Goal: Information Seeking & Learning: Learn about a topic

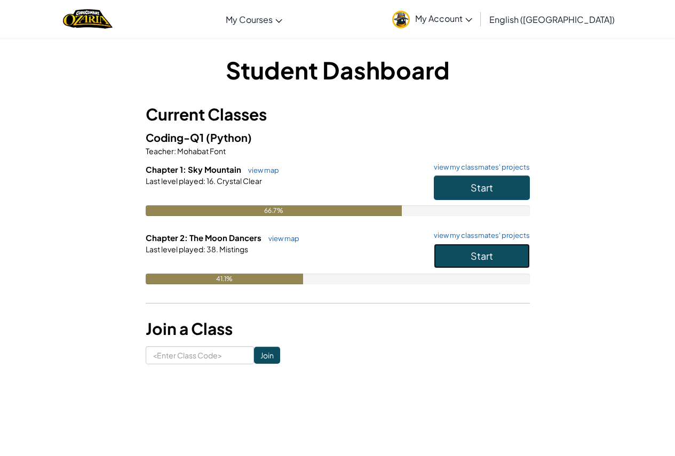
drag, startPoint x: 463, startPoint y: 266, endPoint x: 469, endPoint y: 256, distance: 11.9
click at [469, 256] on button "Start" at bounding box center [482, 256] width 96 height 25
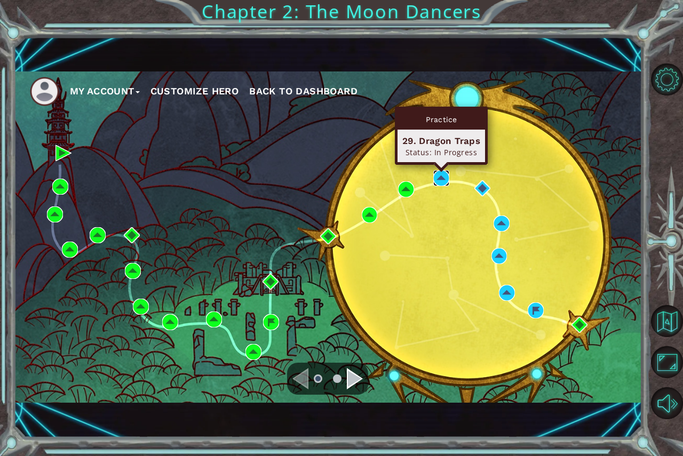
click at [434, 183] on img at bounding box center [441, 178] width 16 height 16
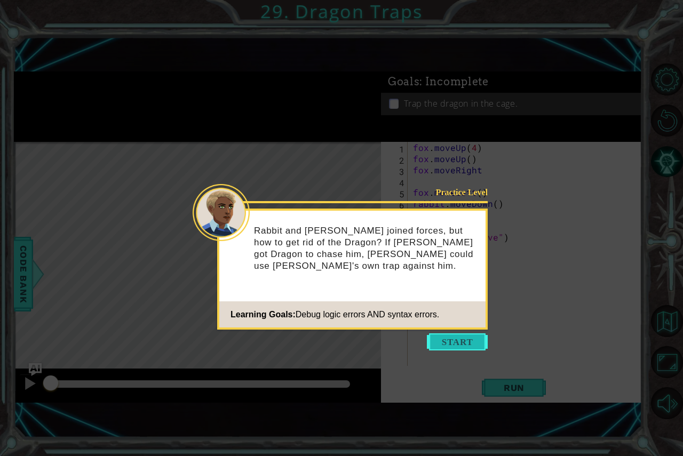
click at [465, 345] on button "Start" at bounding box center [457, 342] width 61 height 17
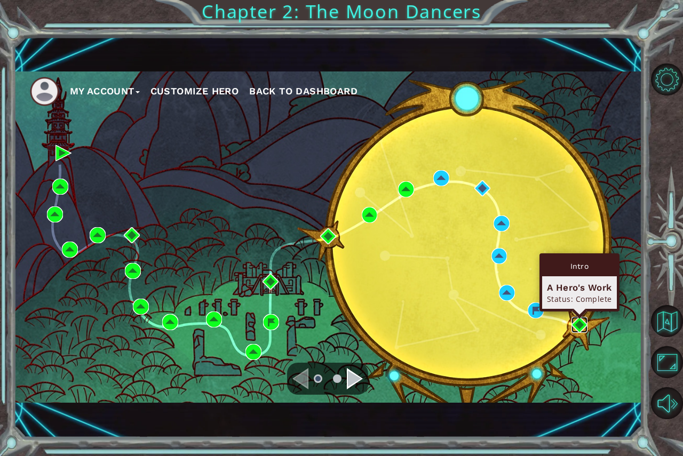
click at [583, 326] on img at bounding box center [580, 325] width 16 height 16
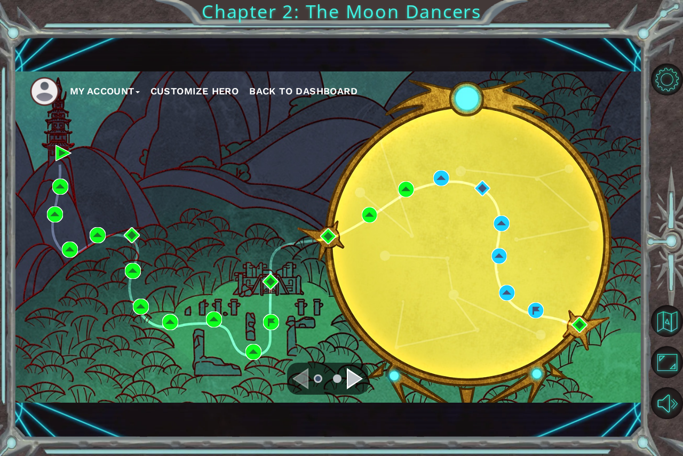
click at [349, 383] on div "Navigate to the next page" at bounding box center [355, 378] width 16 height 21
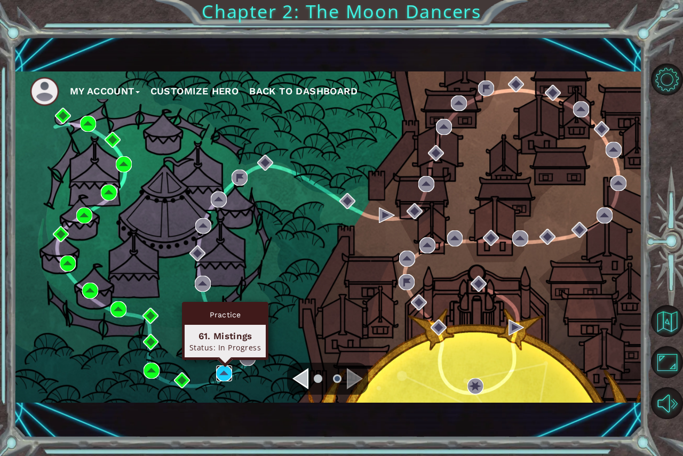
click at [229, 370] on img at bounding box center [224, 374] width 16 height 16
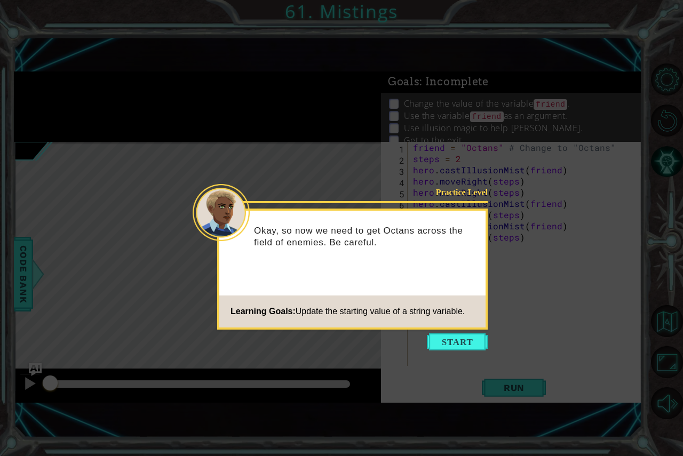
click at [434, 339] on button "Start" at bounding box center [457, 342] width 61 height 17
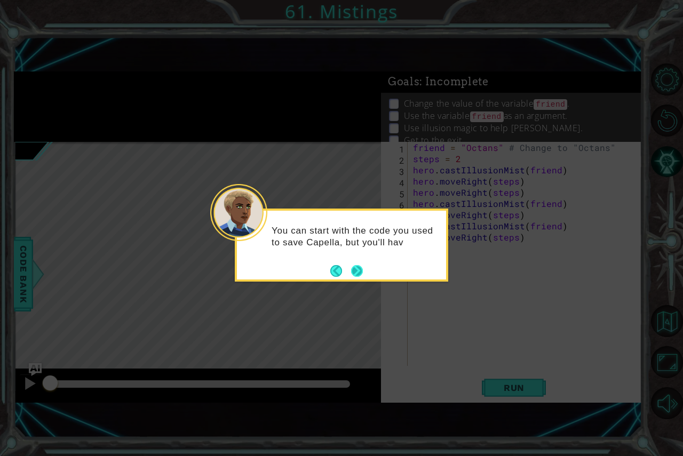
click at [359, 273] on button "Next" at bounding box center [357, 271] width 12 height 12
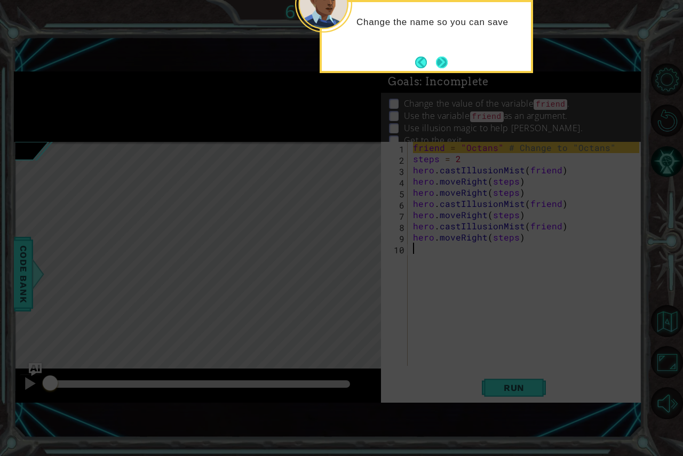
click at [440, 58] on button "Next" at bounding box center [442, 63] width 12 height 12
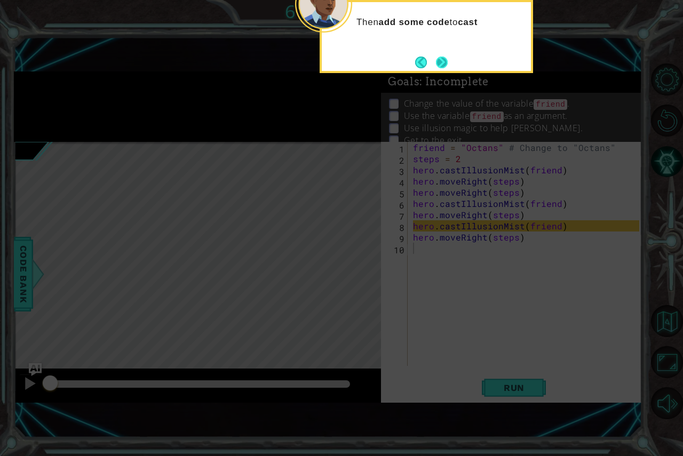
click at [438, 57] on button "Next" at bounding box center [442, 63] width 12 height 12
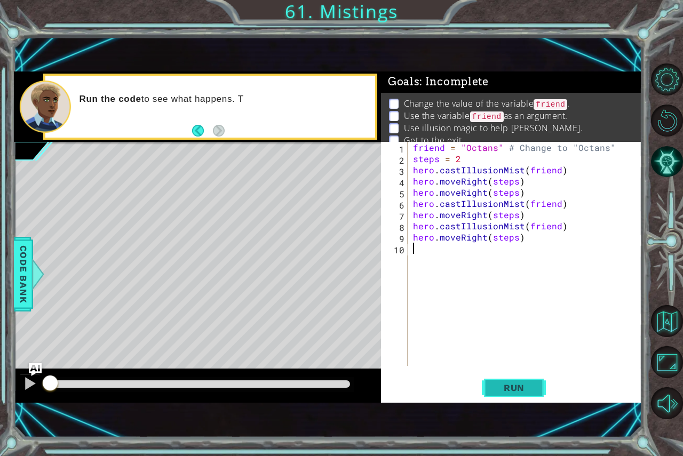
click at [503, 390] on span "Run" at bounding box center [514, 388] width 42 height 11
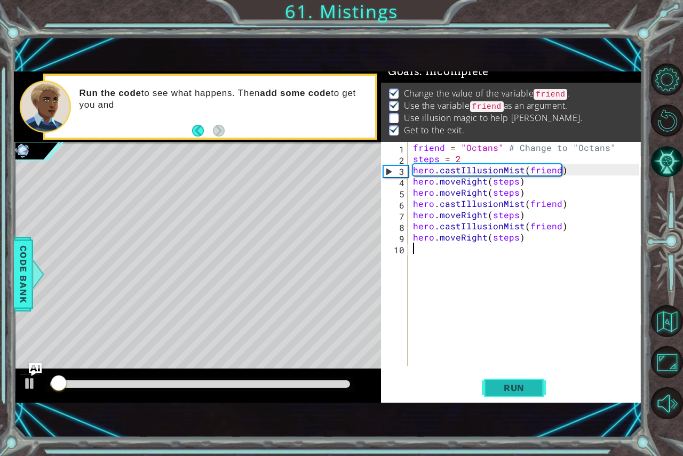
scroll to position [12, 0]
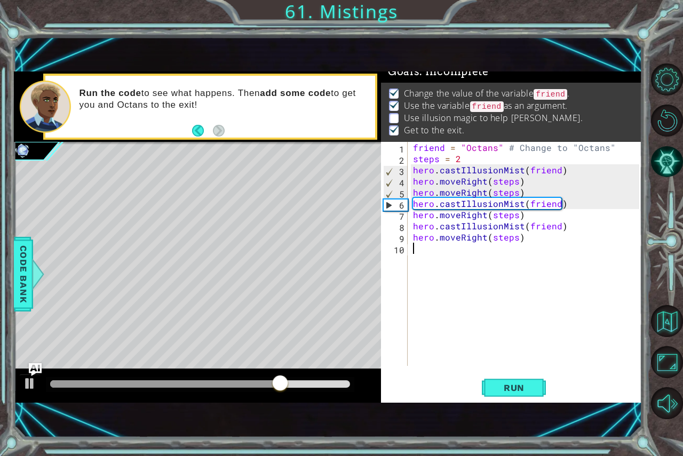
click at [514, 196] on div "friend = "Octans" # Change to "Octans" steps = 2 hero . castIllusionMist ( frie…" at bounding box center [528, 265] width 234 height 247
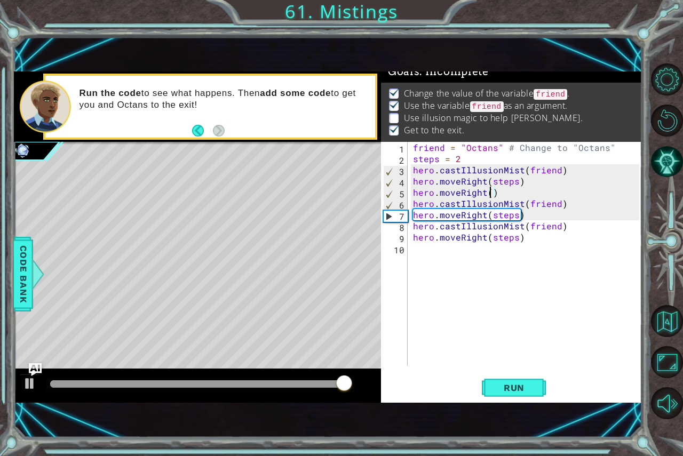
scroll to position [0, 5]
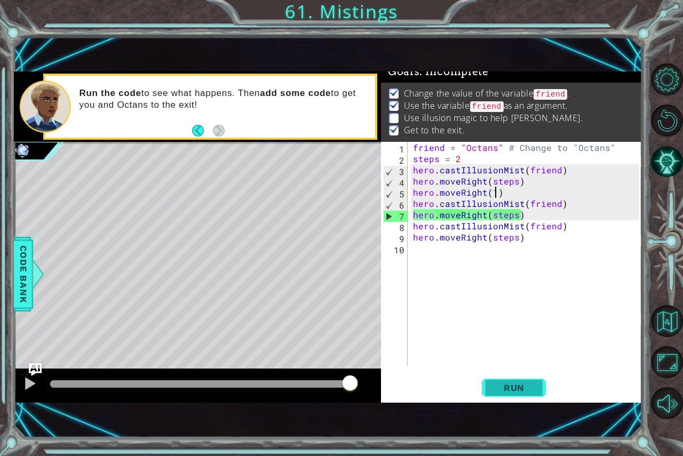
type textarea "hero.moveRight(1)"
click at [508, 388] on span "Run" at bounding box center [514, 388] width 42 height 11
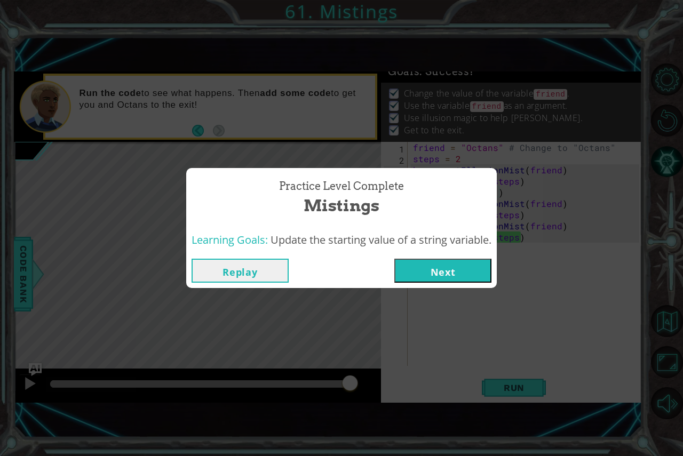
click at [467, 276] on button "Next" at bounding box center [442, 271] width 97 height 24
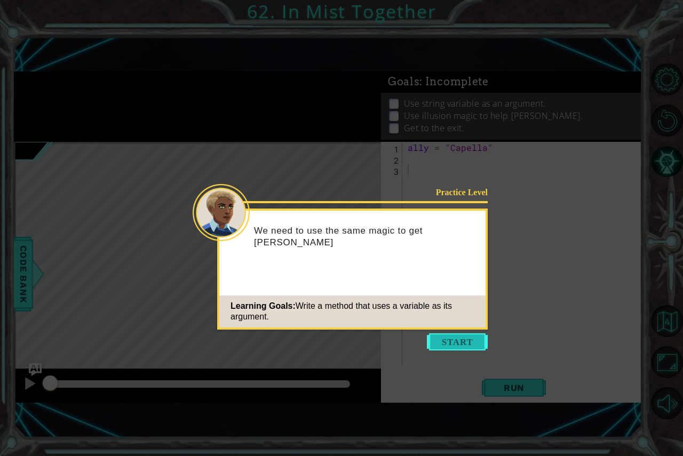
click at [434, 338] on button "Start" at bounding box center [457, 342] width 61 height 17
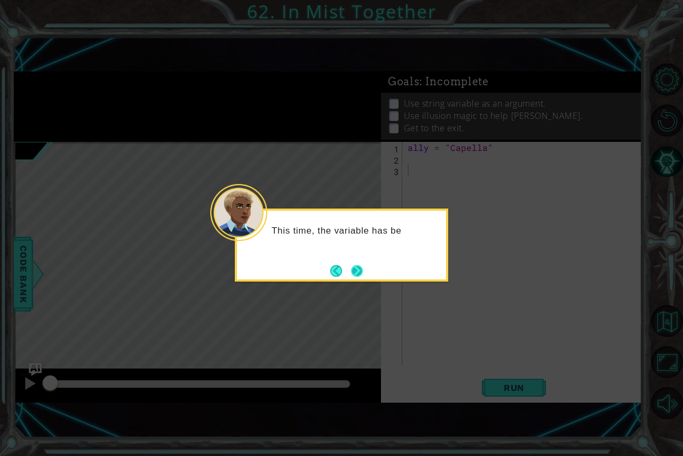
click at [362, 275] on button "Next" at bounding box center [357, 271] width 12 height 12
click at [357, 269] on button "Next" at bounding box center [357, 271] width 12 height 12
click at [363, 272] on button "Next" at bounding box center [357, 271] width 12 height 12
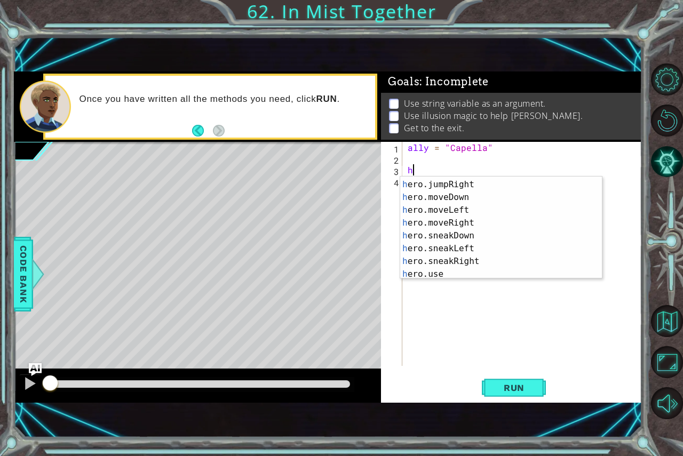
scroll to position [62, 0]
click at [478, 262] on div "h ero.sneakUp press enter h ero.jumpRight press enter h ero.moveDown press ente…" at bounding box center [497, 229] width 194 height 128
type textarea "hero.sneakRight(1)"
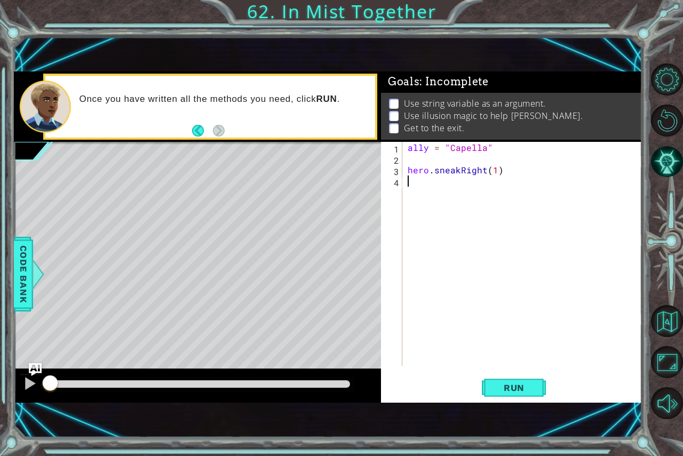
click at [414, 195] on div "ally = "Capella" hero . sneakRight ( 1 )" at bounding box center [525, 265] width 239 height 247
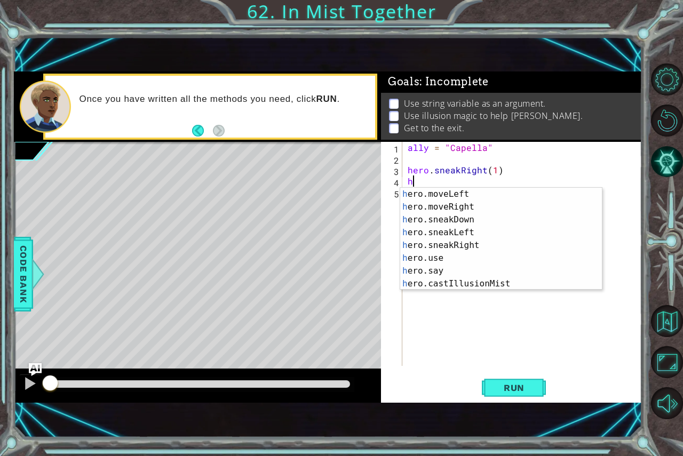
scroll to position [90, 0]
click at [468, 286] on div "h ero.moveLeft press enter h ero.moveRight press enter h ero.sneakDown press en…" at bounding box center [497, 252] width 194 height 128
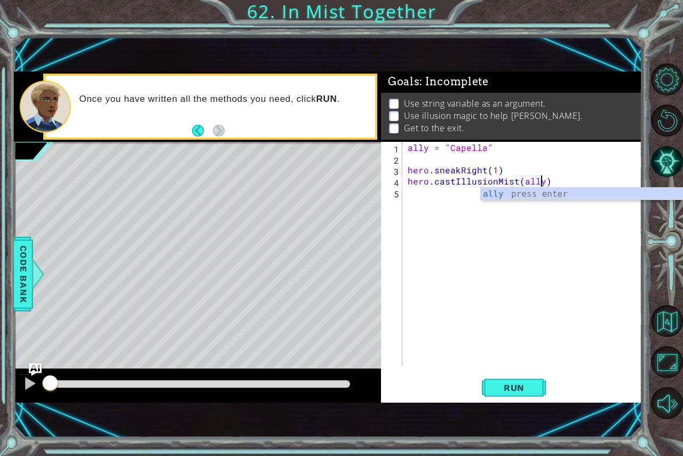
scroll to position [0, 8]
click at [517, 385] on span "Run" at bounding box center [514, 388] width 42 height 11
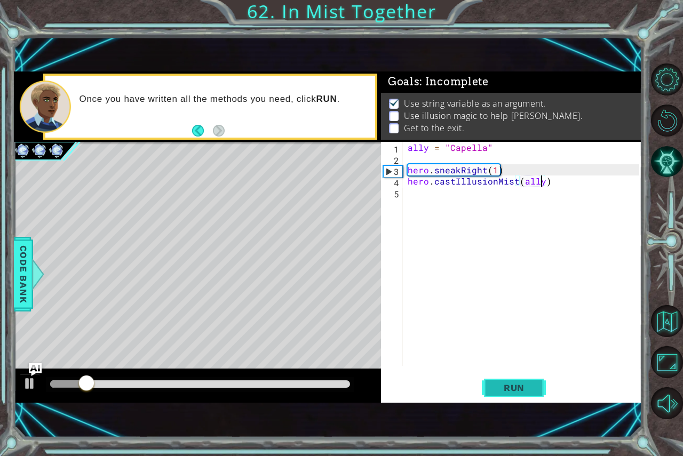
scroll to position [6, 0]
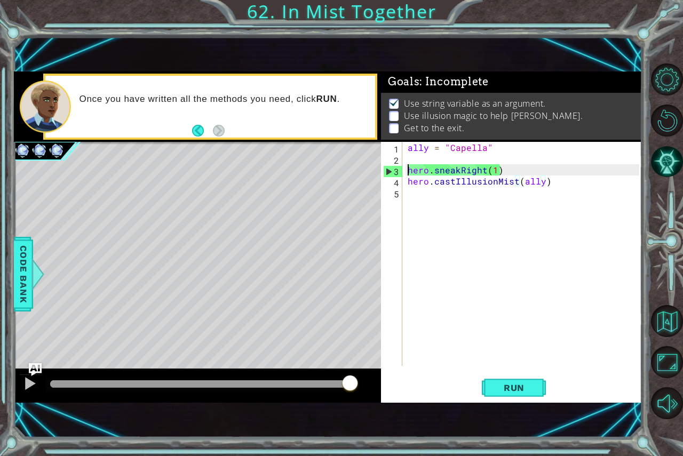
click at [406, 168] on div "ally = "Capella" hero . sneakRight ( 1 ) hero . castIllusionMist ( ally )" at bounding box center [525, 265] width 239 height 247
click at [408, 181] on div "ally = "Capella" hero . sneakRight ( 1 ) hero . castIllusionMist ( ally )" at bounding box center [525, 265] width 239 height 247
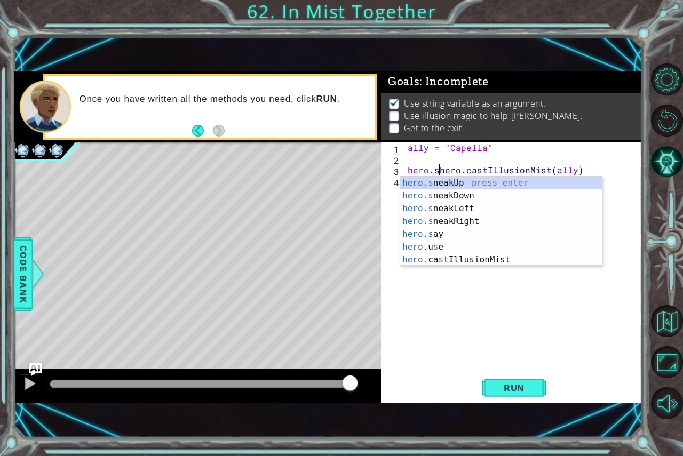
scroll to position [0, 0]
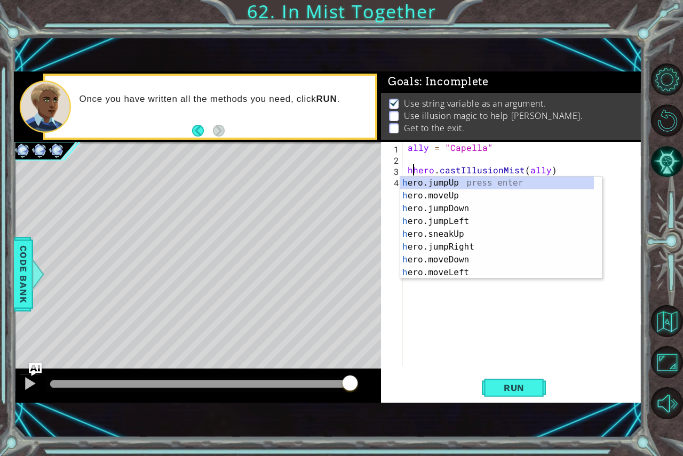
type textarea "hero.castIllusionMist(ally)"
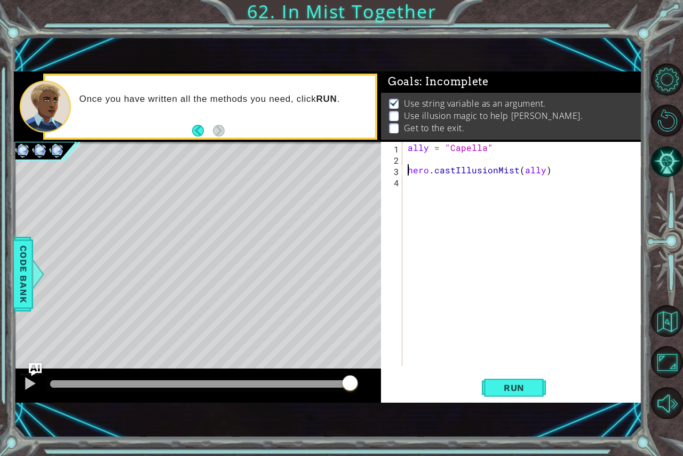
click at [408, 181] on div "ally = "Capella" hero . castIllusionMist ( ally )" at bounding box center [525, 265] width 239 height 247
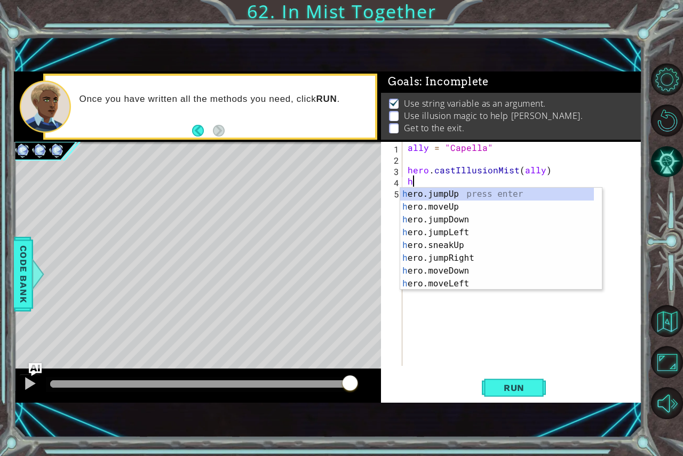
scroll to position [18, 0]
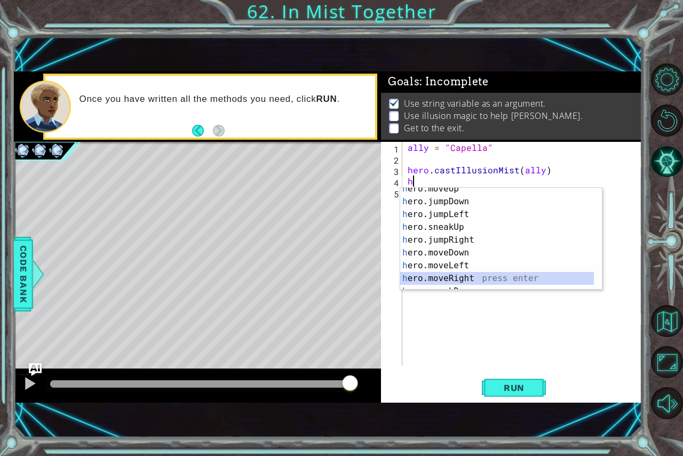
click at [431, 275] on div "h ero.moveUp press enter h ero.jumpDown press enter h ero.jumpLeft press enter …" at bounding box center [497, 247] width 194 height 128
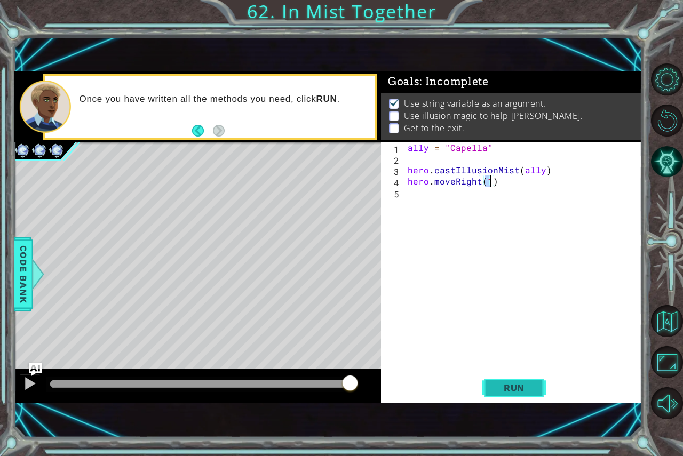
click at [508, 384] on span "Run" at bounding box center [514, 388] width 42 height 11
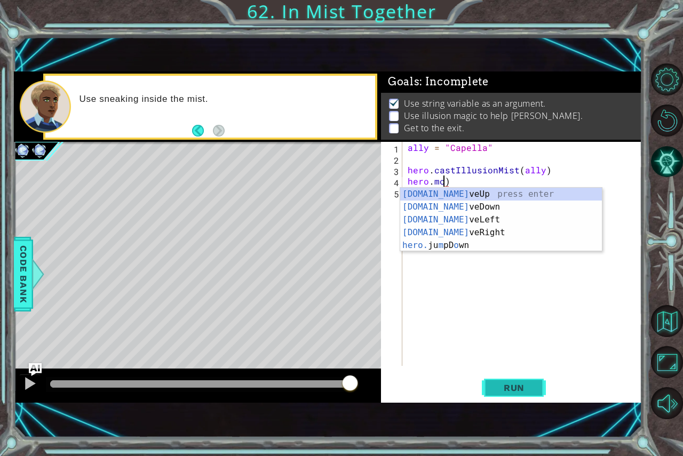
scroll to position [0, 0]
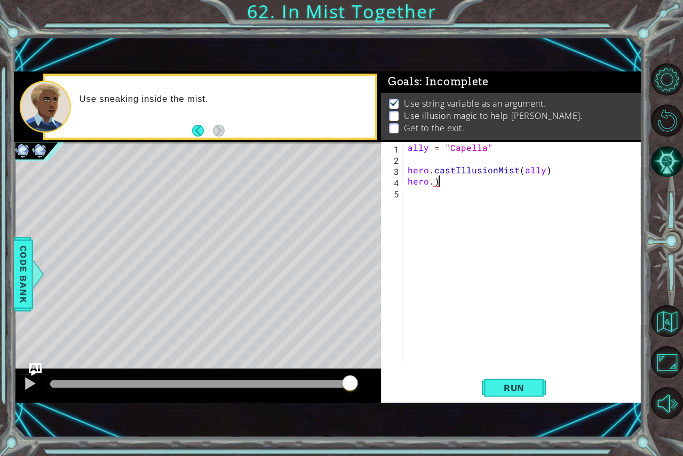
click at [448, 178] on div "ally = "Capella" hero . castIllusionMist ( ally ) hero . )" at bounding box center [525, 265] width 239 height 247
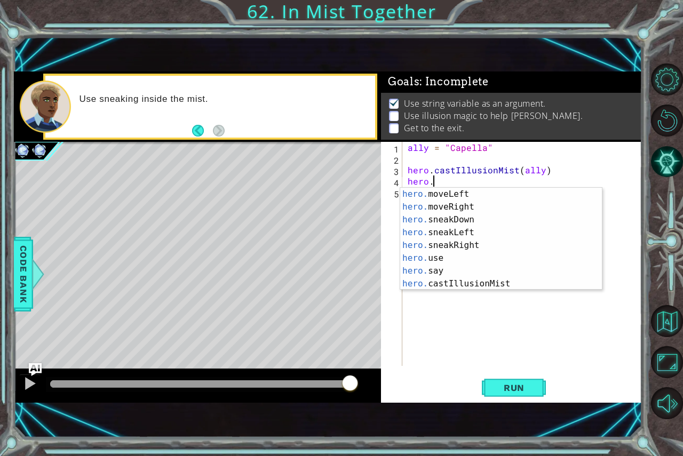
scroll to position [90, 0]
click at [442, 241] on div "hero. moveLeft press enter hero. moveRight press enter hero. sneakDown press en…" at bounding box center [497, 252] width 194 height 128
type textarea "hero.sneakRight(1)"
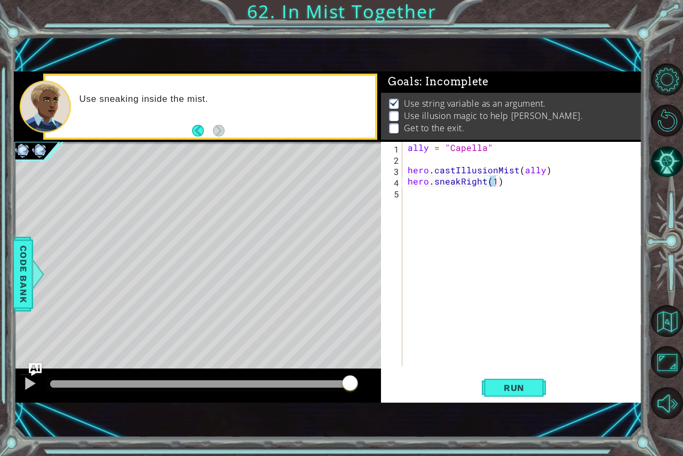
click at [404, 158] on div "hero.sneakRight(1) 1 2 3 4 5 ally = "Capella" hero . castIllusionMist ( ally ) …" at bounding box center [510, 254] width 258 height 224
click at [410, 155] on div "ally = "Capella" hero . castIllusionMist ( ally ) hero . sneakRight ( 1 )" at bounding box center [525, 265] width 239 height 247
click at [523, 391] on span "Run" at bounding box center [514, 388] width 42 height 11
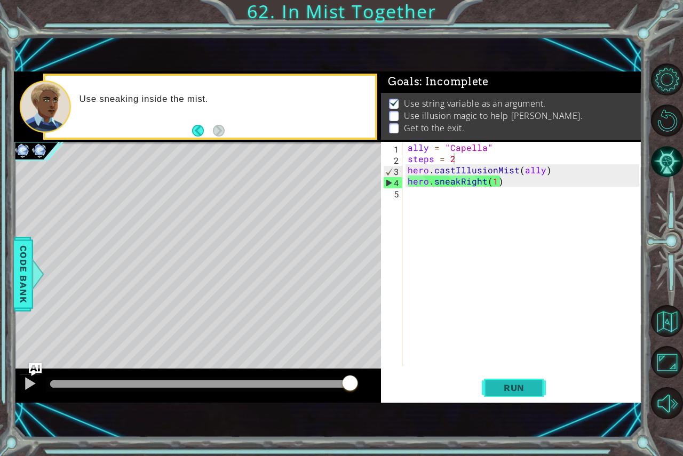
click at [503, 397] on button "Run" at bounding box center [514, 388] width 64 height 26
click at [495, 183] on div "ally = "Capella" steps = 2 hero . castIllusionMist ( ally ) hero . sneakRight (…" at bounding box center [525, 265] width 239 height 247
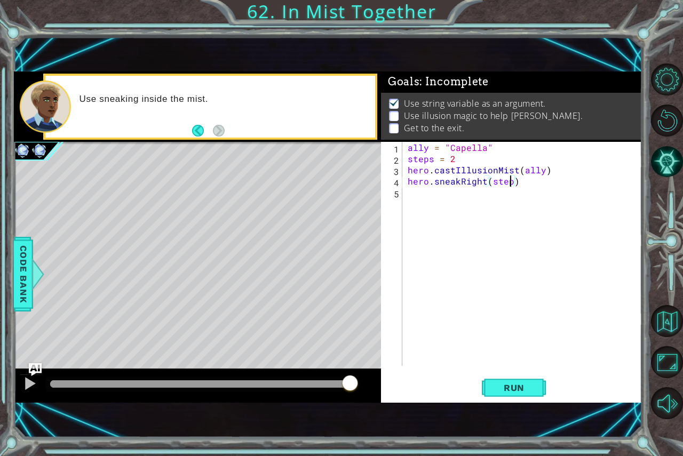
scroll to position [0, 6]
type textarea "hero.sneakRight(steps)"
click at [525, 378] on button "Run" at bounding box center [514, 388] width 64 height 26
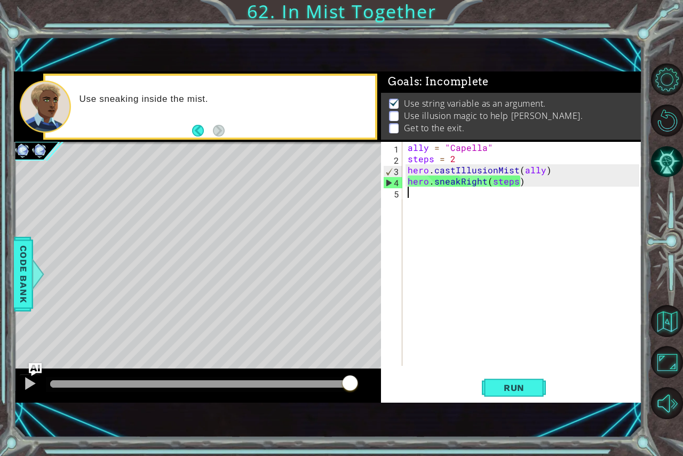
click at [421, 205] on div "ally = "Capella" steps = 2 hero . castIllusionMist ( ally ) hero . sneakRight (…" at bounding box center [525, 265] width 239 height 247
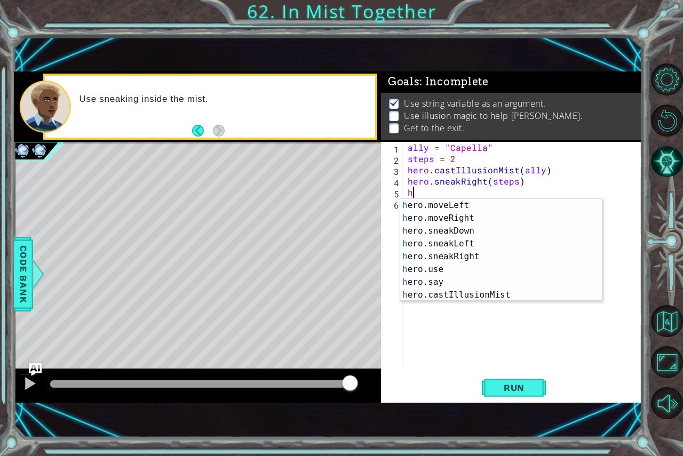
scroll to position [90, 0]
click at [428, 289] on div "h ero.moveLeft press enter h ero.moveRight press enter h ero.sneakDown press en…" at bounding box center [497, 263] width 194 height 128
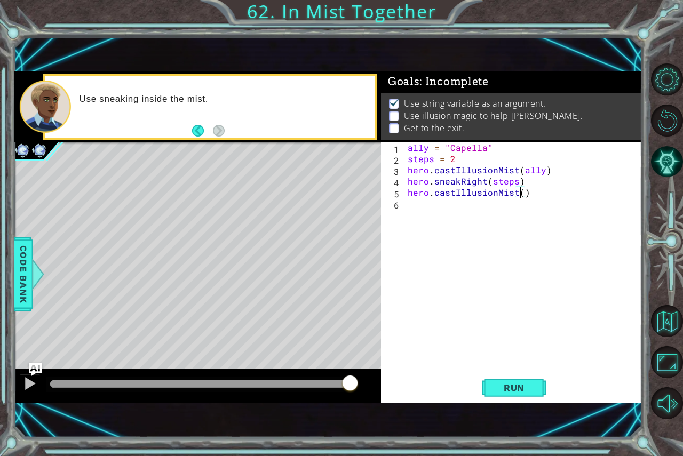
scroll to position [0, 7]
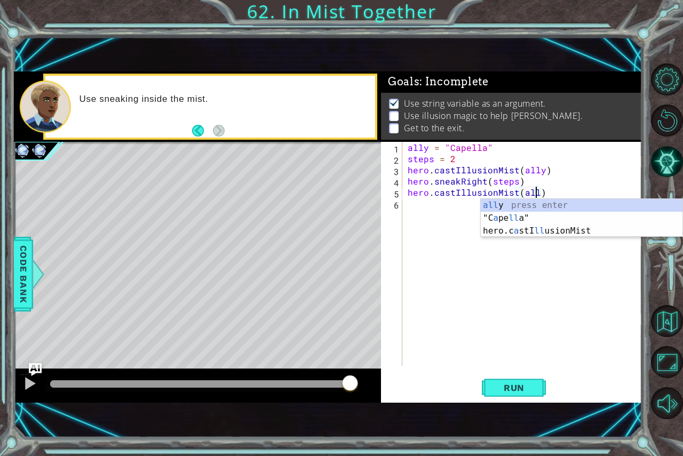
type textarea "hero.castIllusionMist(ally)"
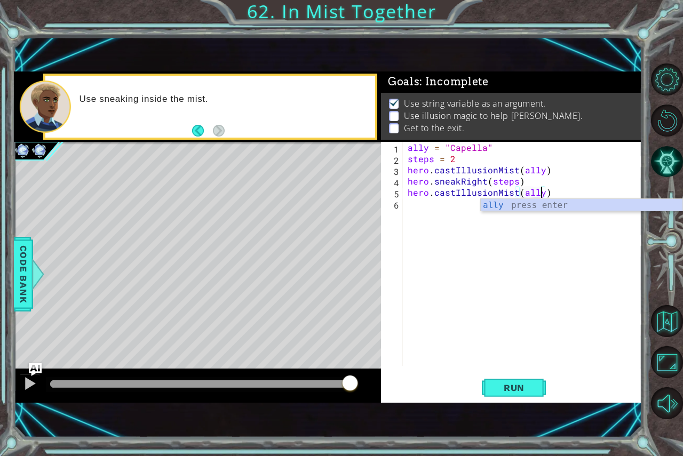
click at [421, 214] on div "ally = "Capella" steps = 2 hero . castIllusionMist ( ally ) hero . sneakRight (…" at bounding box center [525, 265] width 239 height 247
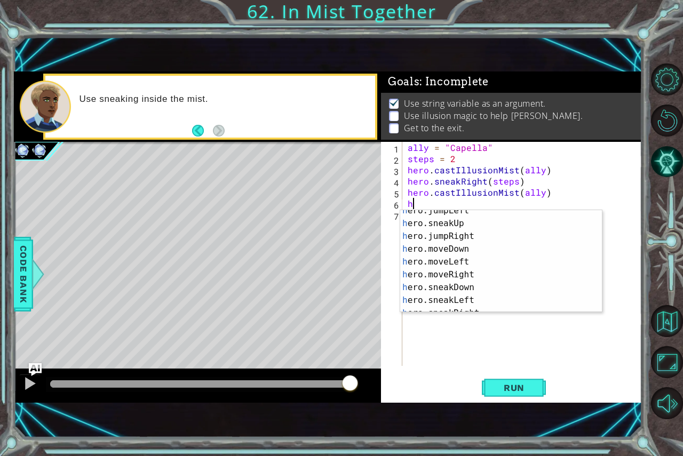
scroll to position [73, 0]
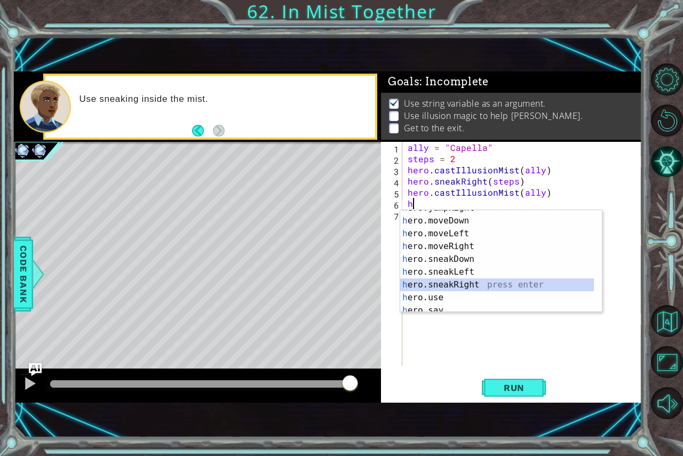
click at [472, 286] on div "h ero.jumpRight press enter h ero.moveDown press enter h ero.moveLeft press ent…" at bounding box center [497, 266] width 194 height 128
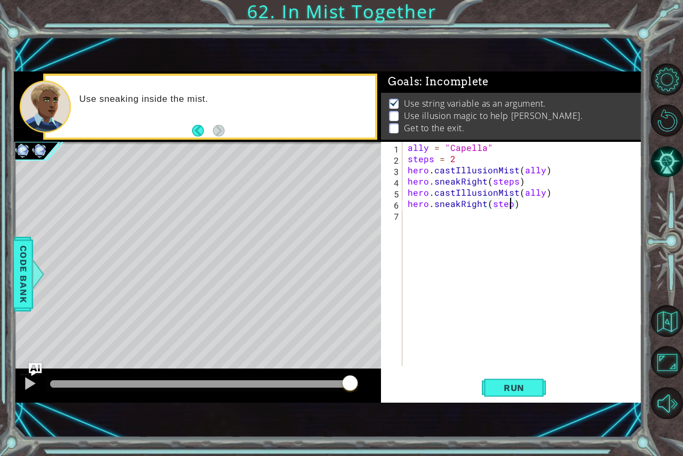
scroll to position [0, 6]
type textarea "hero.sneakRight(steps)"
click at [501, 379] on button "Run" at bounding box center [514, 388] width 64 height 26
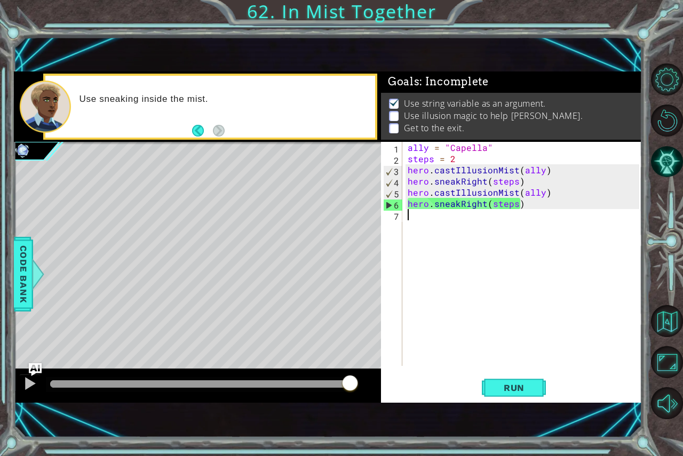
click at [410, 232] on div "ally = "Capella" steps = 2 hero . castIllusionMist ( ally ) hero . sneakRight (…" at bounding box center [525, 265] width 239 height 247
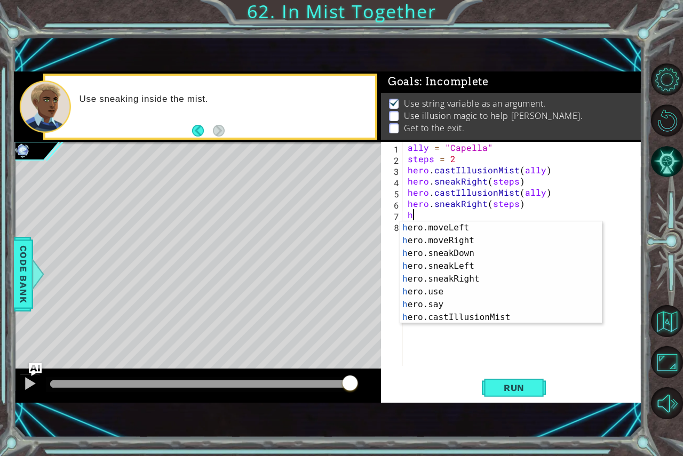
scroll to position [90, 0]
click at [503, 315] on div "h ero.moveLeft press enter h ero.moveRight press enter h ero.sneakDown press en…" at bounding box center [497, 286] width 194 height 128
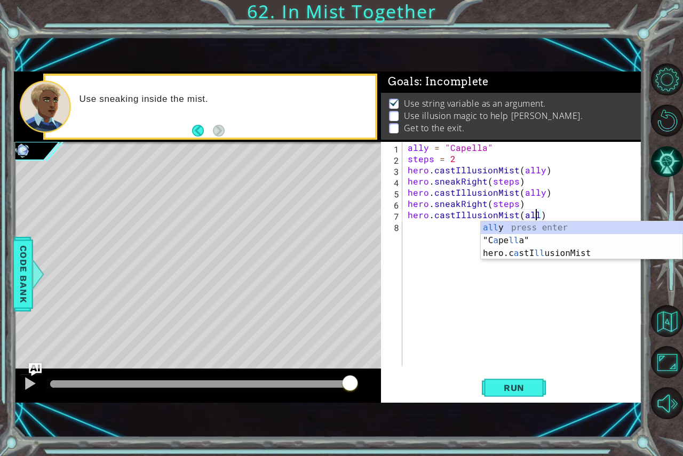
type textarea "hero.castIllusionMist(ally)"
click at [425, 241] on div "ally = "Capella" steps = 2 hero . castIllusionMist ( ally ) hero . sneakRight (…" at bounding box center [525, 265] width 239 height 247
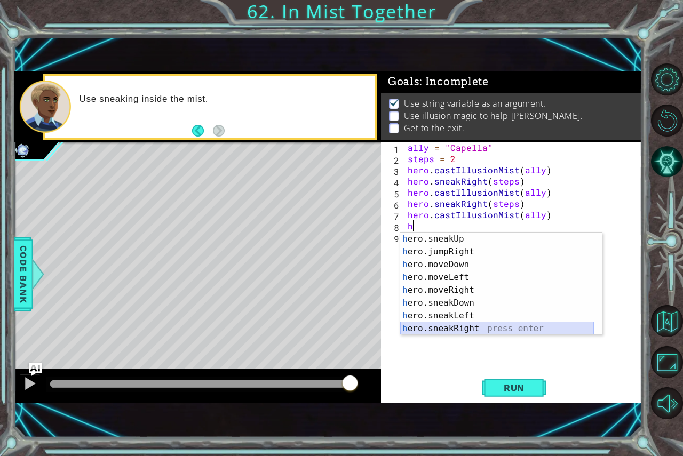
scroll to position [51, 0]
click at [491, 333] on div "h ero.sneakUp press enter h ero.jumpRight press enter h ero.moveDown press ente…" at bounding box center [497, 297] width 194 height 128
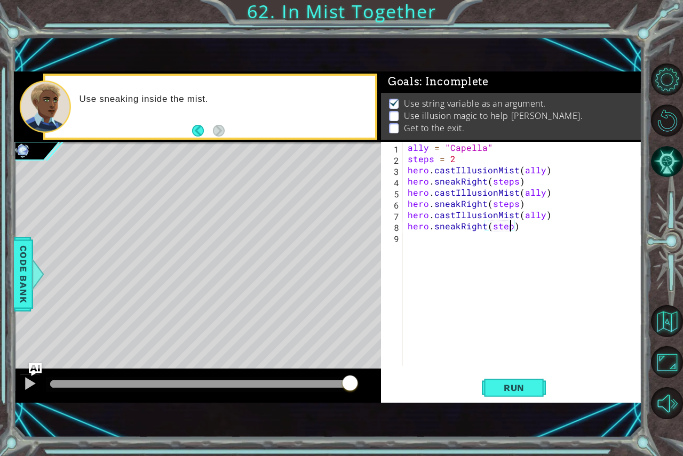
scroll to position [0, 6]
type textarea "hero.sneakRight(steps)"
click at [494, 375] on button "Run" at bounding box center [514, 388] width 64 height 26
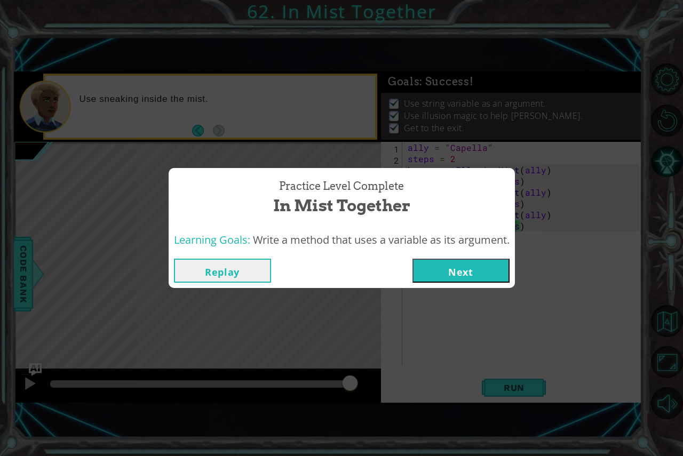
click at [448, 267] on button "Next" at bounding box center [461, 271] width 97 height 24
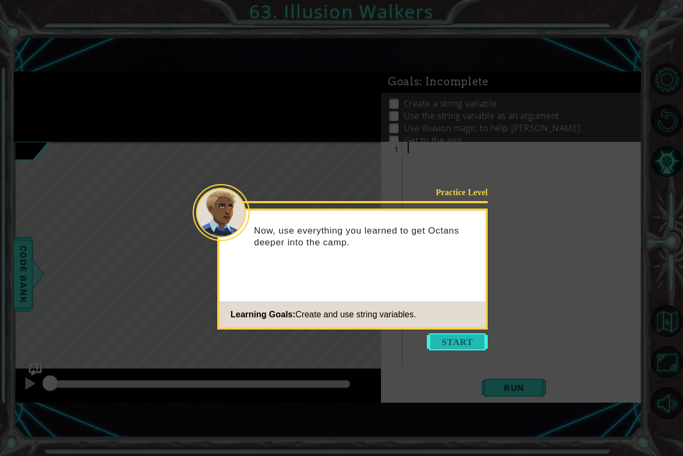
click at [457, 348] on button "Start" at bounding box center [457, 342] width 61 height 17
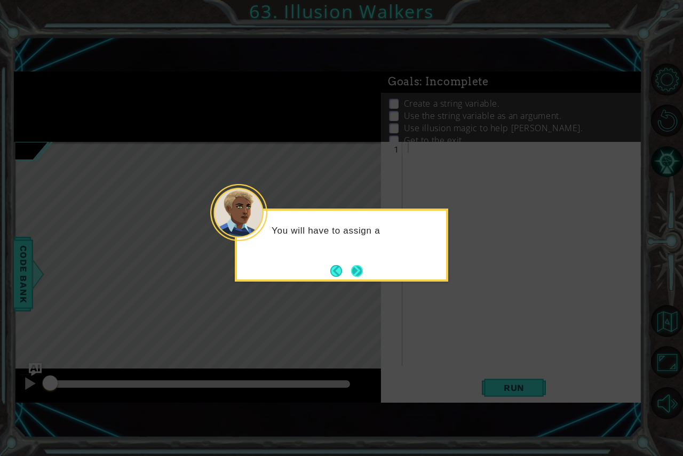
click at [361, 268] on button "Next" at bounding box center [357, 271] width 12 height 12
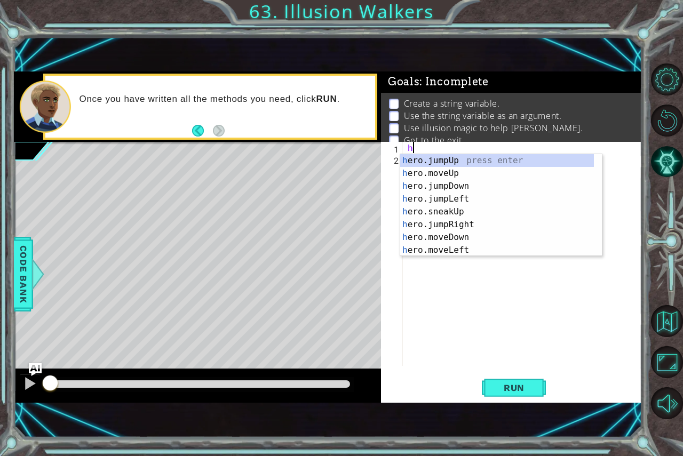
type textarea "h"
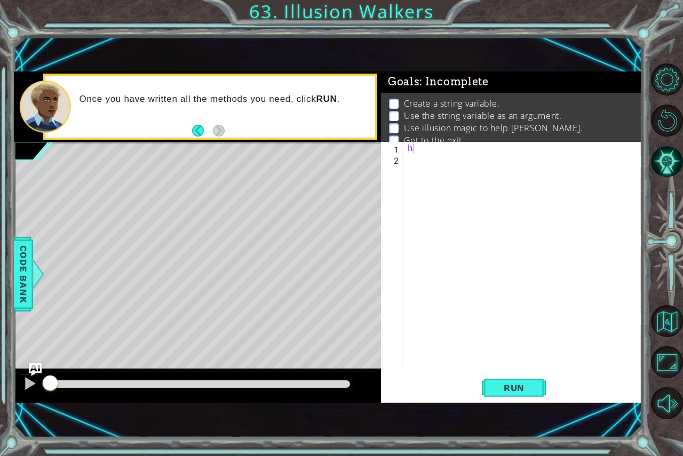
drag, startPoint x: 602, startPoint y: 200, endPoint x: 586, endPoint y: 217, distance: 23.0
click at [586, 217] on body "1 ההההההההההההההההההההההההההההההההההההההההההההההההההההההההההההההההההההההההההההה…" at bounding box center [341, 228] width 683 height 456
click at [434, 154] on div "h" at bounding box center [525, 265] width 239 height 247
click at [424, 143] on div "h" at bounding box center [525, 265] width 239 height 247
type textarea "h"
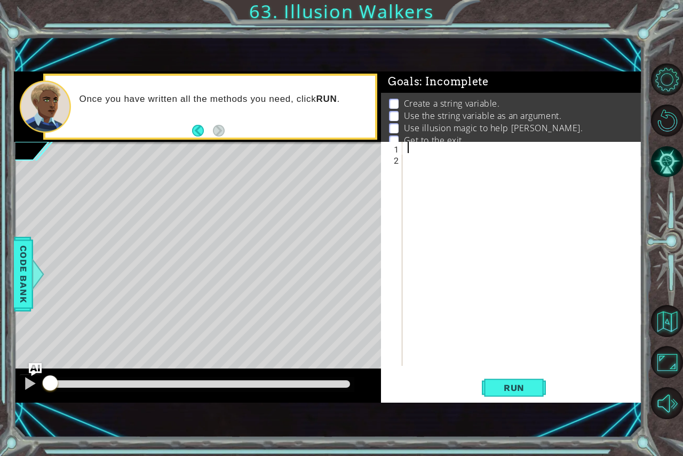
type textarea "r"
type textarea "friend = [PERSON_NAME]"
click at [405, 164] on div "friend = Octans 1 2 friend = [PERSON_NAME] הההההההההההההההההההההההההההההההההההה…" at bounding box center [510, 254] width 258 height 224
click at [421, 154] on div "friend = [PERSON_NAME]" at bounding box center [525, 265] width 239 height 247
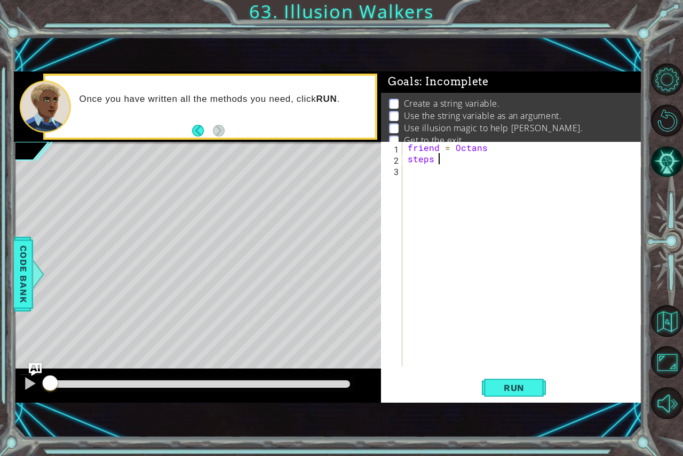
scroll to position [0, 2]
type textarea "steps = 2"
click at [431, 173] on div "friend = Octans steps = 2" at bounding box center [525, 265] width 239 height 247
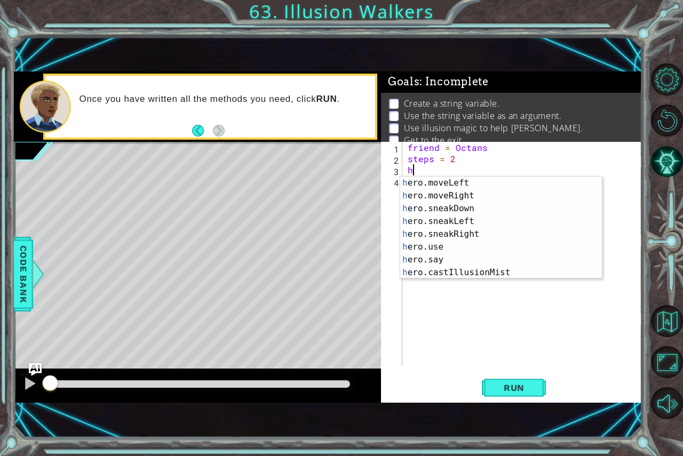
scroll to position [90, 0]
click at [431, 272] on div "h ero.moveLeft press enter h ero.moveRight press enter h ero.sneakDown press en…" at bounding box center [497, 241] width 194 height 128
type textarea "hero.castIllusionMist(friend)"
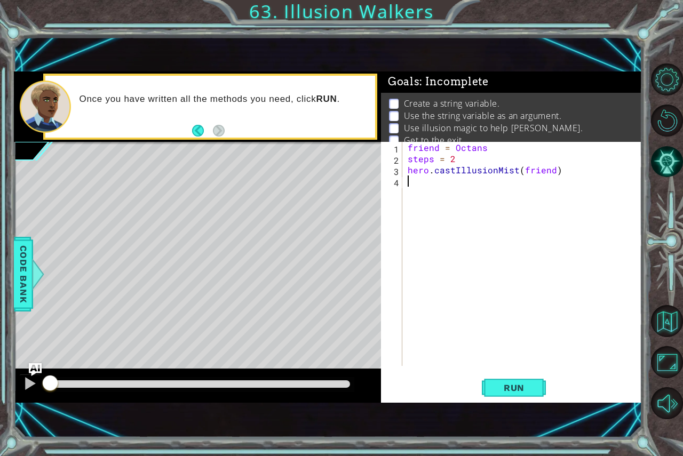
click at [409, 188] on div "friend = Octans steps = 2 hero . castIllusionMist ( friend )" at bounding box center [525, 265] width 239 height 247
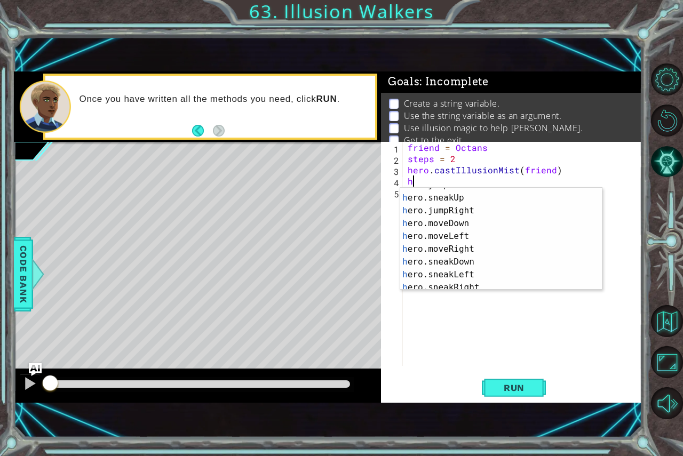
scroll to position [74, 0]
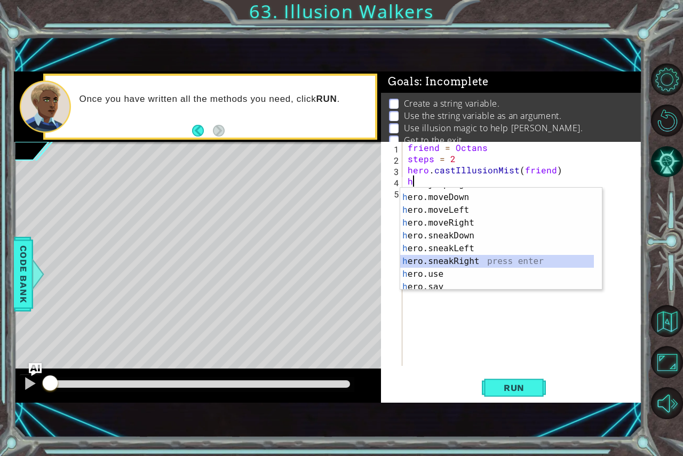
click at [469, 258] on div "h ero.jumpRight press enter h ero.moveDown press enter h ero.moveLeft press ent…" at bounding box center [497, 242] width 194 height 128
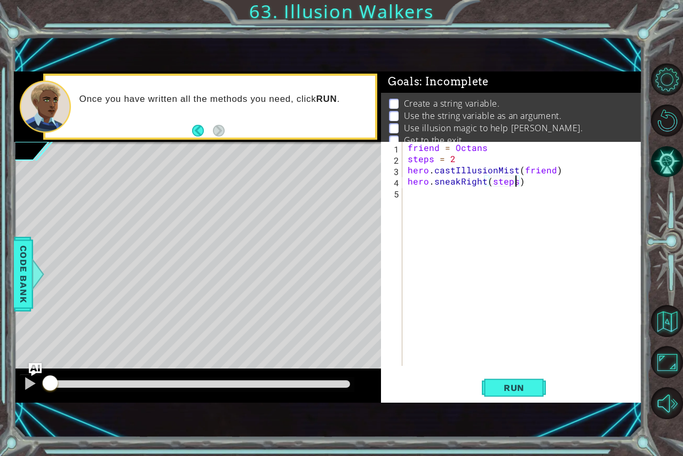
scroll to position [0, 6]
click at [500, 392] on span "Run" at bounding box center [514, 388] width 42 height 11
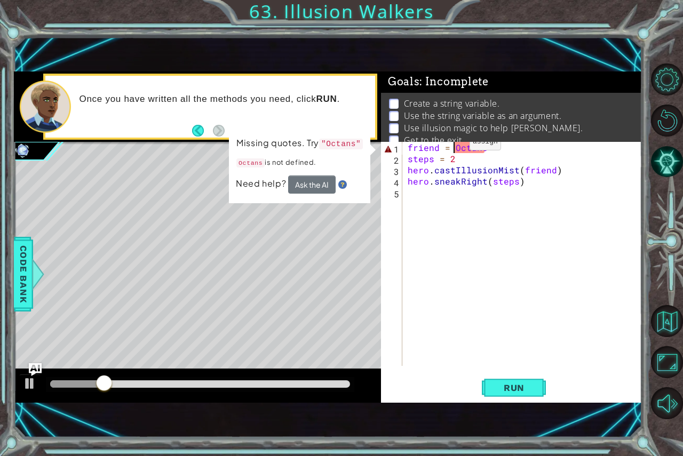
click at [452, 145] on div "friend = Octans steps = 2 hero . castIllusionMist ( friend ) hero . sneakRight …" at bounding box center [525, 265] width 239 height 247
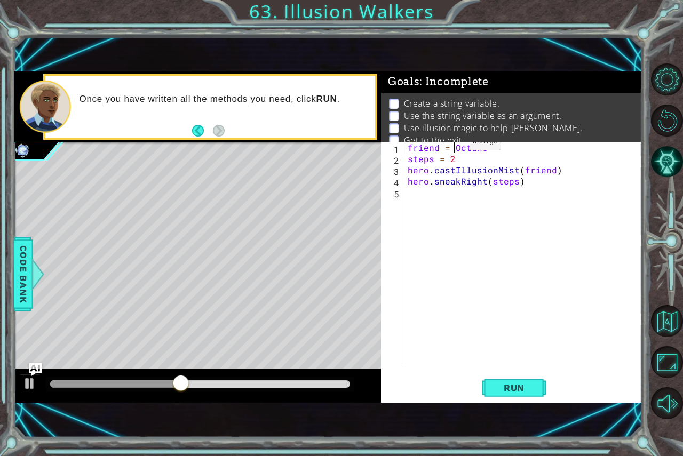
scroll to position [0, 3]
click at [515, 163] on div "friend = "Octans steps = 2 hero . castIllusionMist ( friend ) hero . sneakRight…" at bounding box center [525, 265] width 239 height 247
click at [485, 144] on div "friend = "Octans steps = 2 hero . castIllusionMist ( friend ) hero . sneakRight…" at bounding box center [525, 265] width 239 height 247
click at [495, 145] on div "friend = "Octans steps = 2 hero . castIllusionMist ( friend ) hero . sneakRight…" at bounding box center [525, 265] width 239 height 247
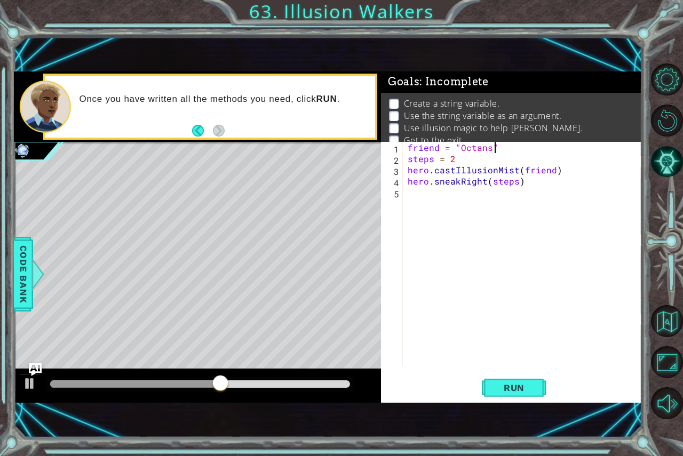
scroll to position [0, 5]
click at [486, 381] on button "Run" at bounding box center [514, 388] width 64 height 26
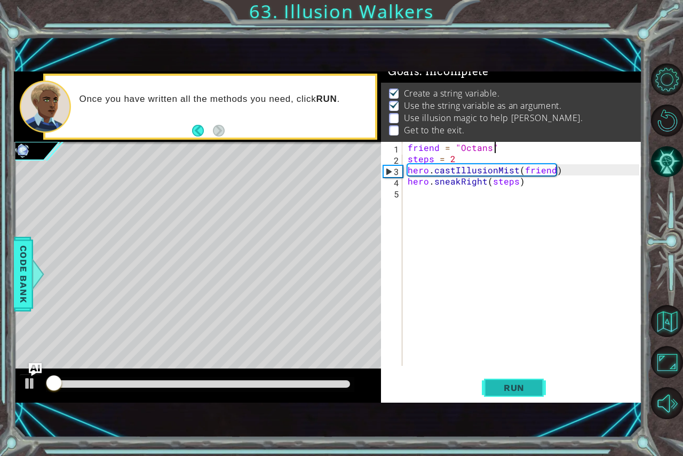
scroll to position [12, 0]
click at [484, 183] on div "friend = "Octans" steps = 2 hero . castIllusionMist ( friend ) hero . sneakRigh…" at bounding box center [525, 265] width 239 height 247
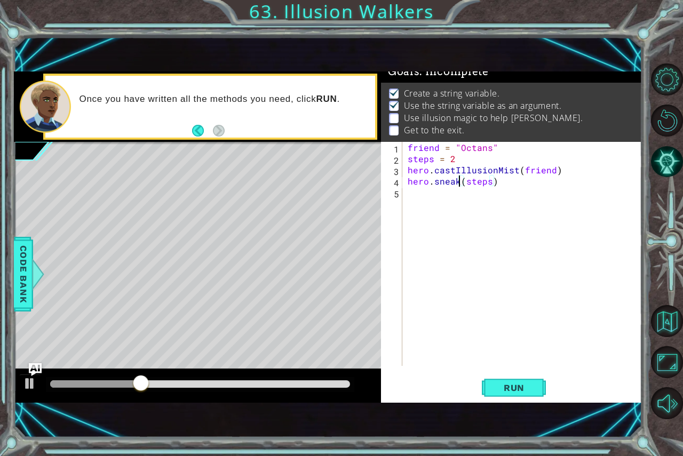
click at [460, 187] on div "friend = "Octans" steps = 2 hero . castIllusionMist ( friend ) hero . sneak ( s…" at bounding box center [525, 265] width 239 height 247
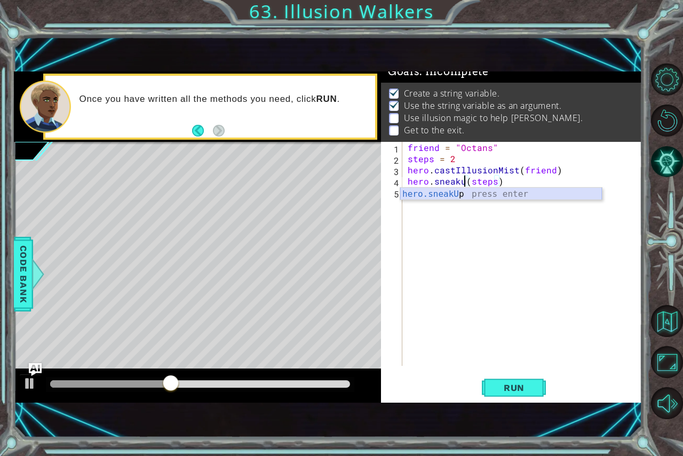
click at [409, 188] on div "hero.sneakU p press enter" at bounding box center [501, 207] width 202 height 38
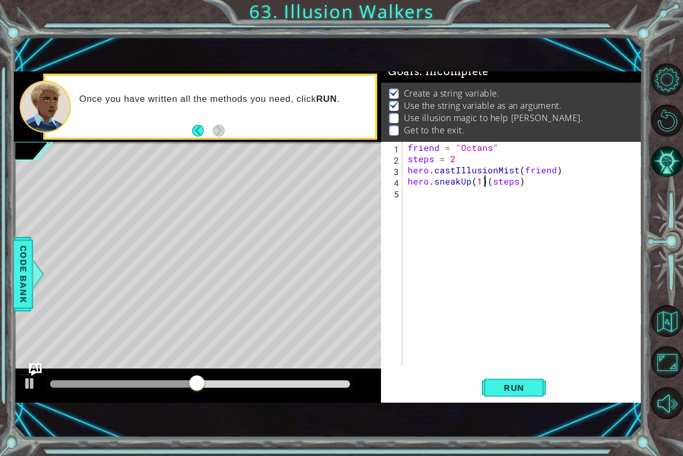
click at [485, 183] on div "friend = "Octans" steps = 2 hero . castIllusionMist ( friend ) hero . sneakUp (…" at bounding box center [525, 265] width 239 height 247
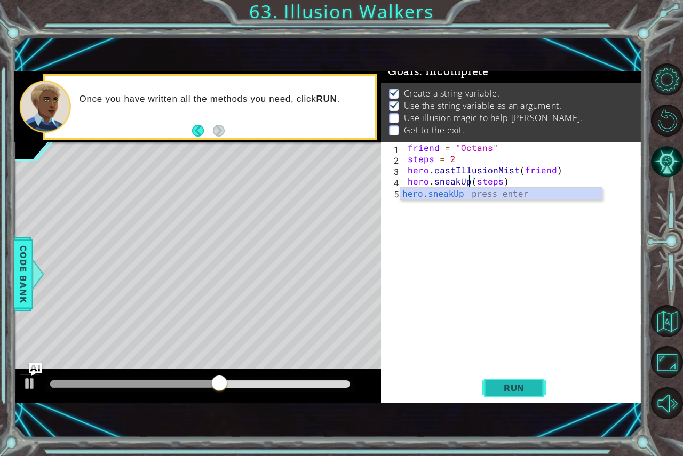
type textarea "hero.sneakUp(steps)"
click at [538, 391] on button "Run" at bounding box center [514, 388] width 64 height 26
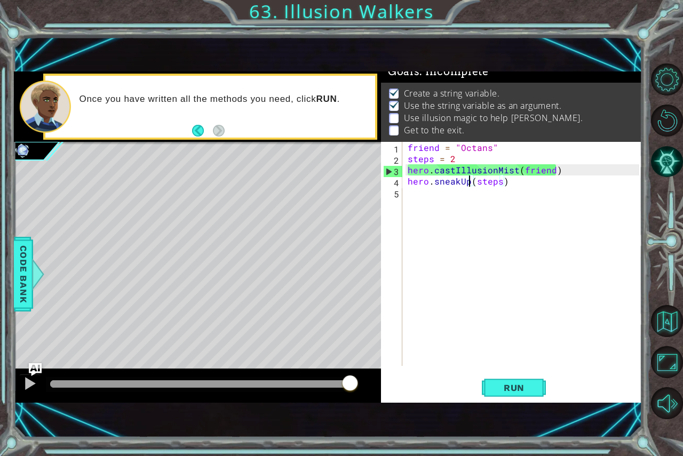
click at [414, 198] on div "friend = "Octans" steps = 2 hero . castIllusionMist ( friend ) hero . sneakUp (…" at bounding box center [525, 265] width 239 height 247
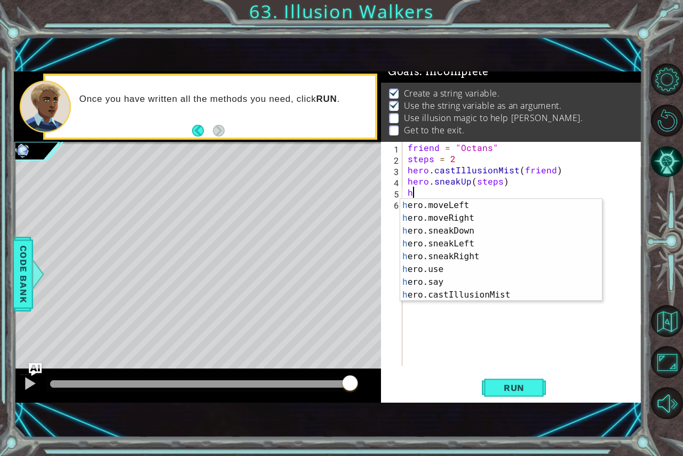
scroll to position [90, 0]
click at [469, 291] on div "h ero.moveLeft press enter h ero.moveRight press enter h ero.sneakDown press en…" at bounding box center [497, 263] width 194 height 128
type textarea "hero.castIllusionMist(friend)"
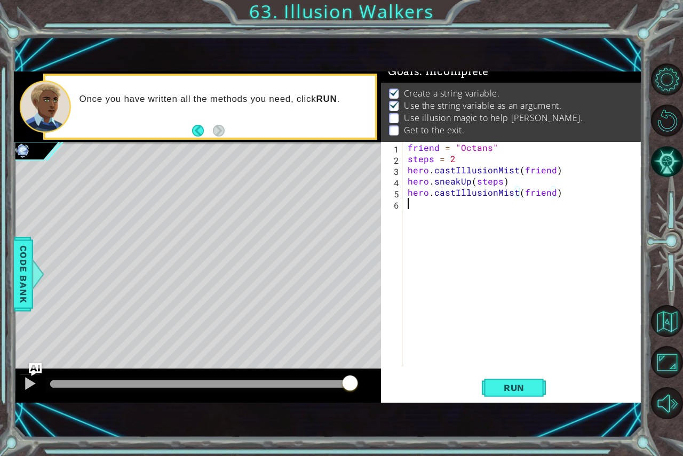
click at [407, 200] on div "friend = "Octans" steps = 2 hero . castIllusionMist ( friend ) hero . sneakUp (…" at bounding box center [525, 265] width 239 height 247
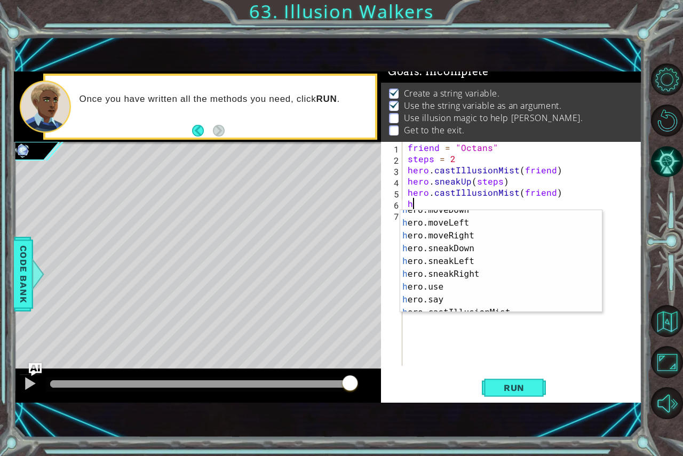
scroll to position [89, 0]
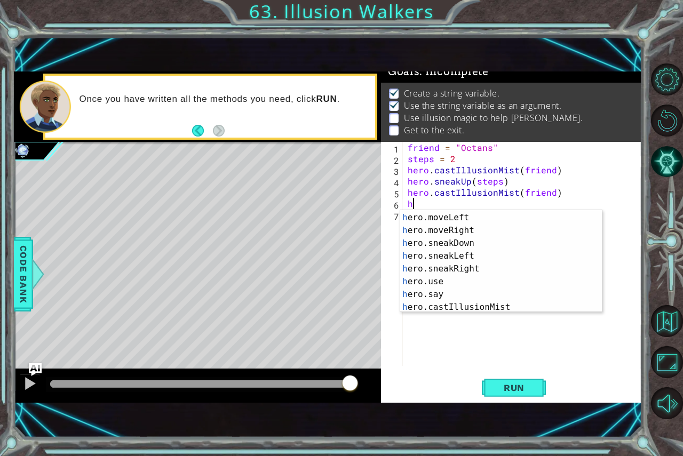
type textarea "h"
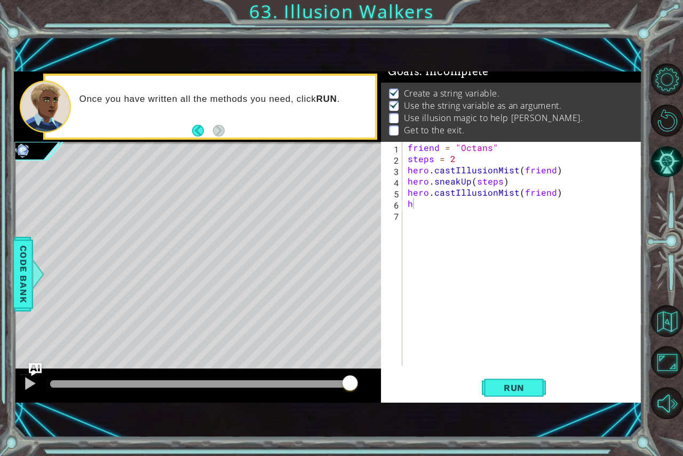
drag, startPoint x: 602, startPoint y: 299, endPoint x: 607, endPoint y: 253, distance: 46.7
click at [607, 253] on body "1 ההההההההההההההההההההההההההההההההההההההההההההההההההההההההההההההההההההההההההההה…" at bounding box center [341, 228] width 683 height 456
click at [425, 214] on div "friend = "Octans" steps = 2 hero . castIllusionMist ( friend ) hero . sneakUp (…" at bounding box center [525, 265] width 239 height 247
click at [415, 207] on div "friend = "Octans" steps = 2 hero . castIllusionMist ( friend ) hero . sneakUp (…" at bounding box center [525, 265] width 239 height 247
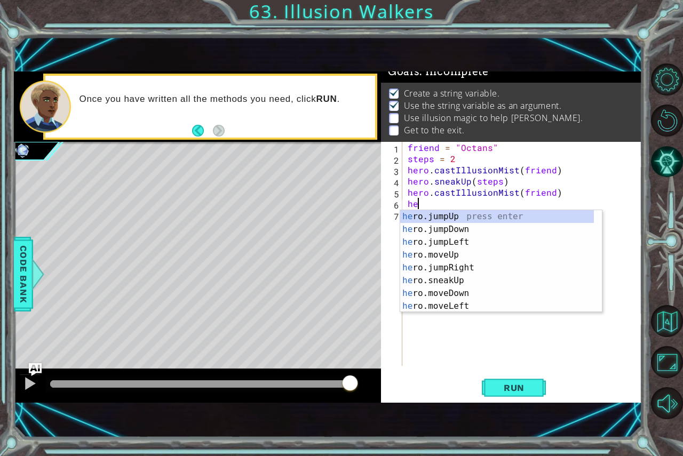
scroll to position [0, 0]
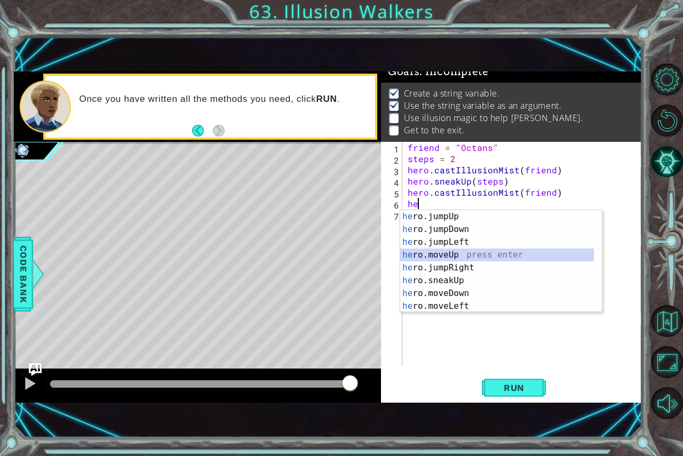
click at [495, 260] on div "he ro.jumpUp press enter he ro.jumpDown press enter he ro.jumpLeft press enter …" at bounding box center [497, 274] width 194 height 128
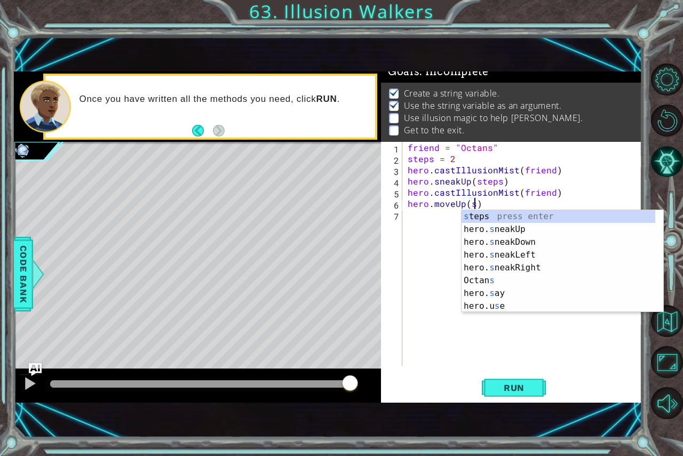
scroll to position [0, 4]
click at [467, 213] on div "s teps press enter hero. s neakUp press enter hero. s neakDown press enter hero…" at bounding box center [559, 274] width 194 height 128
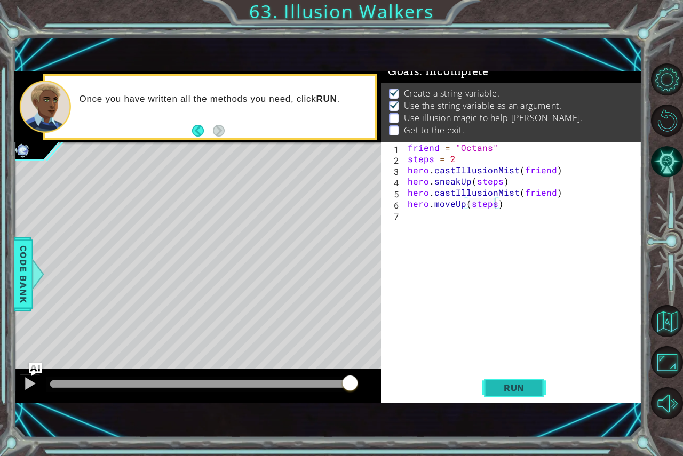
click at [505, 385] on span "Run" at bounding box center [514, 388] width 42 height 11
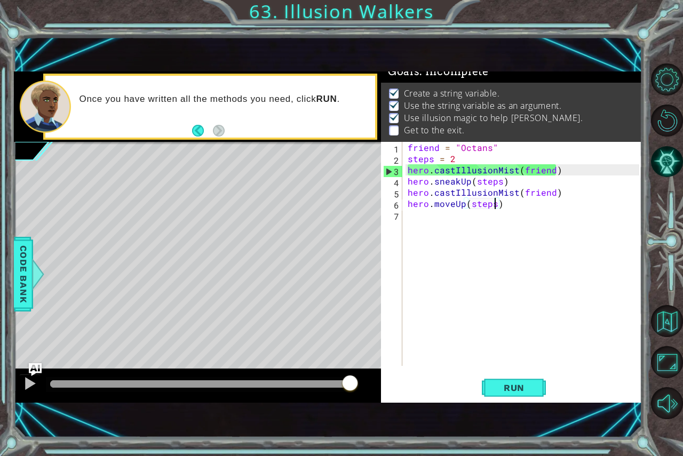
click at [453, 205] on div "friend = "Octans" steps = 2 hero . castIllusionMist ( friend ) hero . sneakUp (…" at bounding box center [525, 265] width 239 height 247
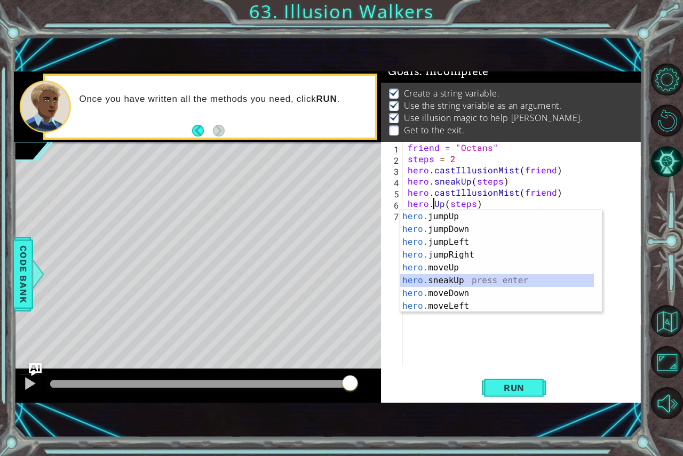
click at [415, 286] on div "hero. jumpUp press enter hero. jumpDown press enter hero. jumpLeft press enter …" at bounding box center [497, 274] width 194 height 128
type textarea "hero.sneakUp(1)(steps)"
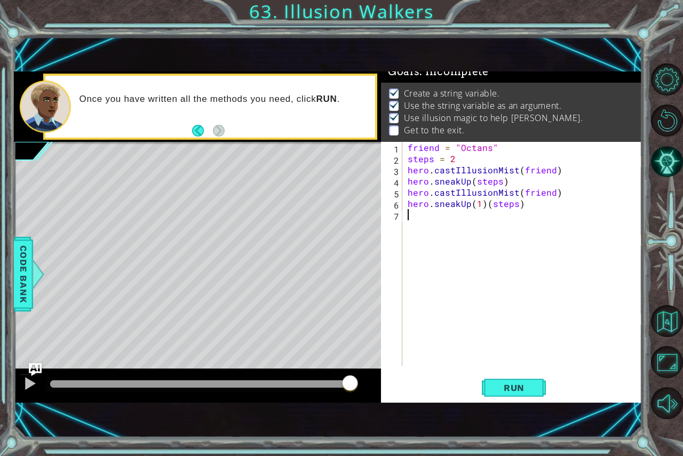
click at [427, 220] on div "friend = "Octans" steps = 2 hero . castIllusionMist ( friend ) hero . sneakUp (…" at bounding box center [525, 265] width 239 height 247
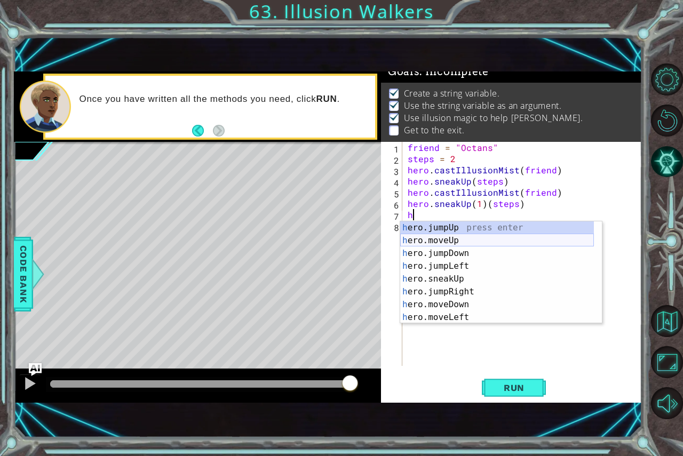
click at [430, 247] on div "h ero.jumpUp press enter h ero.moveUp press enter h ero.jumpDown press enter h …" at bounding box center [497, 286] width 194 height 128
type textarea "hero.moveUp(1)"
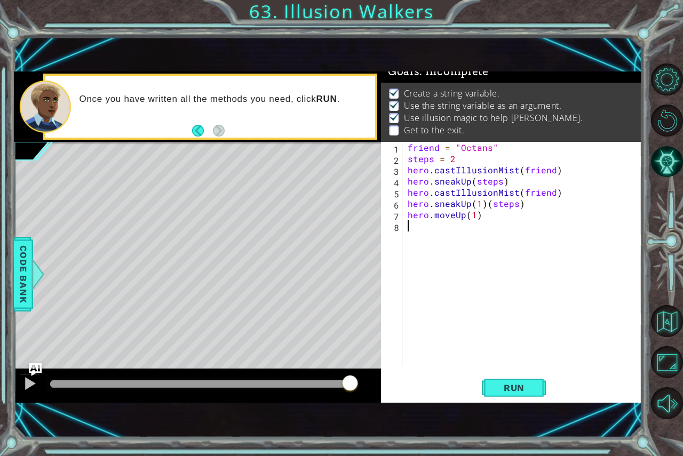
click at [429, 247] on div "friend = "Octans" steps = 2 hero . castIllusionMist ( friend ) hero . sneakUp (…" at bounding box center [525, 265] width 239 height 247
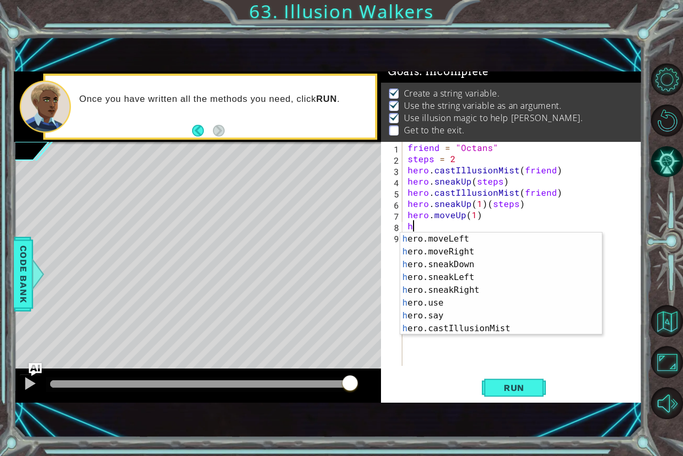
scroll to position [90, 0]
click at [444, 250] on div "h ero.moveLeft press enter h ero.moveRight press enter h ero.sneakDown press en…" at bounding box center [497, 297] width 194 height 128
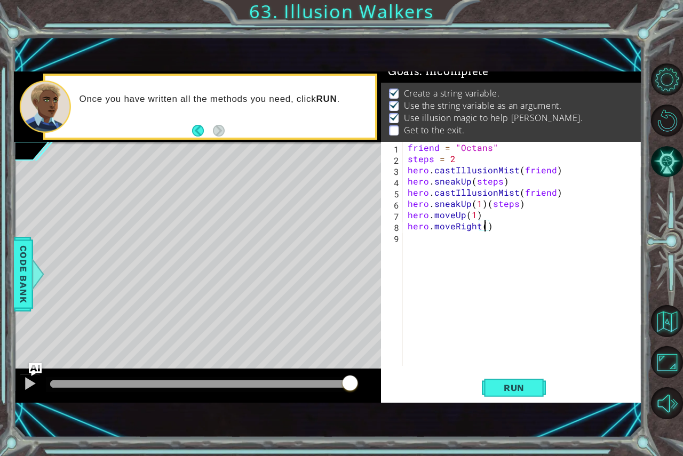
scroll to position [0, 5]
click at [503, 384] on span "Run" at bounding box center [514, 388] width 42 height 11
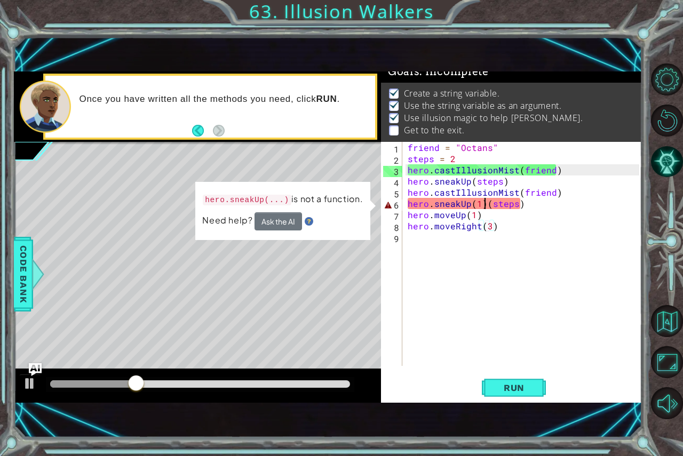
drag, startPoint x: 485, startPoint y: 207, endPoint x: 488, endPoint y: 201, distance: 6.2
click at [487, 203] on div "friend = "Octans" steps = 2 hero . castIllusionMist ( friend ) hero . sneakUp (…" at bounding box center [525, 265] width 239 height 247
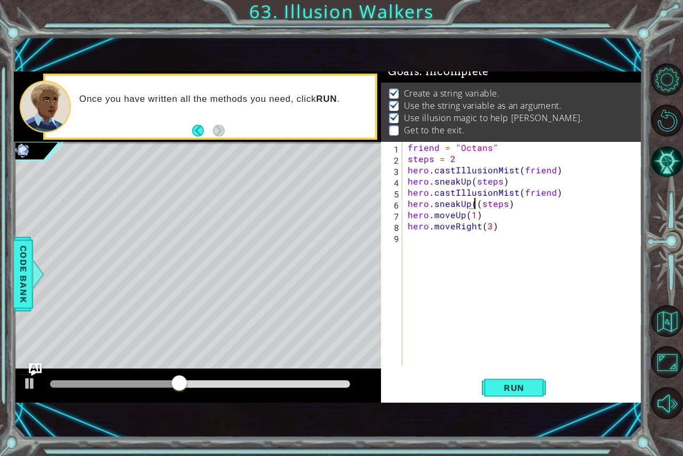
type textarea "hero.sneakUp(steps)"
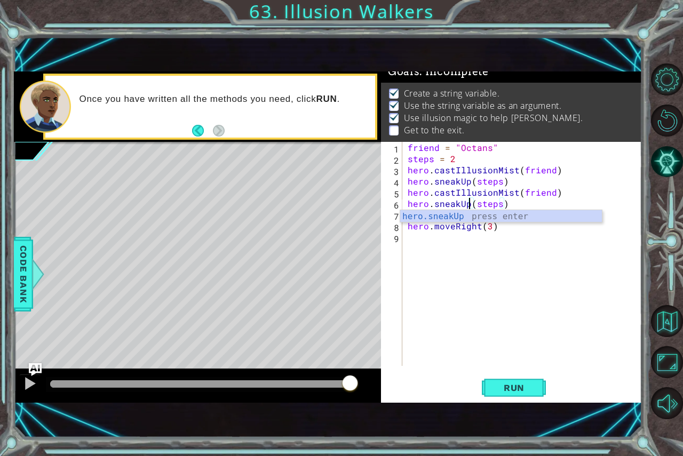
click at [551, 279] on div "friend = "Octans" steps = 2 hero . castIllusionMist ( friend ) hero . sneakUp (…" at bounding box center [525, 265] width 239 height 247
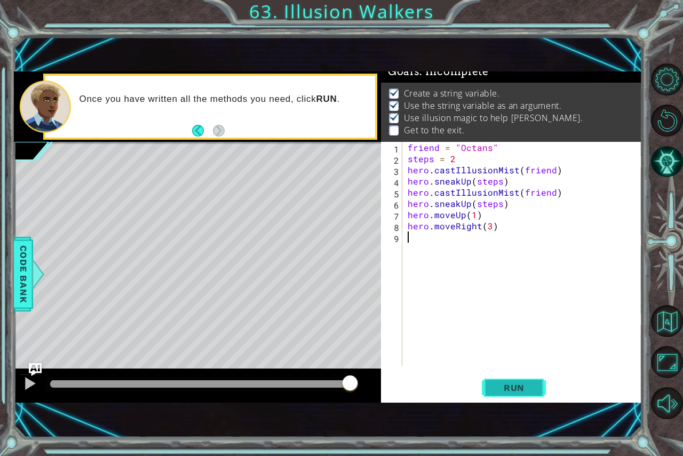
click at [512, 399] on button "Run" at bounding box center [514, 388] width 64 height 26
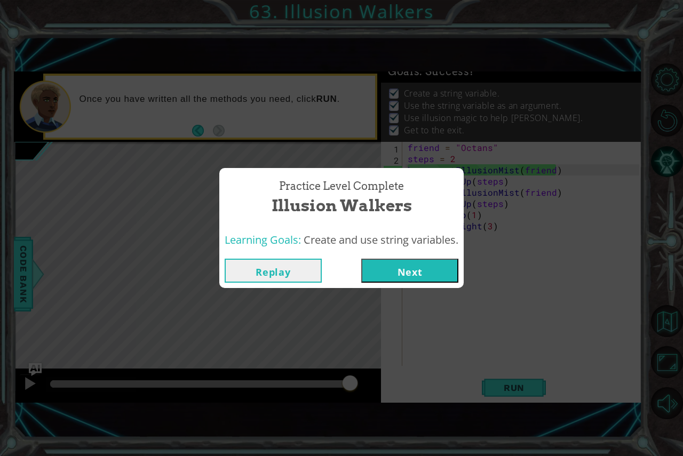
drag, startPoint x: 405, startPoint y: 264, endPoint x: 395, endPoint y: 270, distance: 11.0
click at [401, 267] on button "Next" at bounding box center [409, 271] width 97 height 24
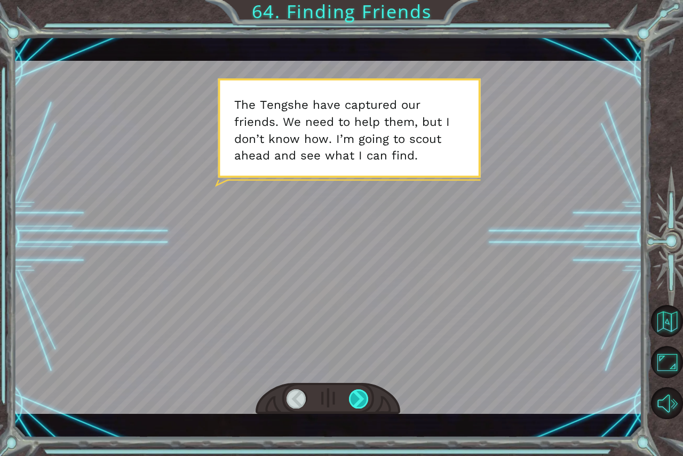
click at [357, 391] on div at bounding box center [359, 399] width 20 height 19
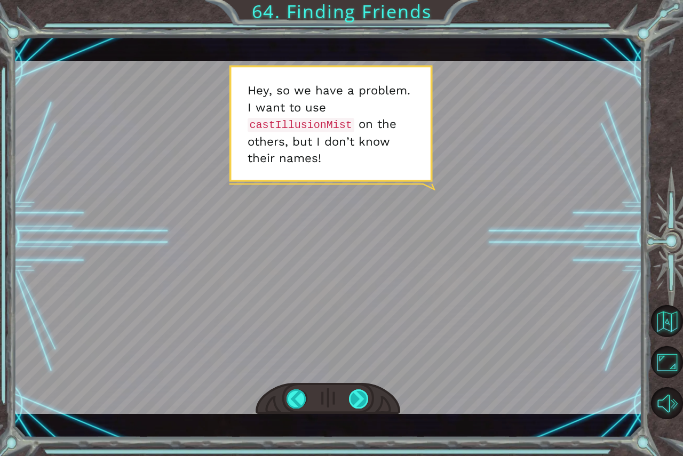
click at [357, 391] on div at bounding box center [359, 399] width 20 height 19
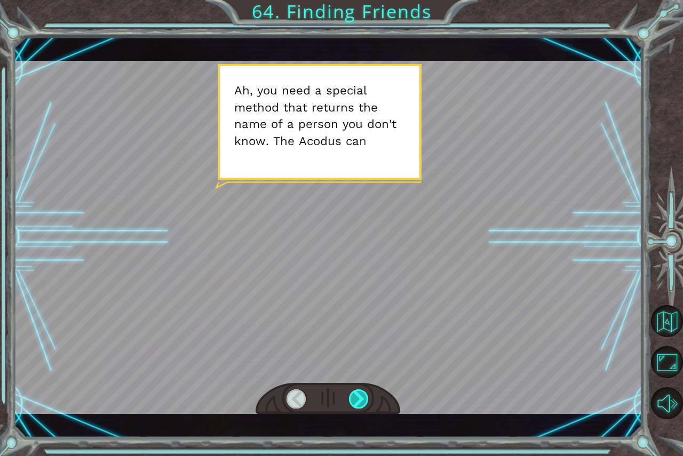
click at [357, 391] on div at bounding box center [359, 399] width 20 height 19
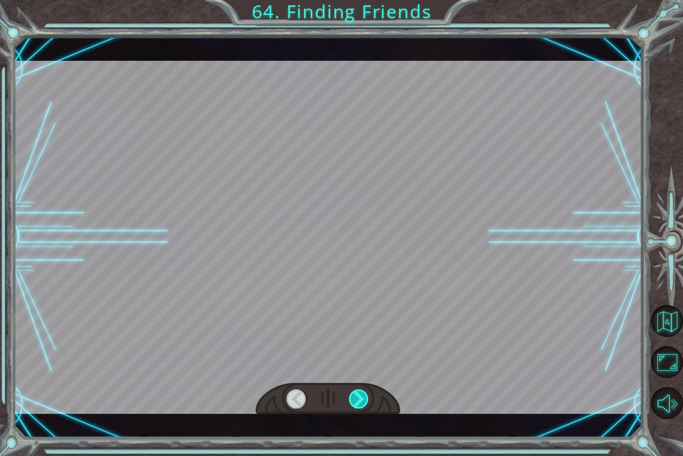
click at [357, 391] on div at bounding box center [359, 399] width 20 height 19
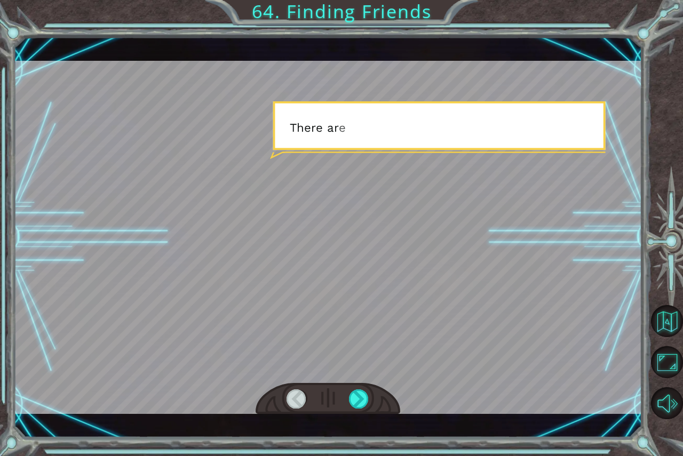
click at [345, 383] on div at bounding box center [328, 399] width 145 height 32
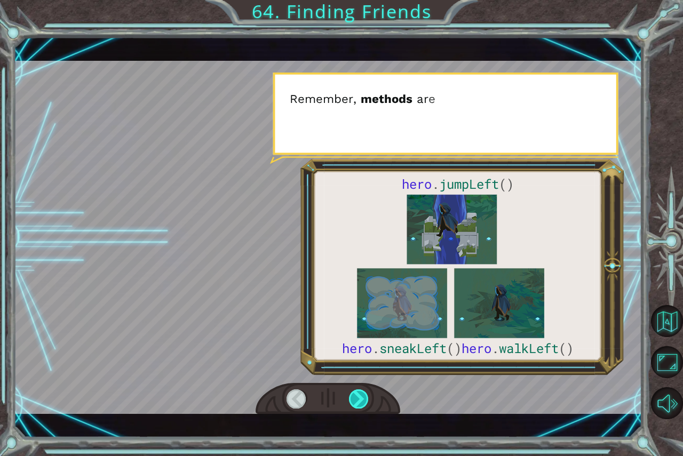
click at [362, 395] on div at bounding box center [359, 399] width 20 height 19
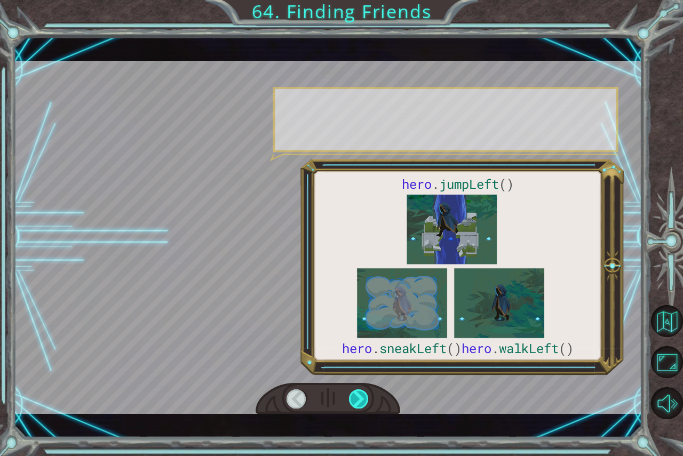
click at [362, 395] on div at bounding box center [359, 399] width 20 height 19
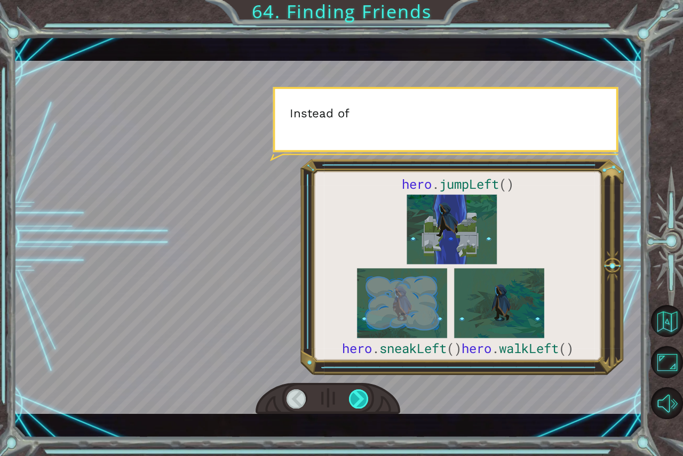
click at [362, 395] on div at bounding box center [359, 399] width 20 height 19
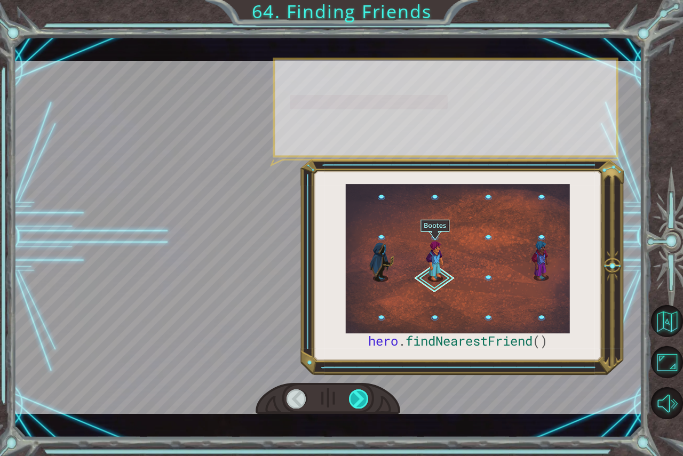
click at [362, 395] on div at bounding box center [359, 399] width 20 height 19
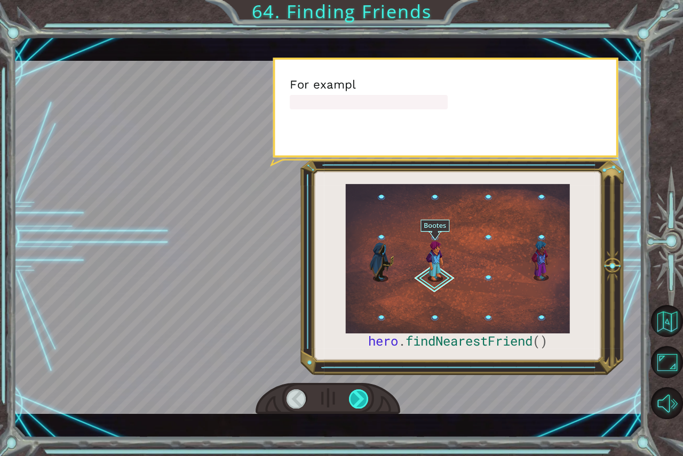
click at [362, 395] on div at bounding box center [359, 399] width 20 height 19
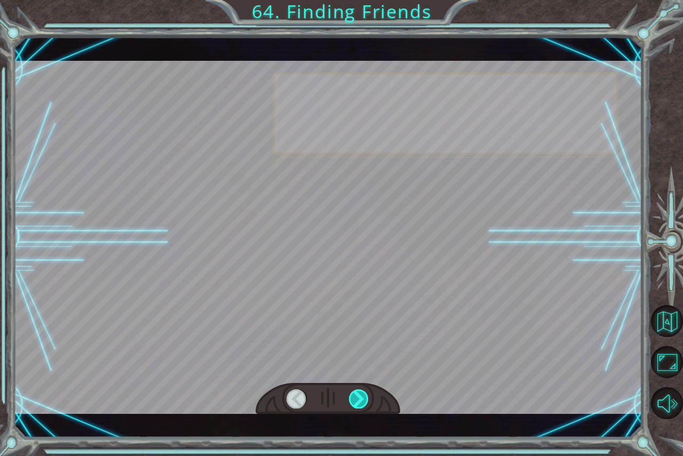
click at [362, 395] on div at bounding box center [359, 399] width 20 height 19
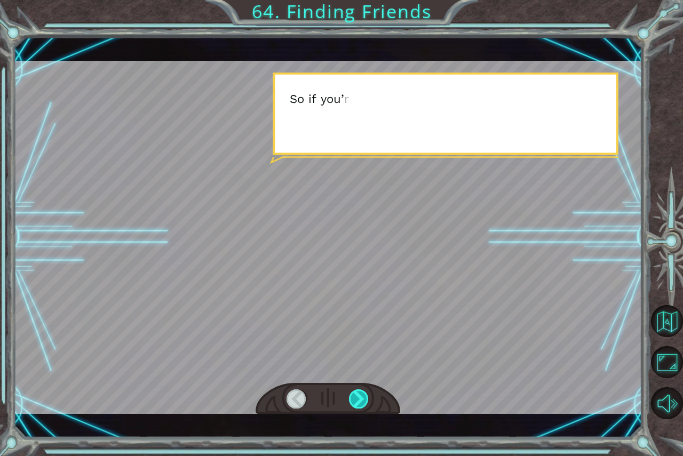
click at [362, 395] on div at bounding box center [359, 399] width 20 height 19
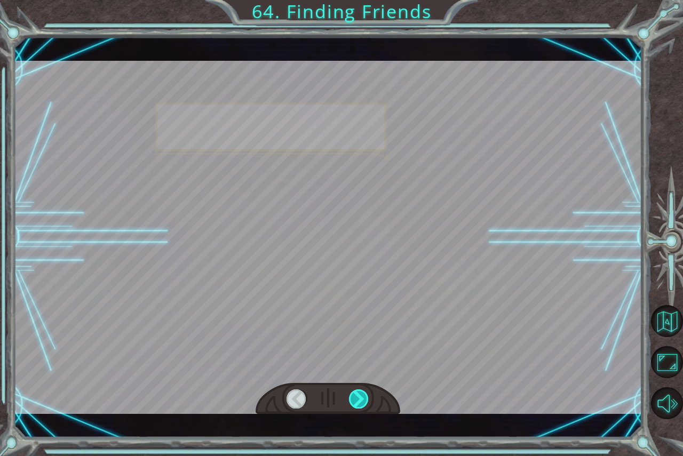
click at [362, 395] on div at bounding box center [359, 399] width 20 height 19
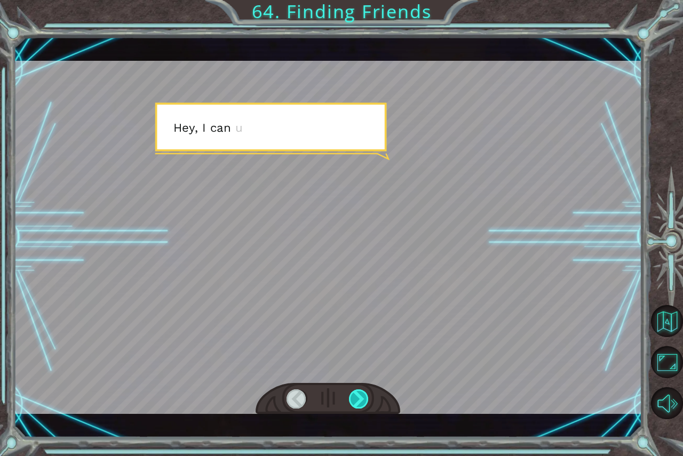
click at [362, 395] on div at bounding box center [359, 399] width 20 height 19
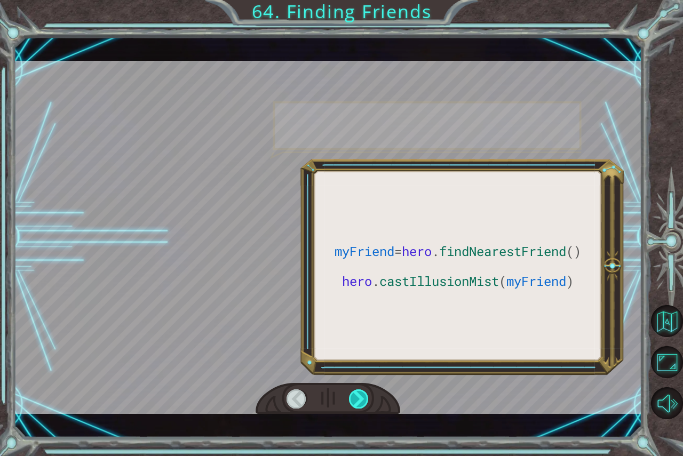
click at [362, 395] on div at bounding box center [359, 399] width 20 height 19
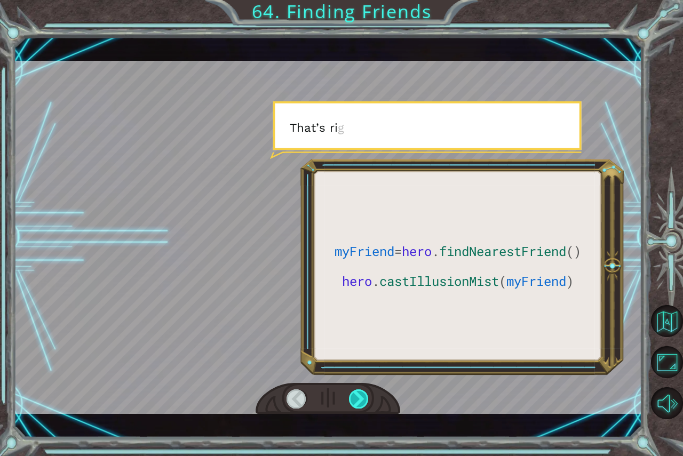
click at [362, 395] on div at bounding box center [359, 399] width 20 height 19
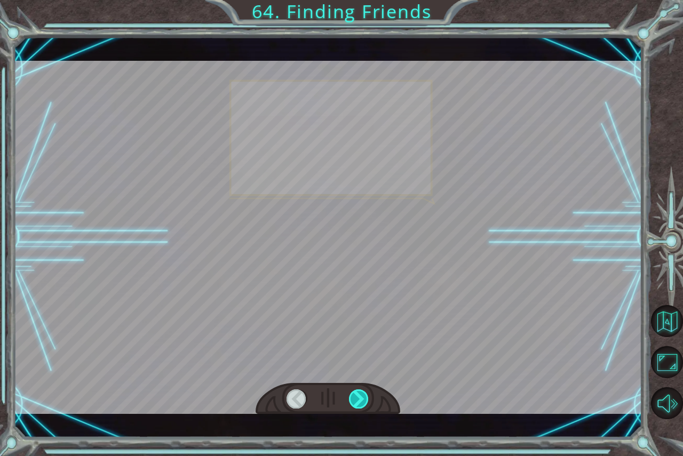
click at [362, 395] on div at bounding box center [359, 399] width 20 height 19
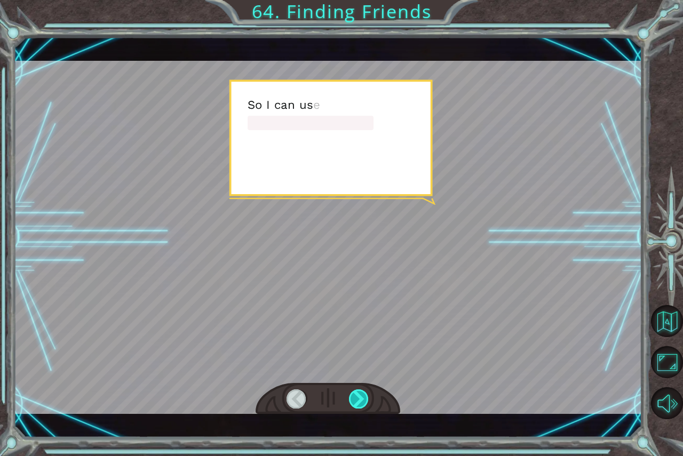
click at [362, 395] on div at bounding box center [359, 399] width 20 height 19
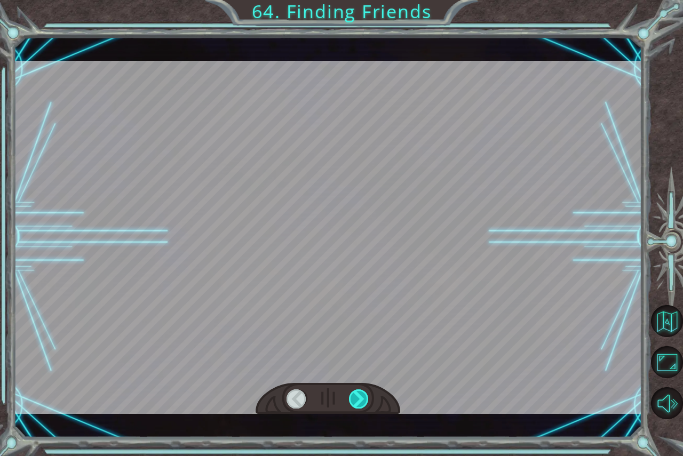
click at [362, 395] on div at bounding box center [359, 399] width 20 height 19
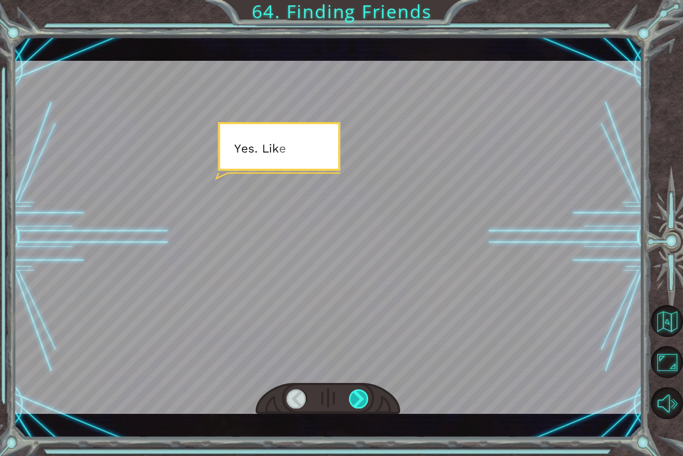
click at [362, 395] on div at bounding box center [359, 399] width 20 height 19
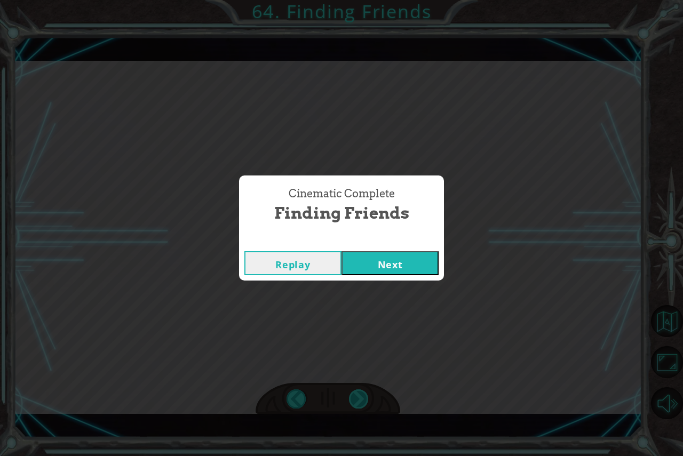
click at [362, 395] on div "Cinematic Complete Finding Friends Replay Next" at bounding box center [341, 228] width 683 height 456
click at [386, 271] on button "Next" at bounding box center [390, 263] width 97 height 24
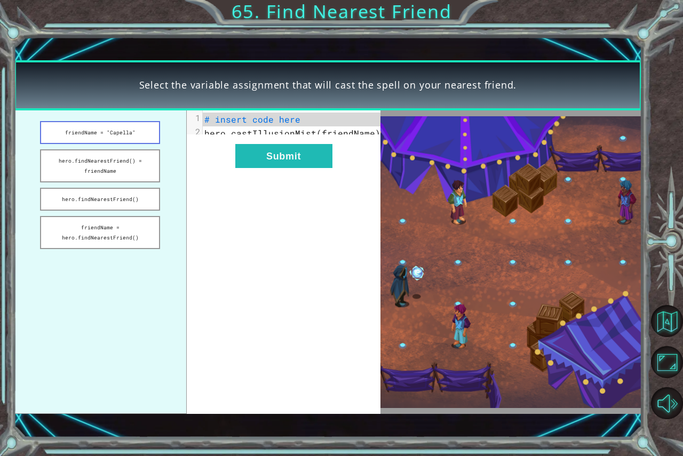
click at [66, 131] on button "friendName = "Capella"" at bounding box center [100, 132] width 121 height 23
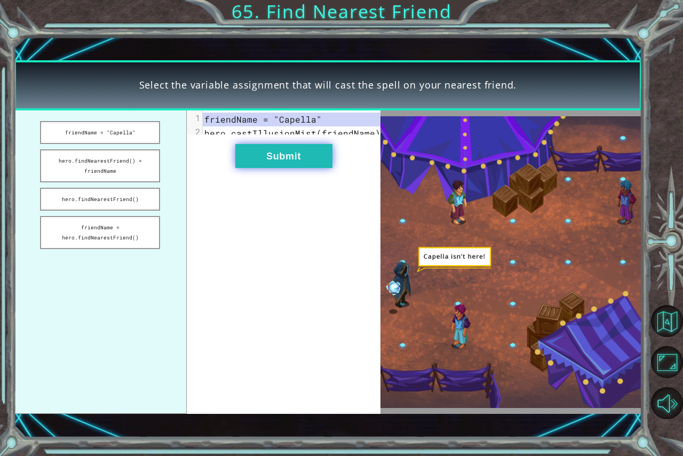
drag, startPoint x: 308, startPoint y: 144, endPoint x: 296, endPoint y: 153, distance: 14.8
click at [297, 153] on div "xxxxxxxxxx 2 1 friendName = "Capella" 2 hero.castIllusionMist(friendName) Submit" at bounding box center [284, 262] width 194 height 304
click at [288, 168] on button "Submit" at bounding box center [283, 156] width 97 height 24
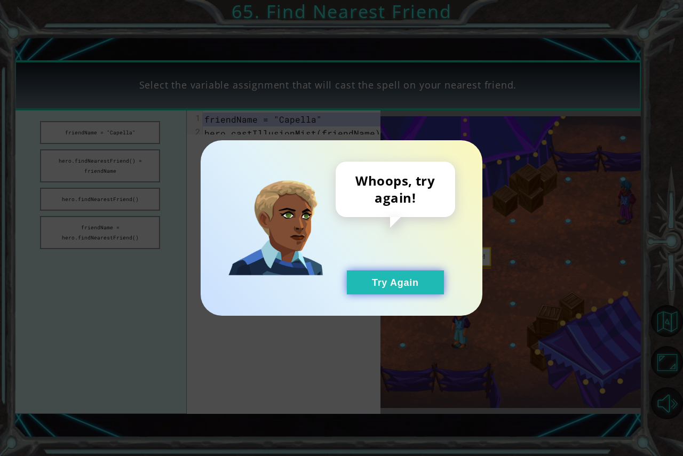
click at [371, 293] on button "Try Again" at bounding box center [395, 283] width 97 height 24
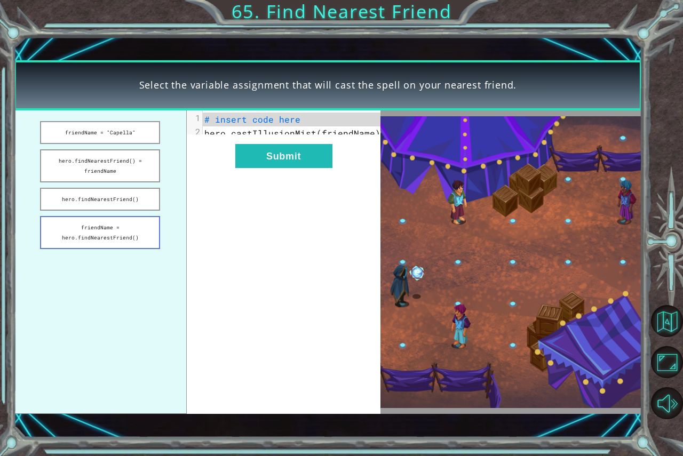
click at [107, 228] on button "friendName = hero.findNearestFriend()" at bounding box center [100, 232] width 121 height 33
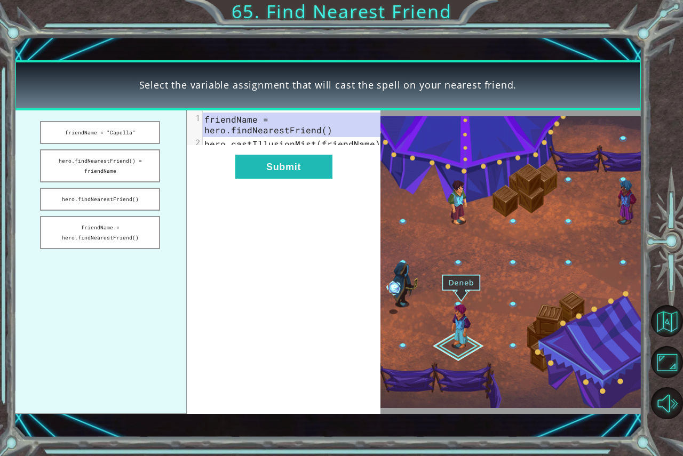
click at [85, 215] on ul "friendName = "Capella" hero.findNearestFriend() = friendName hero.findNearestFr…" at bounding box center [100, 262] width 173 height 304
click at [88, 164] on button "hero.findNearestFriend() = friendName" at bounding box center [100, 165] width 121 height 33
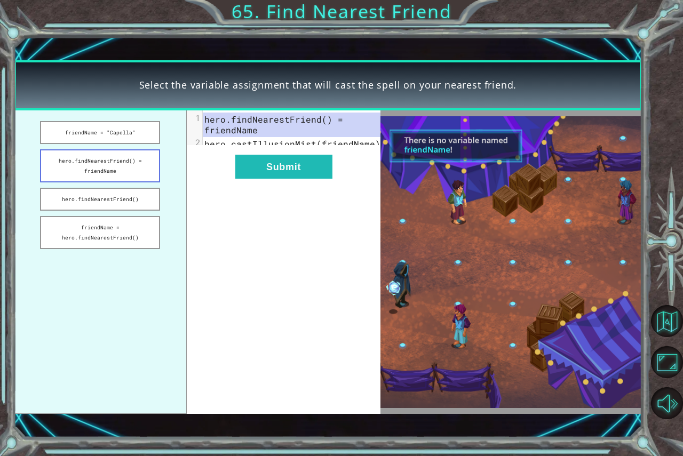
click at [92, 155] on button "hero.findNearestFriend() = friendName" at bounding box center [100, 165] width 121 height 33
click at [141, 227] on button "friendName = hero.findNearestFriend()" at bounding box center [100, 232] width 121 height 33
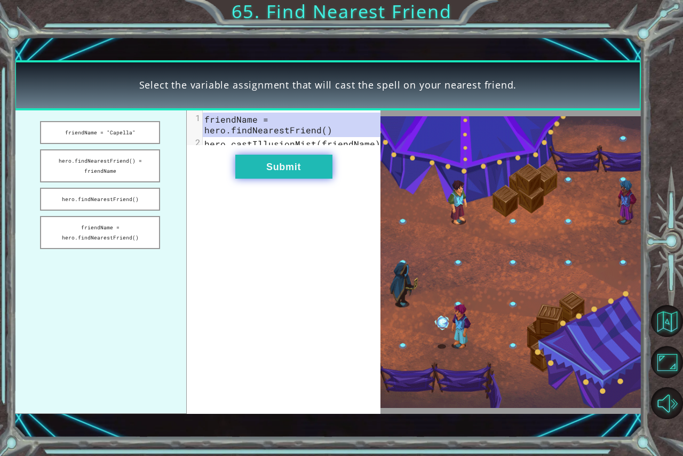
click at [238, 174] on button "Submit" at bounding box center [283, 167] width 97 height 24
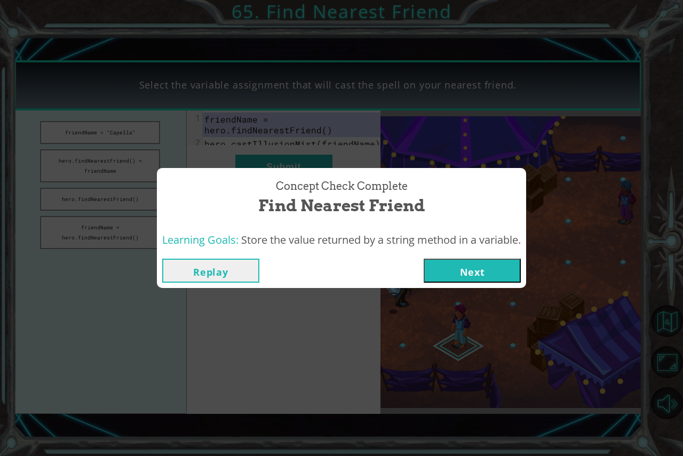
click at [475, 266] on button "Next" at bounding box center [472, 271] width 97 height 24
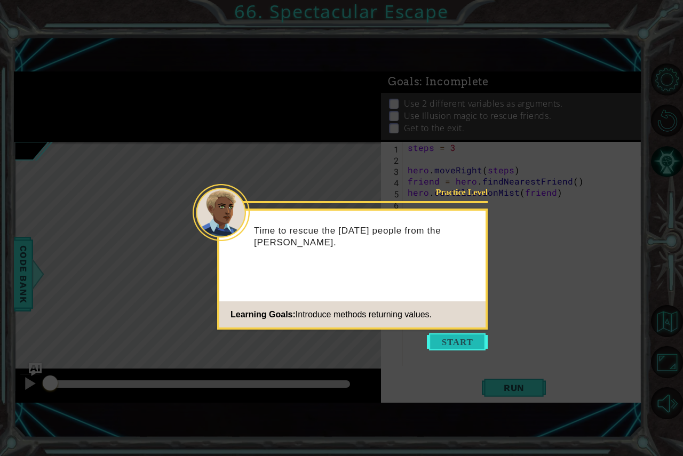
click at [474, 339] on button "Start" at bounding box center [457, 342] width 61 height 17
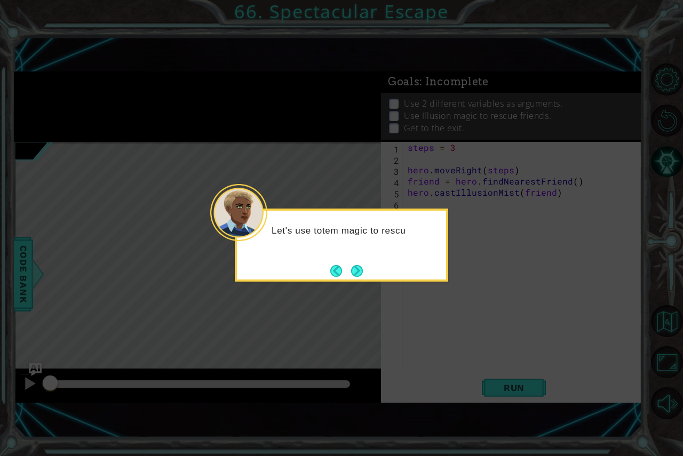
drag, startPoint x: 353, startPoint y: 270, endPoint x: 352, endPoint y: 275, distance: 6.0
click at [352, 274] on button "Next" at bounding box center [357, 271] width 12 height 12
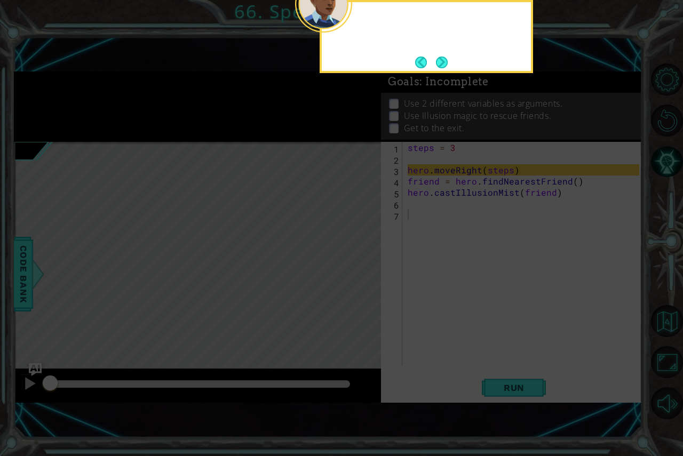
click at [353, 277] on icon at bounding box center [341, 116] width 683 height 679
click at [437, 57] on button "Next" at bounding box center [442, 63] width 12 height 12
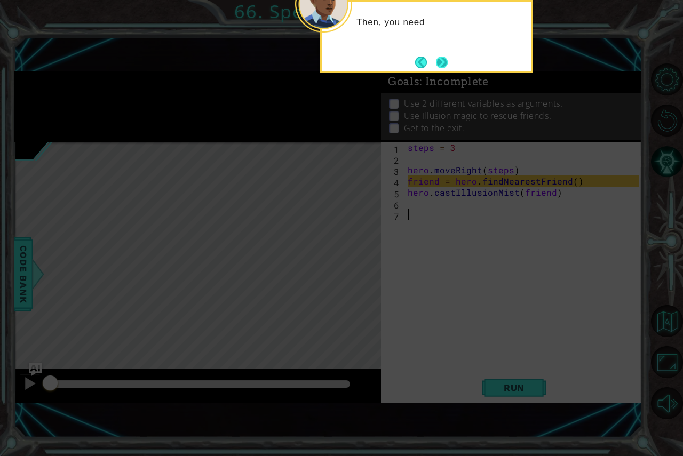
click at [444, 65] on button "Next" at bounding box center [442, 62] width 12 height 12
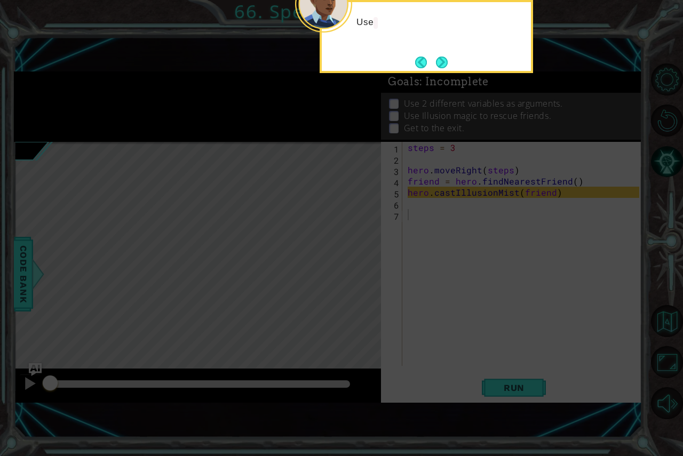
click at [444, 65] on button "Next" at bounding box center [442, 63] width 12 height 12
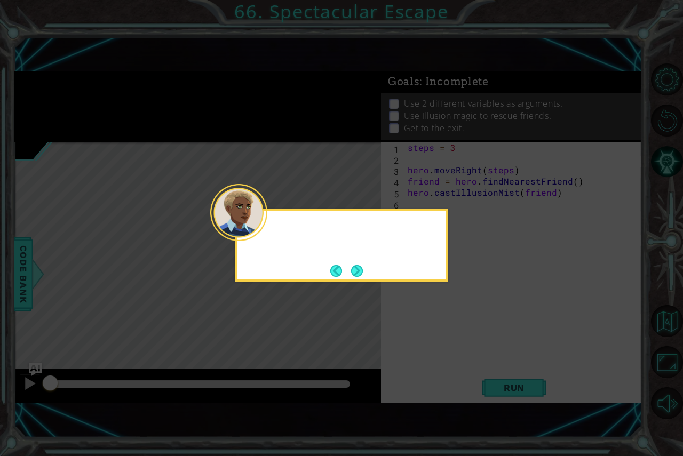
click at [444, 65] on icon at bounding box center [341, 228] width 683 height 456
click at [361, 273] on button "Next" at bounding box center [357, 271] width 12 height 12
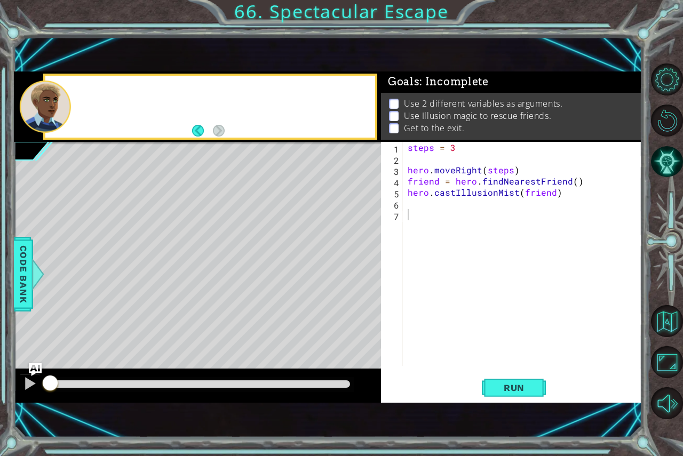
click at [361, 273] on div "Level Map" at bounding box center [260, 299] width 493 height 314
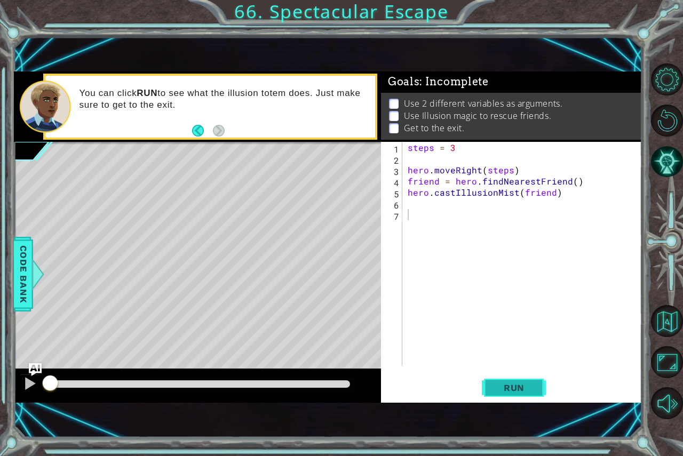
click at [518, 379] on button "Run" at bounding box center [514, 388] width 64 height 26
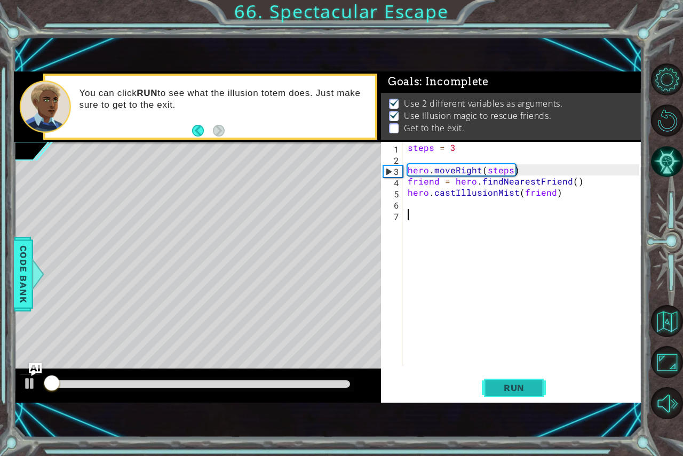
scroll to position [6, 0]
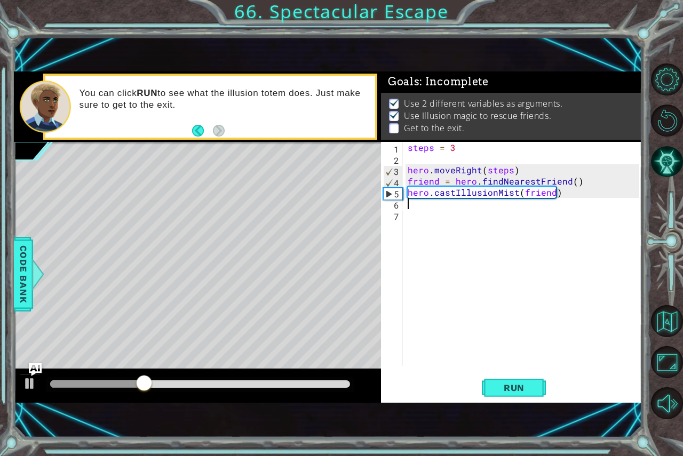
click at [420, 207] on div "steps = 3 hero . moveRight ( steps ) friend = hero . findNearestFriend ( ) hero…" at bounding box center [525, 265] width 239 height 247
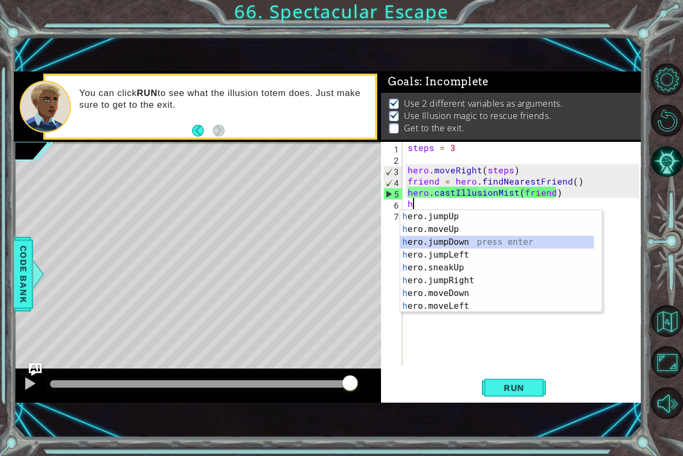
drag, startPoint x: 598, startPoint y: 240, endPoint x: 599, endPoint y: 264, distance: 24.1
click at [599, 264] on div at bounding box center [596, 260] width 11 height 101
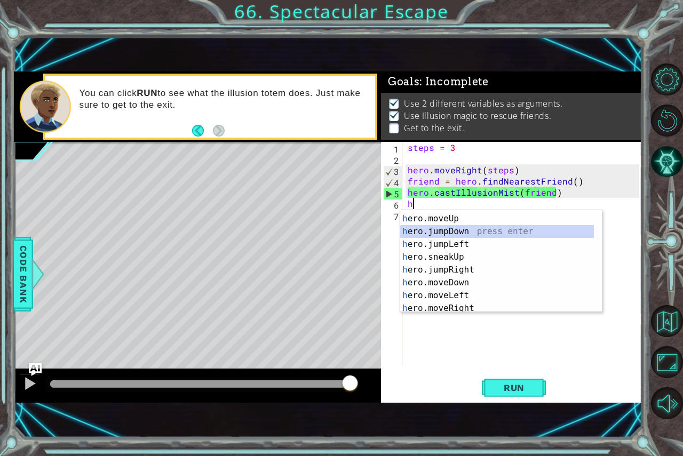
scroll to position [19, 0]
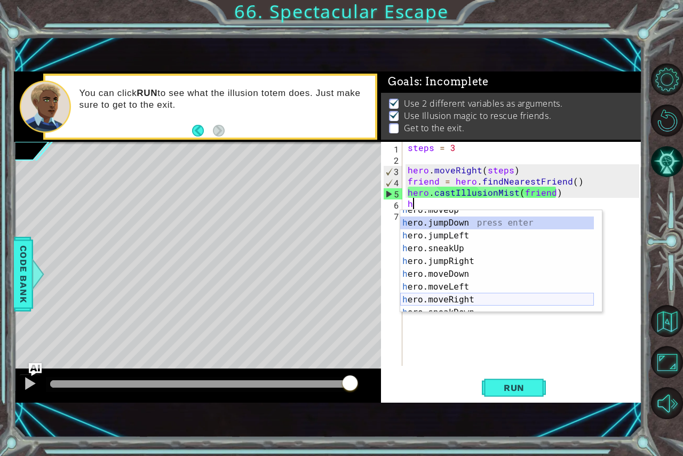
click at [471, 301] on div "h ero.moveUp press enter h ero.jumpDown press enter h ero.jumpLeft press enter …" at bounding box center [497, 268] width 194 height 128
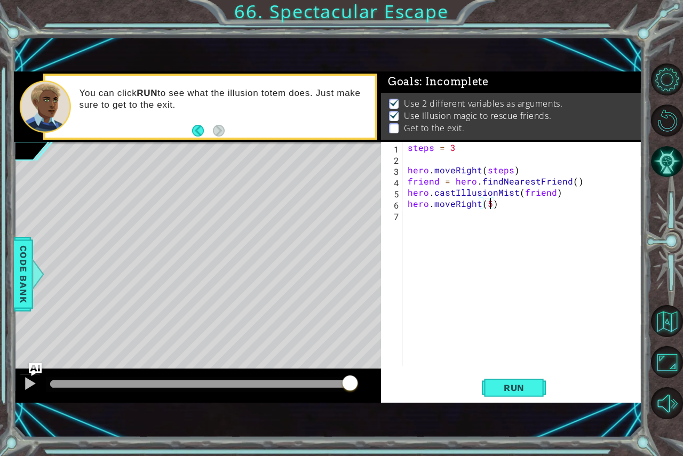
scroll to position [0, 5]
type textarea "hero.moveRight(3)"
drag, startPoint x: 521, startPoint y: 378, endPoint x: 518, endPoint y: 382, distance: 5.7
click at [518, 382] on div "hero.moveRight(3) 1 2 3 4 5 6 7 steps = 3 hero . moveRight ( steps ) friend = h…" at bounding box center [511, 272] width 261 height 261
click at [518, 383] on span "Run" at bounding box center [514, 388] width 42 height 11
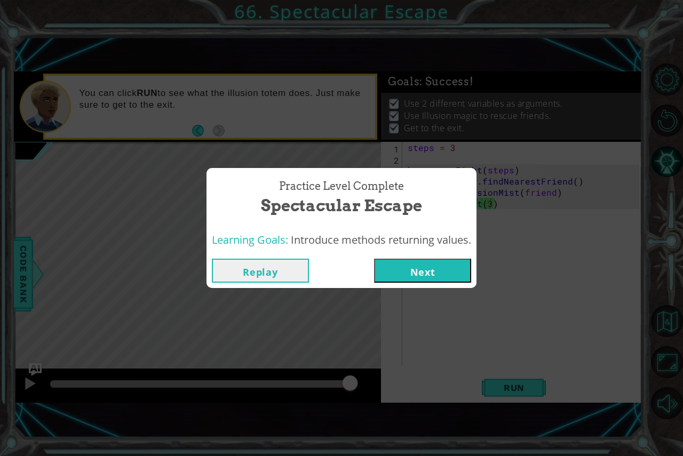
click at [430, 278] on button "Next" at bounding box center [422, 271] width 97 height 24
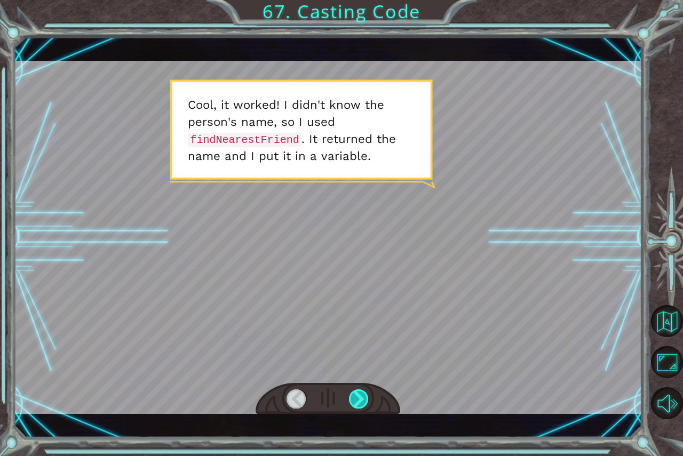
click at [358, 399] on div at bounding box center [359, 399] width 20 height 19
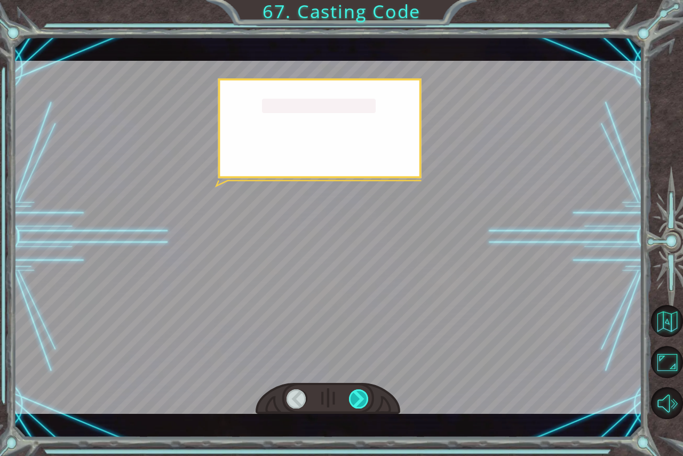
click at [358, 399] on div at bounding box center [359, 399] width 20 height 19
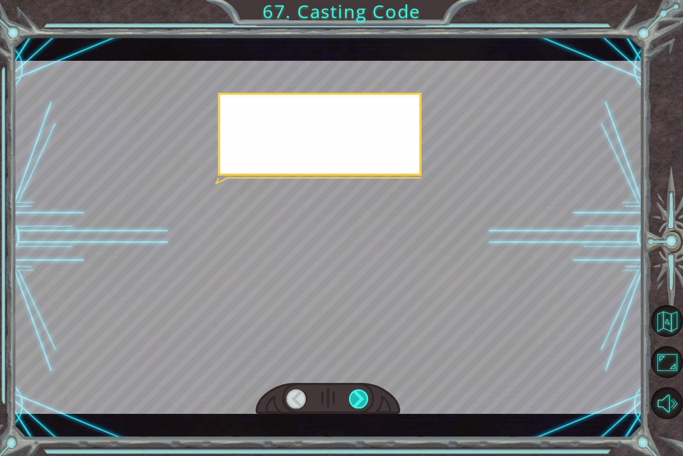
click at [358, 399] on div at bounding box center [359, 399] width 20 height 19
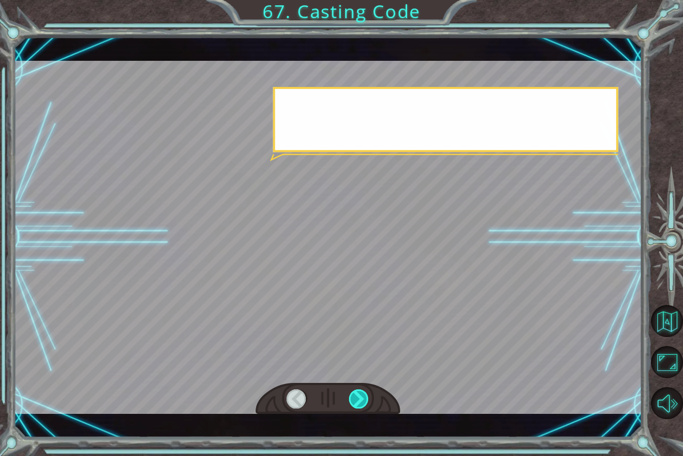
click at [358, 399] on div at bounding box center [359, 399] width 20 height 19
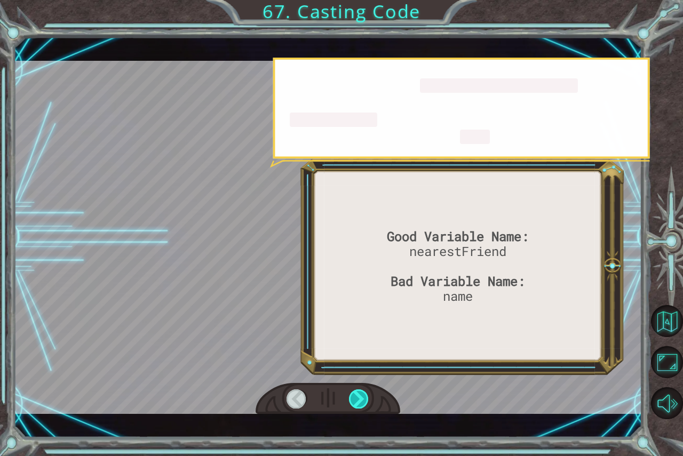
click at [358, 399] on div at bounding box center [359, 399] width 20 height 19
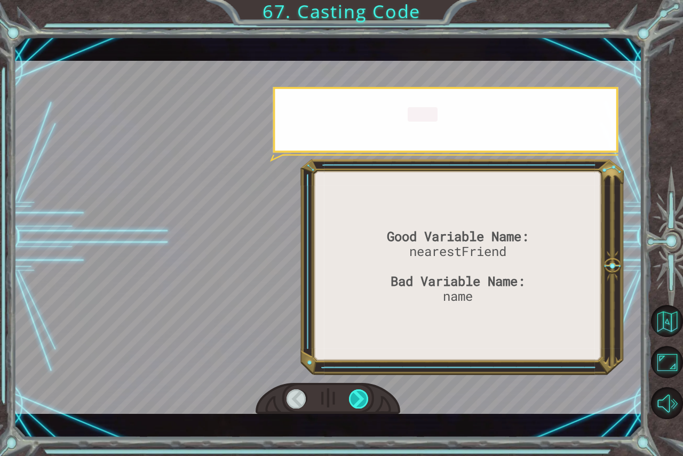
click at [358, 399] on div at bounding box center [359, 399] width 20 height 19
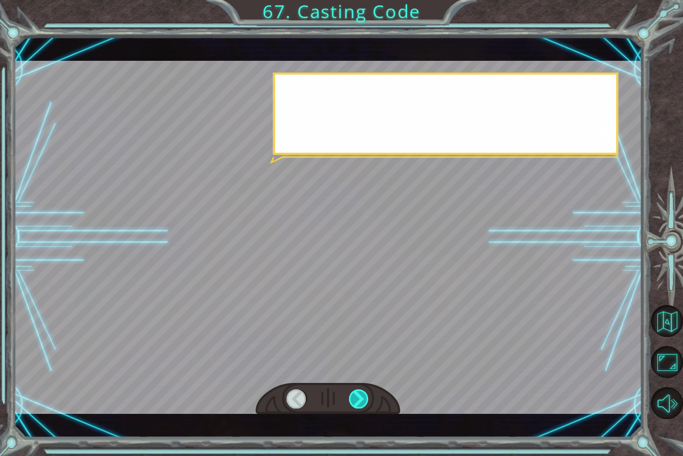
click at [358, 399] on div at bounding box center [359, 399] width 20 height 19
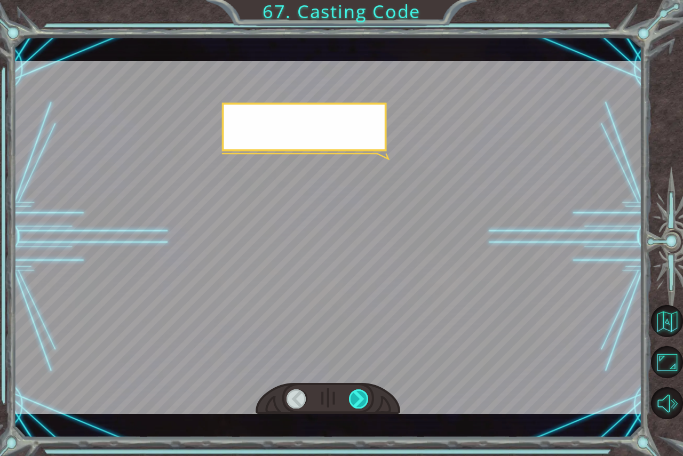
click at [358, 399] on div at bounding box center [359, 399] width 20 height 19
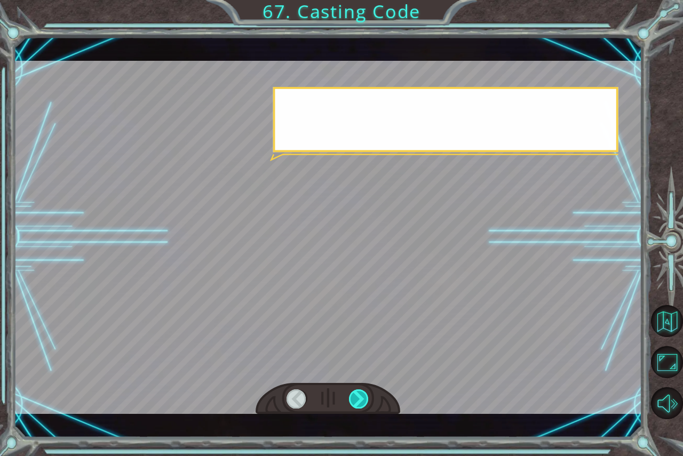
click at [358, 399] on div at bounding box center [359, 399] width 20 height 19
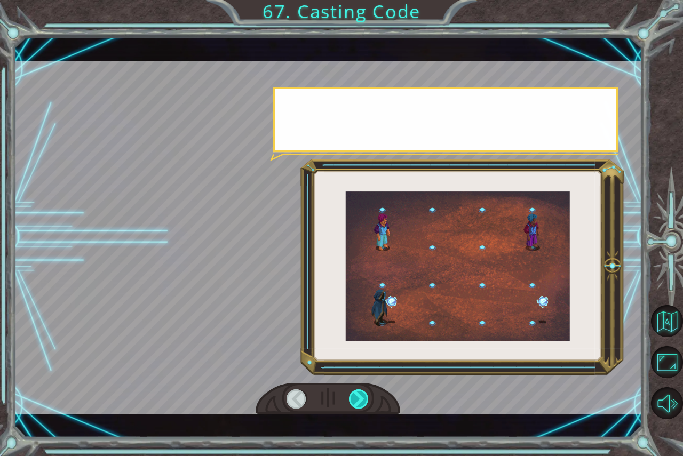
click at [358, 399] on div at bounding box center [359, 399] width 20 height 19
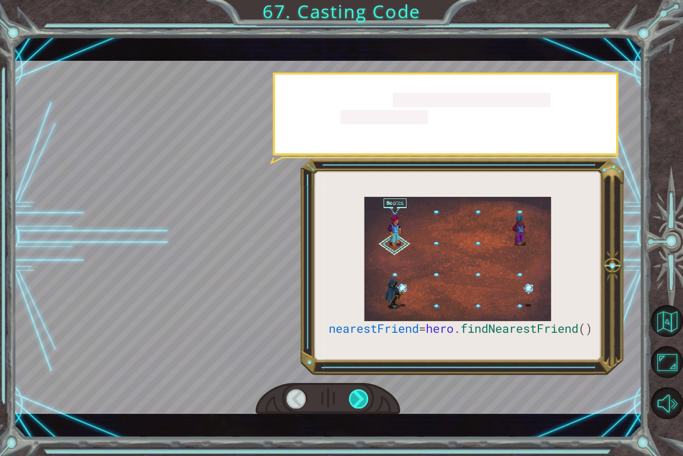
click at [358, 399] on div at bounding box center [359, 399] width 20 height 19
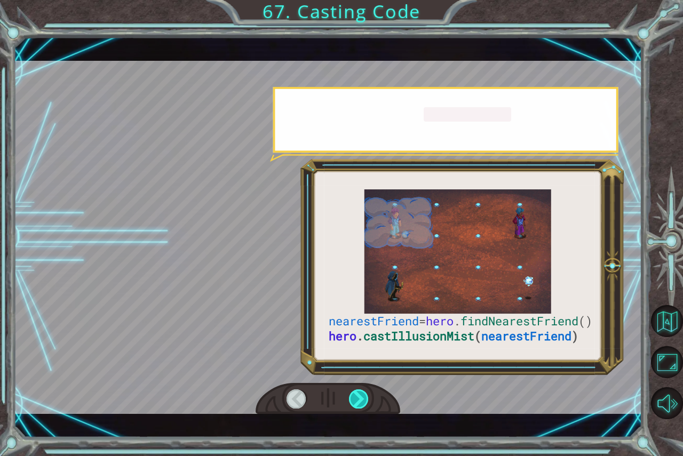
click at [358, 399] on div at bounding box center [359, 399] width 20 height 19
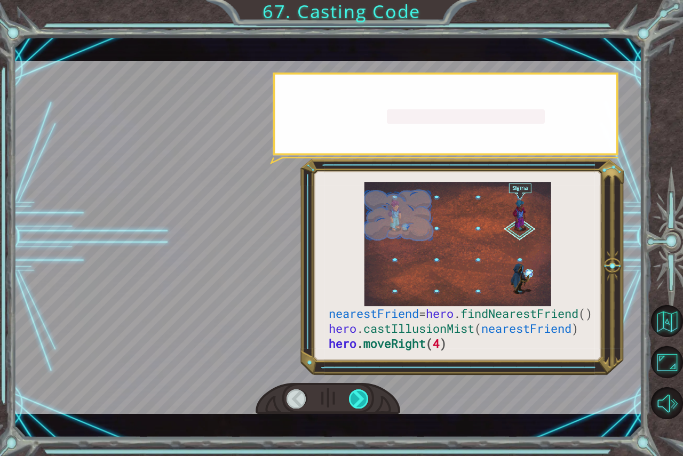
click at [358, 399] on div at bounding box center [359, 399] width 20 height 19
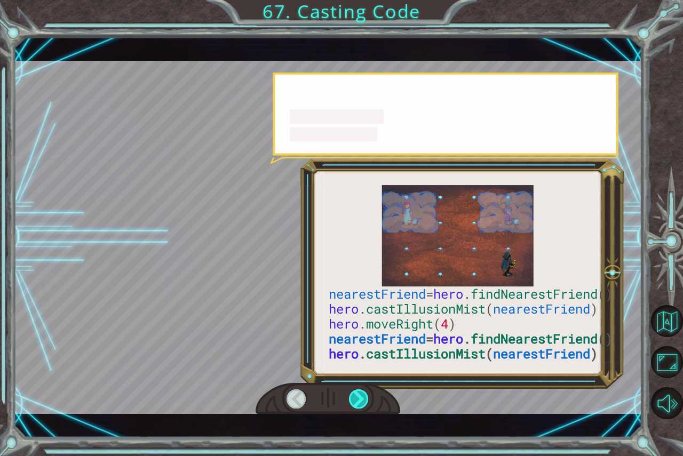
click at [358, 399] on div at bounding box center [359, 399] width 20 height 19
click at [360, 397] on div at bounding box center [359, 399] width 20 height 19
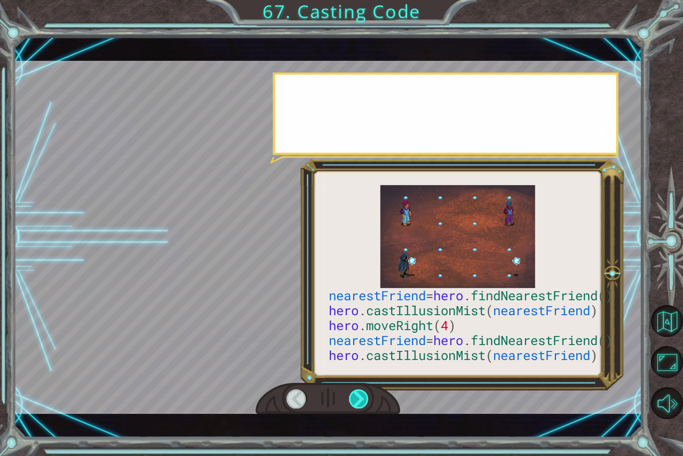
click at [360, 397] on div at bounding box center [359, 399] width 20 height 19
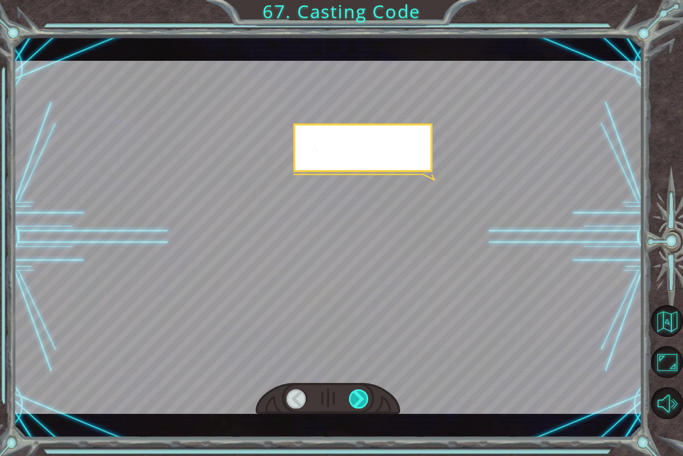
click at [360, 397] on div at bounding box center [359, 399] width 20 height 19
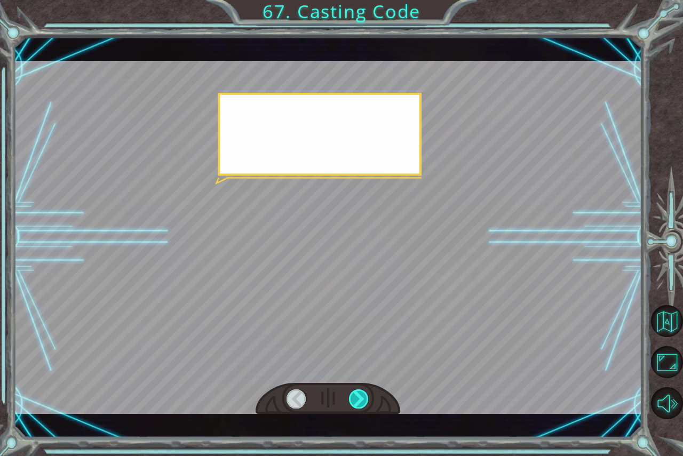
click at [360, 397] on div at bounding box center [359, 399] width 20 height 19
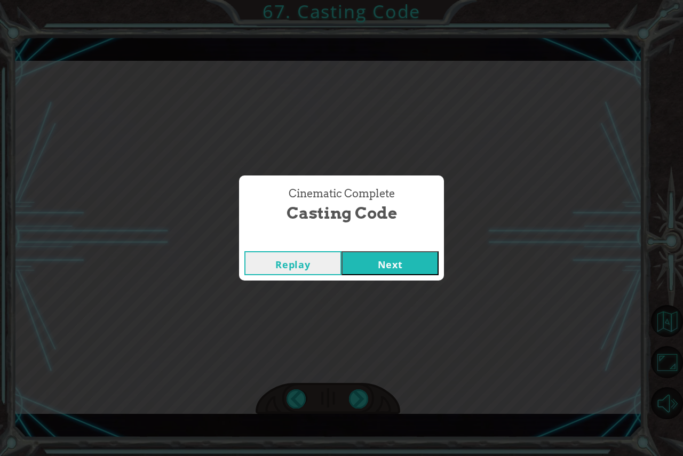
click at [362, 395] on div "Cinematic Complete Casting Code Replay Next" at bounding box center [341, 228] width 683 height 456
click at [373, 259] on button "Next" at bounding box center [390, 263] width 97 height 24
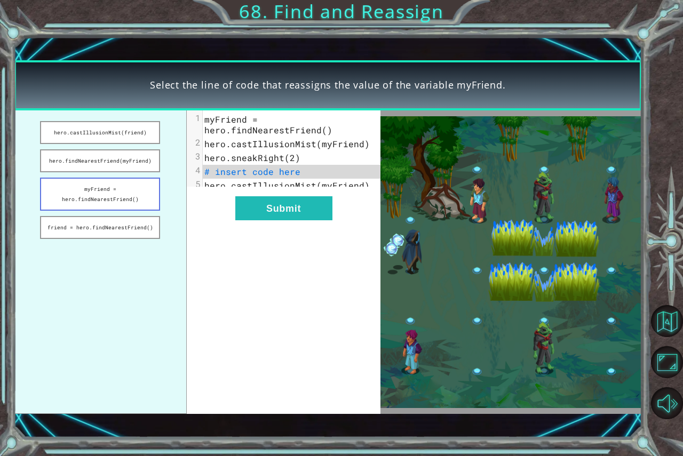
click at [83, 197] on button "myFriend = hero.findNearestFriend()" at bounding box center [100, 194] width 121 height 33
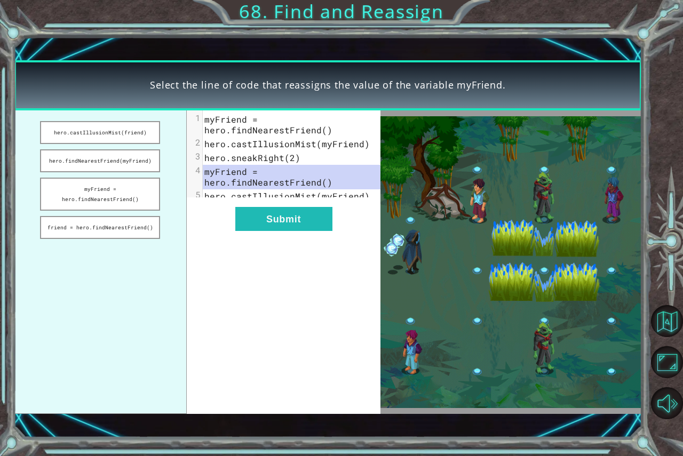
click at [267, 211] on div "xxxxxxxxxx 5 1 myFriend = hero.findNearestFriend() 2 hero.castIllusionMist(myFr…" at bounding box center [284, 262] width 194 height 304
click at [266, 219] on button "Submit" at bounding box center [283, 219] width 97 height 24
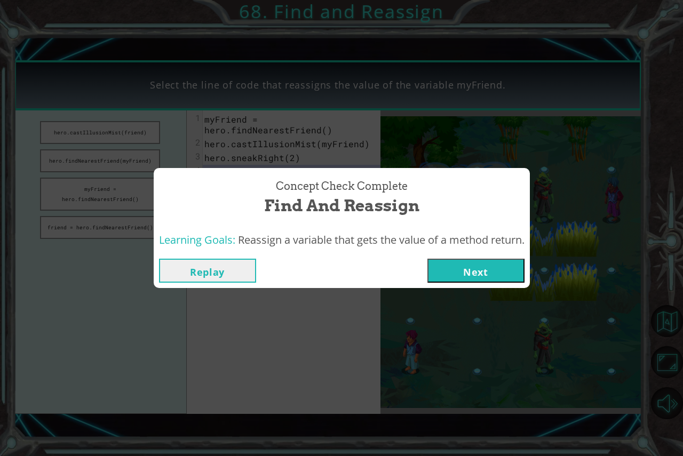
click at [480, 275] on button "Next" at bounding box center [476, 271] width 97 height 24
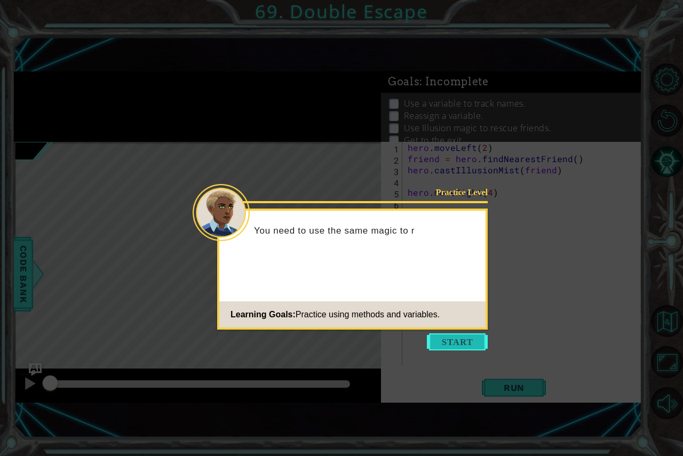
click at [448, 336] on button "Start" at bounding box center [457, 342] width 61 height 17
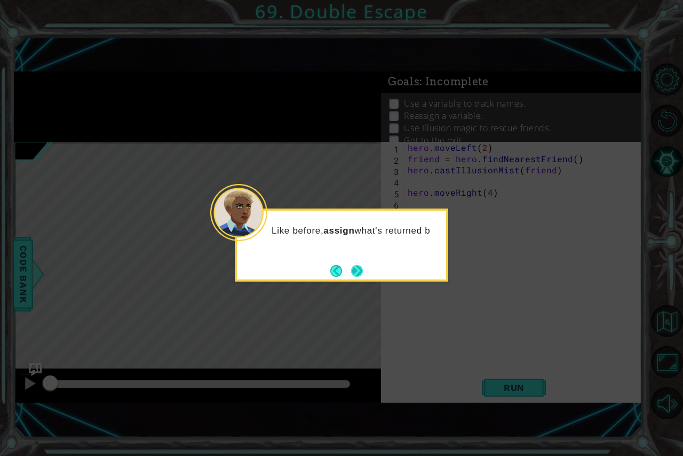
click at [353, 274] on button "Next" at bounding box center [357, 271] width 12 height 12
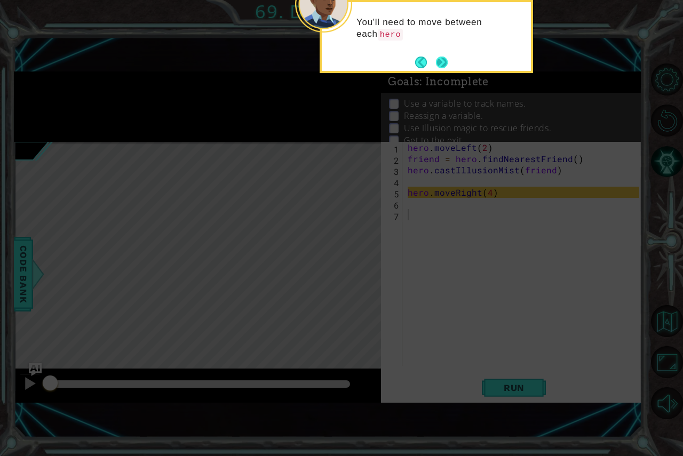
click at [442, 65] on button "Next" at bounding box center [442, 63] width 12 height 12
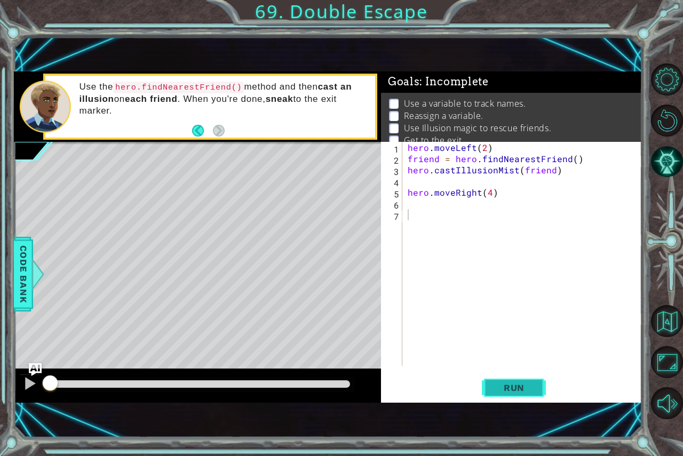
click at [491, 390] on button "Run" at bounding box center [514, 388] width 64 height 26
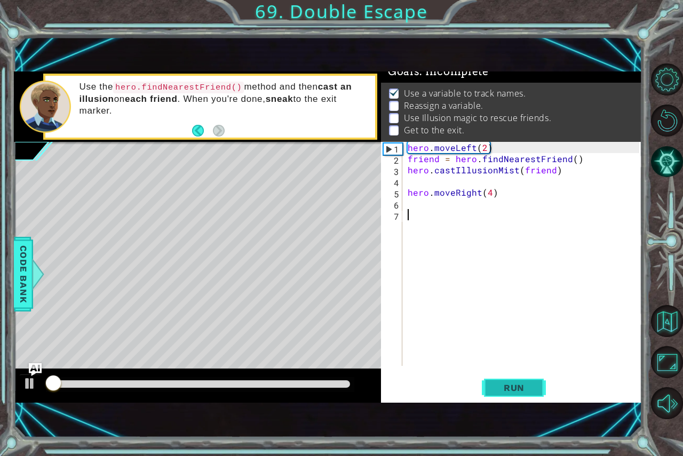
scroll to position [12, 0]
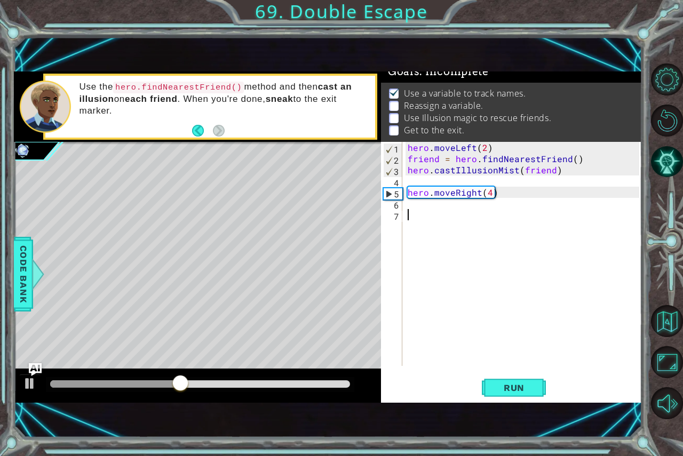
click at [418, 215] on div "hero . moveLeft ( 2 ) friend = hero . findNearestFriend ( ) hero . castIllusion…" at bounding box center [525, 265] width 239 height 247
click at [410, 202] on div "hero . moveLeft ( 2 ) friend = hero . findNearestFriend ( ) hero . castIllusion…" at bounding box center [525, 265] width 239 height 247
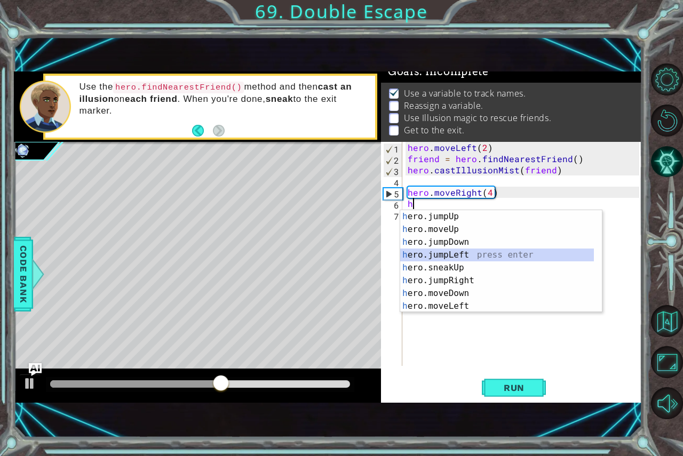
drag, startPoint x: 598, startPoint y: 251, endPoint x: 593, endPoint y: 305, distance: 54.1
click at [593, 305] on div at bounding box center [596, 319] width 11 height 218
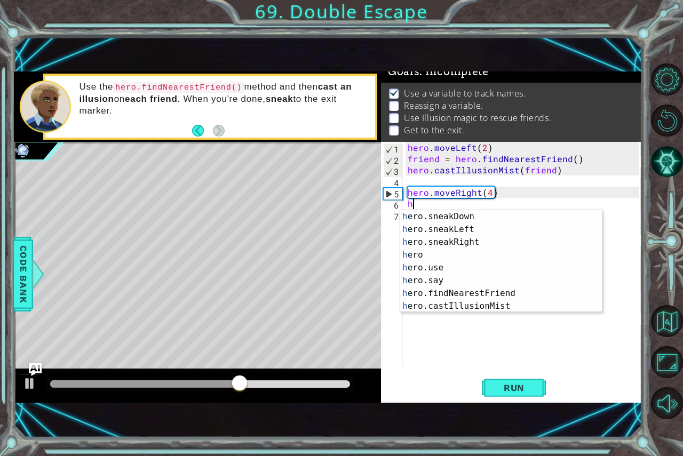
scroll to position [115, 0]
click at [508, 305] on div "h ero.sneakDown press enter h ero.sneakLeft press enter h ero.sneakRight press …" at bounding box center [497, 274] width 194 height 128
type textarea "hero.castIllusionMist(friend)"
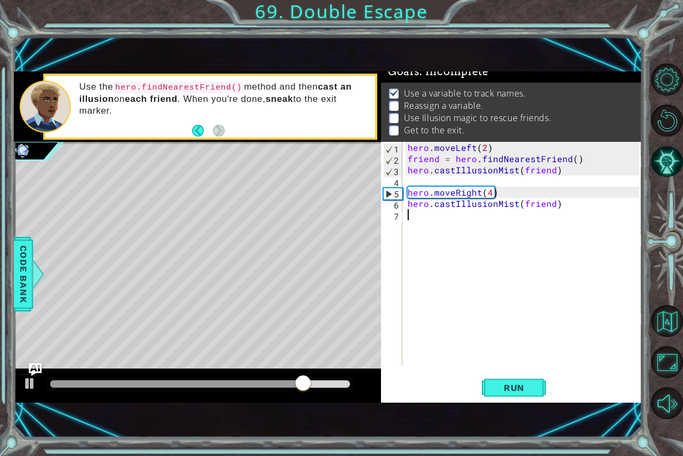
click at [409, 224] on div "hero . moveLeft ( 2 ) friend = hero . findNearestFriend ( ) hero . castIllusion…" at bounding box center [525, 265] width 239 height 247
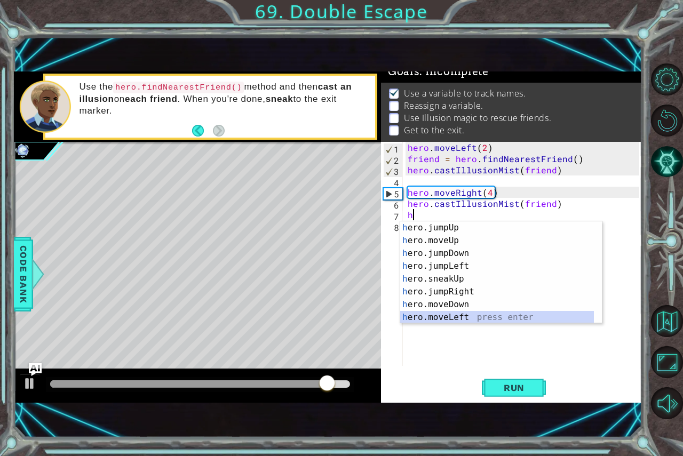
click at [447, 314] on div "h ero.jumpUp press enter h ero.moveUp press enter h ero.jumpDown press enter h …" at bounding box center [497, 286] width 194 height 128
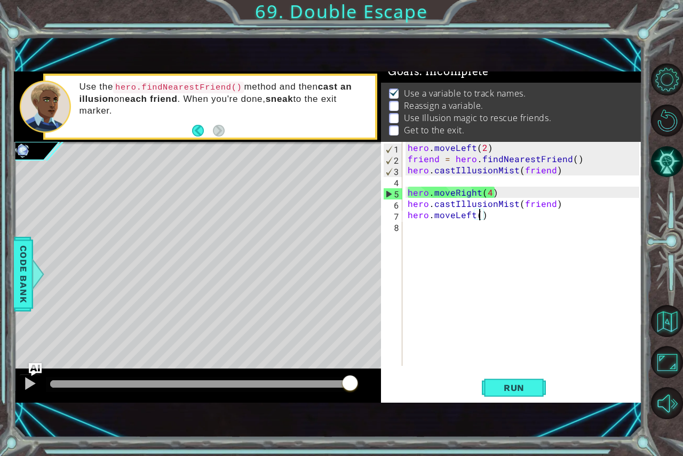
type textarea "hero.moveLeft(2)"
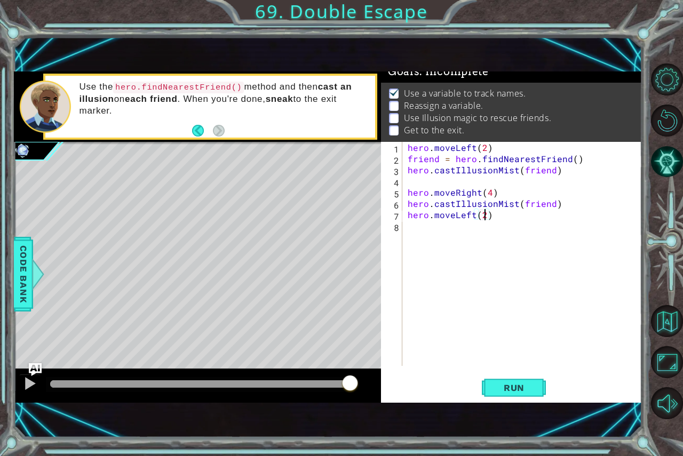
click at [413, 235] on div "hero . moveLeft ( 2 ) friend = hero . findNearestFriend ( ) hero . castIllusion…" at bounding box center [525, 265] width 239 height 247
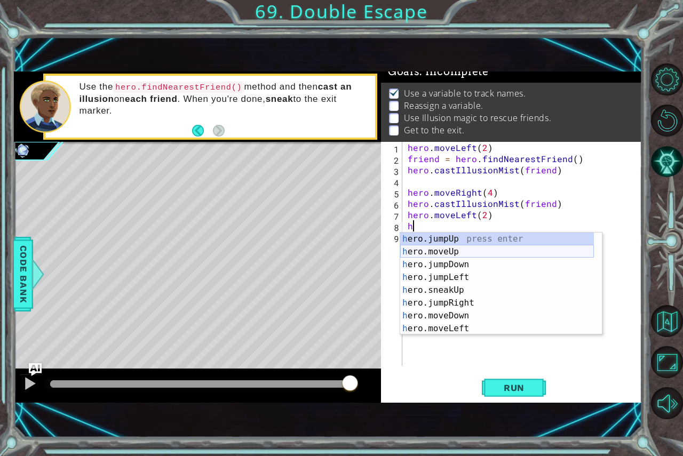
click at [446, 249] on div "h ero.jumpUp press enter h ero.moveUp press enter h ero.jumpDown press enter h …" at bounding box center [497, 297] width 194 height 128
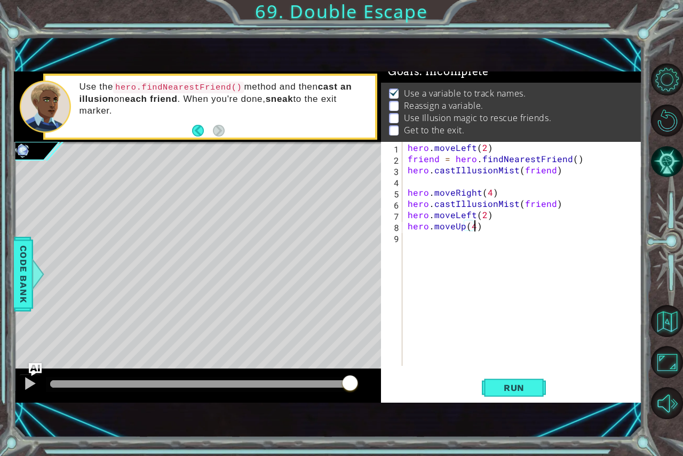
scroll to position [0, 4]
drag, startPoint x: 491, startPoint y: 389, endPoint x: 396, endPoint y: 361, distance: 99.5
click at [491, 388] on button "Run" at bounding box center [514, 388] width 64 height 26
type textarea "hero.moveUp(4)"
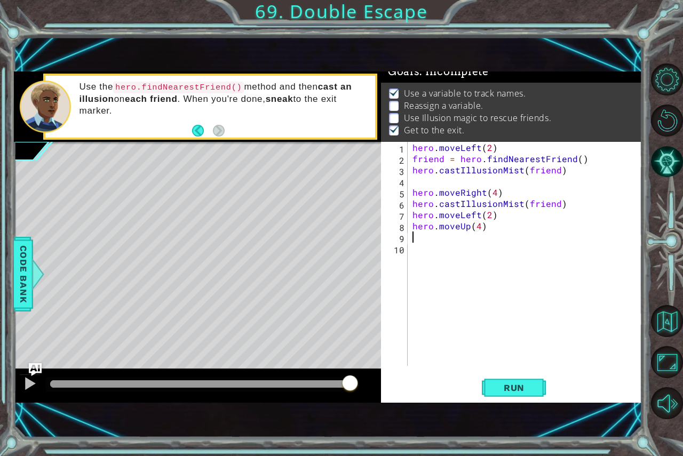
scroll to position [0, 0]
click at [527, 396] on button "Run" at bounding box center [514, 388] width 64 height 26
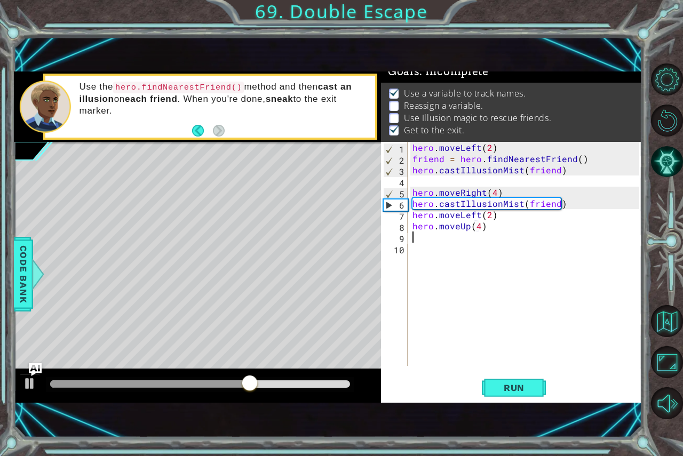
click at [526, 188] on div "hero . moveLeft ( 2 ) friend = hero . findNearestFriend ( ) hero . castIllusion…" at bounding box center [527, 265] width 234 height 247
type textarea "hero.moveRight(4)"
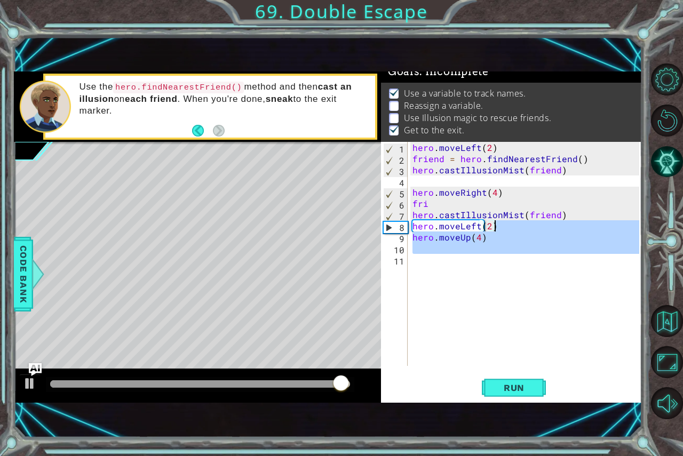
drag, startPoint x: 509, startPoint y: 253, endPoint x: 515, endPoint y: 204, distance: 48.9
click at [510, 212] on div "hero . moveLeft ( 2 ) friend = hero . findNearestFriend ( ) hero . castIllusion…" at bounding box center [527, 265] width 234 height 247
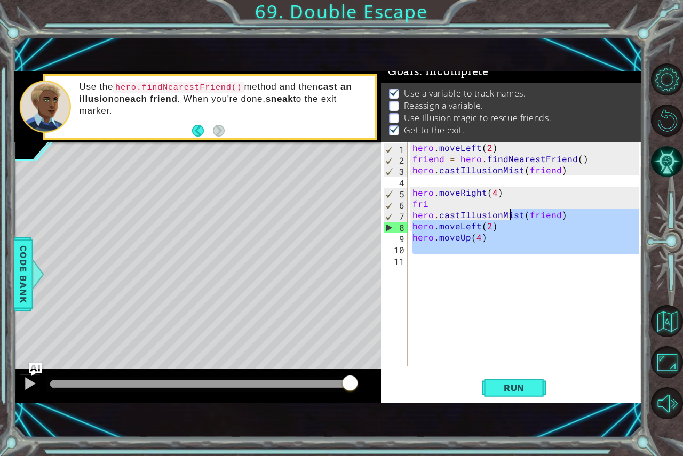
type textarea "hero.castIllusionMist(friend) hero.moveLeft(2)"
click at [533, 315] on div "hero . moveLeft ( 2 ) friend = hero . findNearestFriend ( ) hero . castIllusion…" at bounding box center [524, 254] width 229 height 224
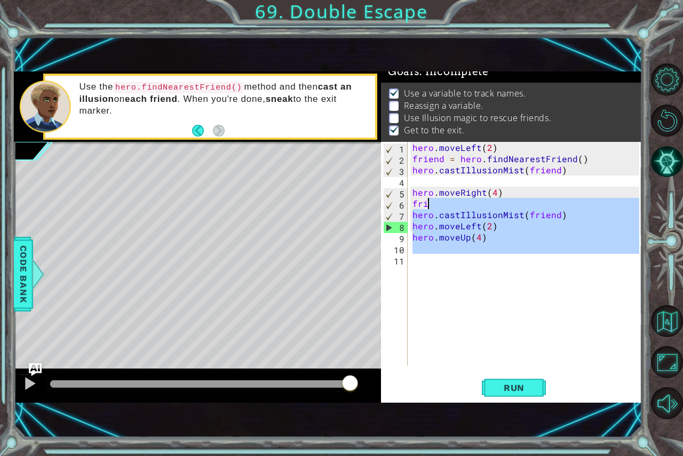
drag, startPoint x: 515, startPoint y: 281, endPoint x: 598, endPoint y: 267, distance: 83.9
click at [513, 215] on div "hero . moveLeft ( 2 ) friend = hero . findNearestFriend ( ) hero . castIllusion…" at bounding box center [527, 265] width 234 height 247
type textarea "hero.castIllusionMist(friend) hero.moveLeft(2)"
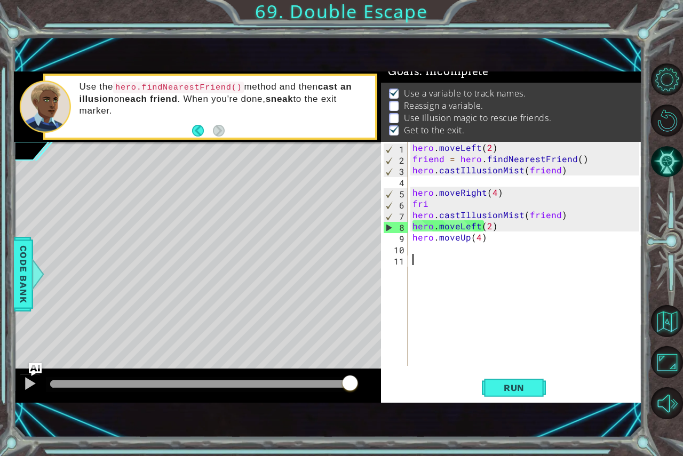
click at [490, 203] on div "hero . moveLeft ( 2 ) friend = hero . findNearestFriend ( ) hero . castIllusion…" at bounding box center [527, 265] width 234 height 247
type textarea "frie"
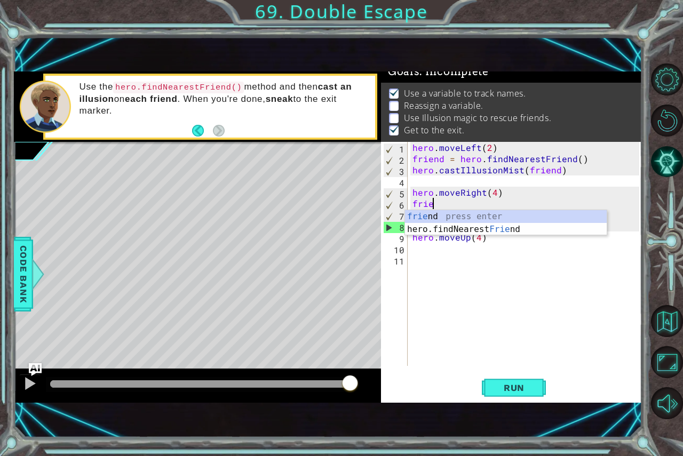
scroll to position [0, 1]
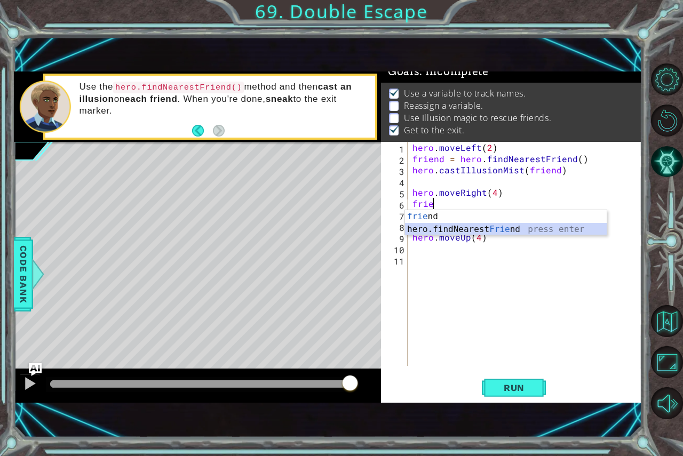
click at [513, 228] on div "frie nd press enter hero.findNearest Frie nd press enter" at bounding box center [506, 235] width 202 height 51
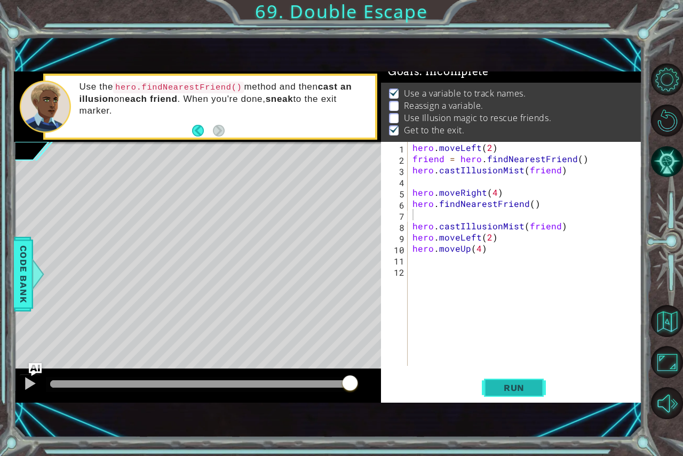
click at [530, 376] on button "Run" at bounding box center [514, 388] width 64 height 26
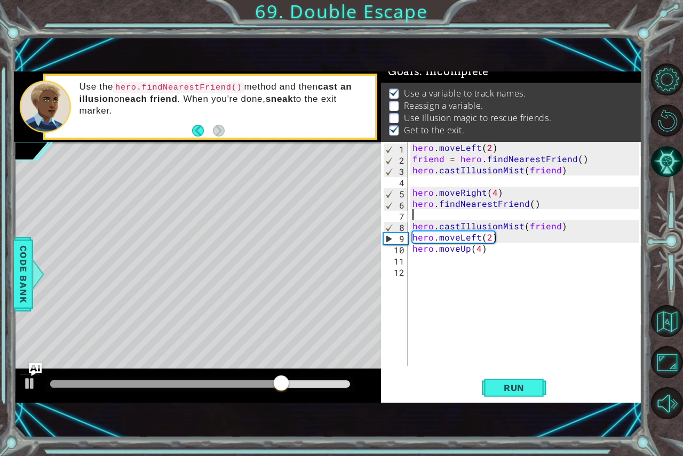
type textarea "hero.findNearestFriend()"
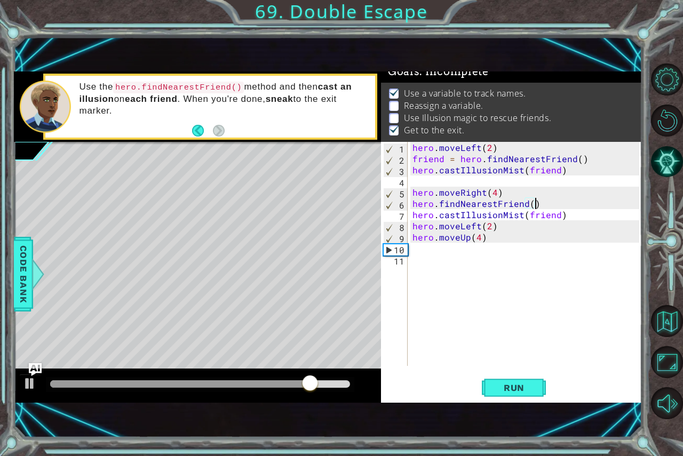
drag, startPoint x: 523, startPoint y: 375, endPoint x: 515, endPoint y: 371, distance: 8.6
click at [515, 371] on div "hero.findNearestFriend() 1 2 3 4 5 6 7 8 9 10 11 hero . moveLeft ( 2 ) friend =…" at bounding box center [511, 272] width 261 height 261
click at [426, 178] on div "hero . moveLeft ( 2 ) friend = hero . findNearestFriend ( ) hero . castIllusion…" at bounding box center [527, 265] width 234 height 247
type textarea "f"
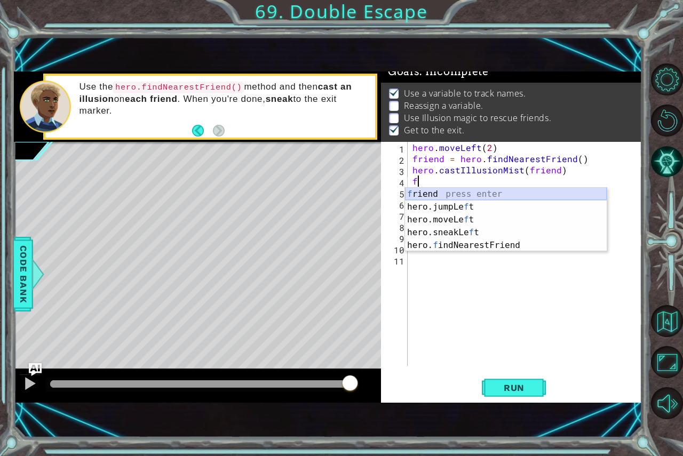
drag, startPoint x: 429, startPoint y: 199, endPoint x: 437, endPoint y: 193, distance: 10.3
click at [437, 193] on div "f riend press enter hero.jumpLe f t press enter hero.moveLe f t press enter her…" at bounding box center [506, 233] width 202 height 90
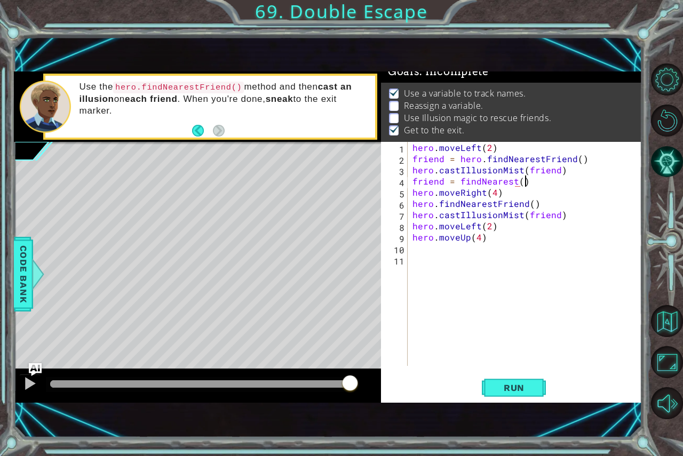
scroll to position [0, 6]
click at [503, 388] on span "Run" at bounding box center [514, 388] width 42 height 11
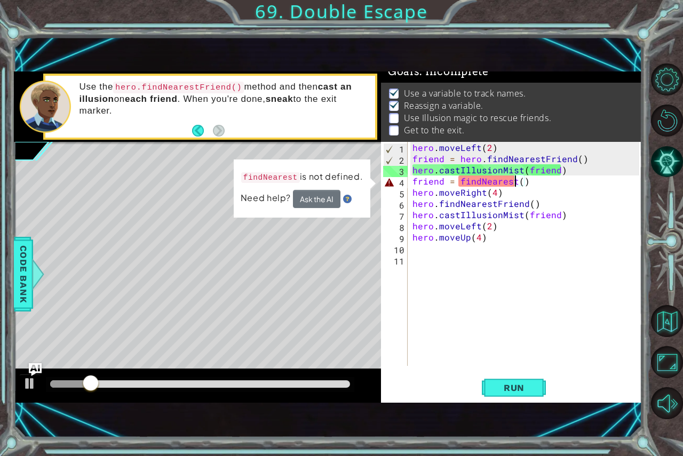
click at [515, 180] on div "hero . moveLeft ( 2 ) friend = hero . findNearestFriend ( ) hero . castIllusion…" at bounding box center [527, 265] width 234 height 247
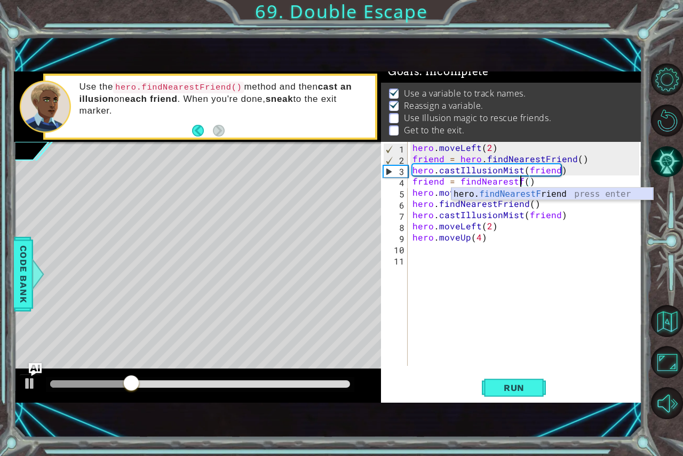
click at [515, 193] on div "hero. findNearestF riend press enter" at bounding box center [553, 207] width 202 height 38
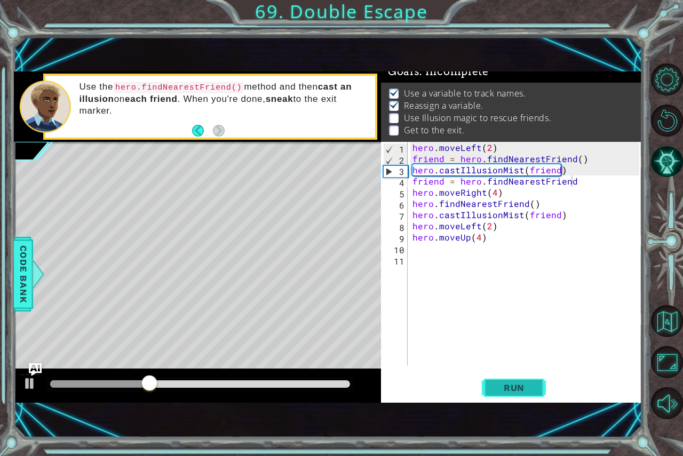
click at [509, 380] on button "Run" at bounding box center [514, 388] width 64 height 26
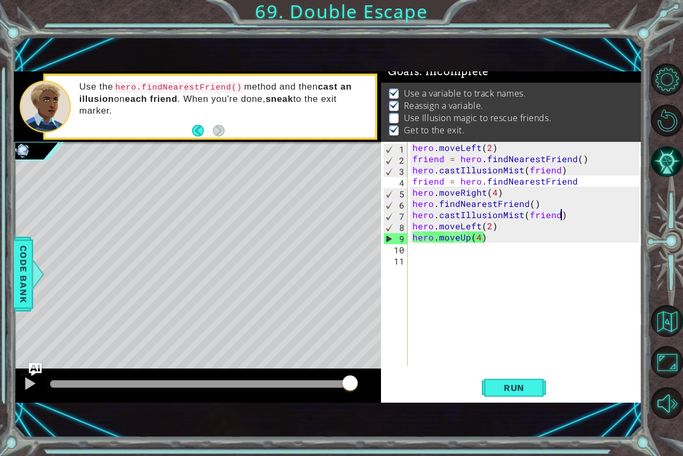
click at [559, 216] on div "hero . moveLeft ( 2 ) friend = hero . findNearestFriend ( ) hero . castIllusion…" at bounding box center [527, 265] width 234 height 247
click at [556, 215] on div "hero . moveLeft ( 2 ) friend = hero . findNearestFriend ( ) hero . castIllusion…" at bounding box center [527, 265] width 234 height 247
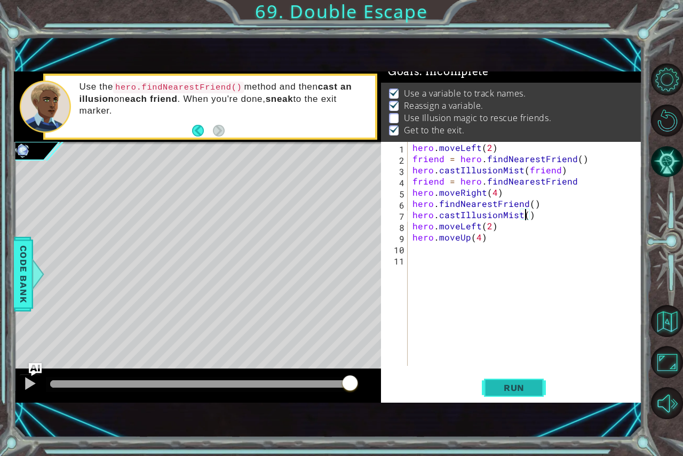
click at [531, 393] on button "Run" at bounding box center [514, 388] width 64 height 26
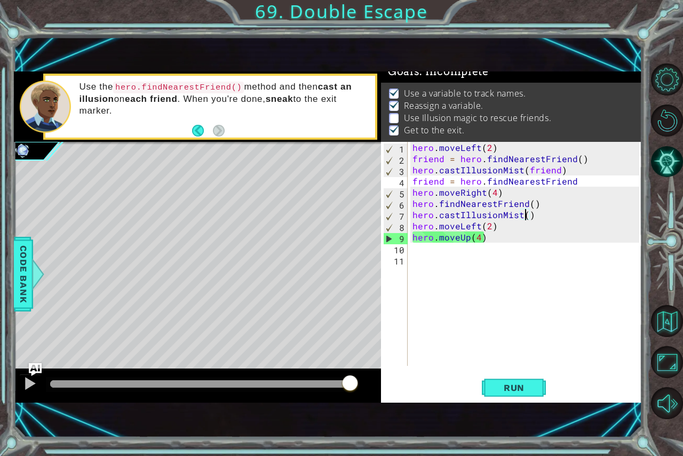
click at [410, 200] on div "hero.castIllusionMist() 1 2 3 4 5 6 7 8 9 10 11 hero . moveLeft ( 2 ) friend = …" at bounding box center [510, 254] width 258 height 224
click at [413, 205] on div "hero . moveLeft ( 2 ) friend = hero . findNearestFriend ( ) hero . castIllusion…" at bounding box center [527, 265] width 234 height 247
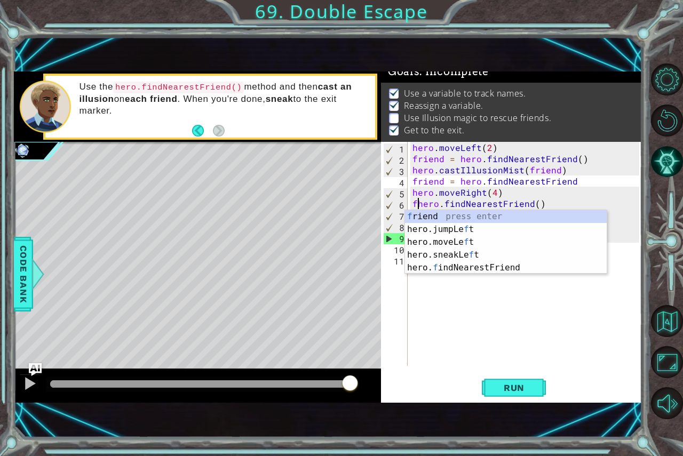
scroll to position [0, 0]
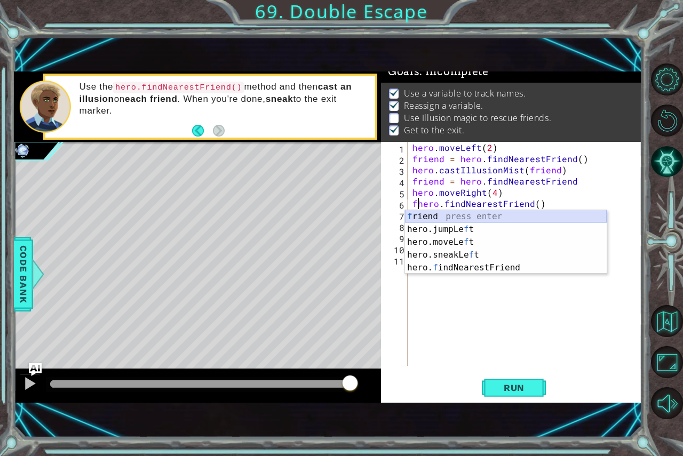
click at [436, 219] on div "f riend press enter hero.jumpLe f t press enter hero.moveLe f t press enter her…" at bounding box center [506, 255] width 202 height 90
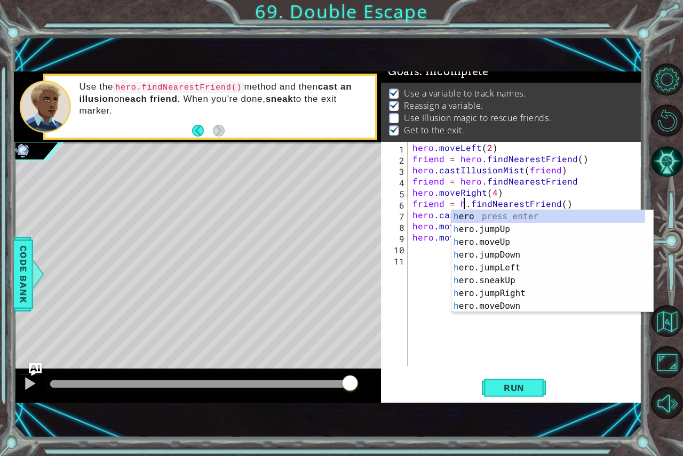
scroll to position [0, 3]
click at [462, 216] on div "h ero press enter h ero.jumpUp press enter h ero.moveUp press enter h ero.jumpD…" at bounding box center [549, 274] width 194 height 128
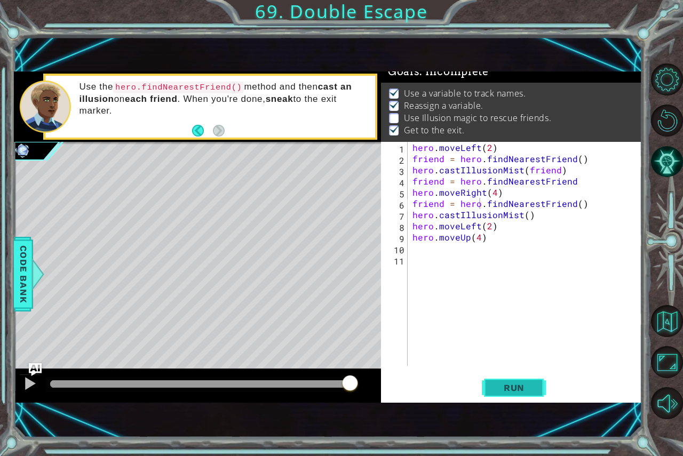
click at [519, 377] on button "Run" at bounding box center [514, 388] width 64 height 26
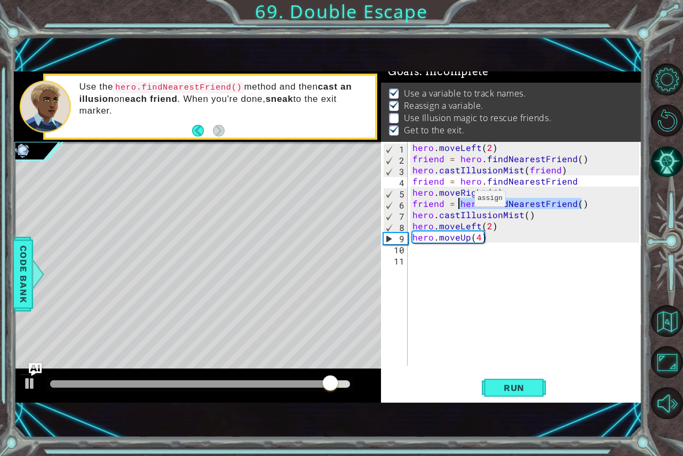
drag, startPoint x: 592, startPoint y: 200, endPoint x: 461, endPoint y: 201, distance: 131.3
click at [461, 201] on div "hero . moveLeft ( 2 ) friend = hero . findNearestFriend ( ) hero . castIllusion…" at bounding box center [527, 265] width 234 height 247
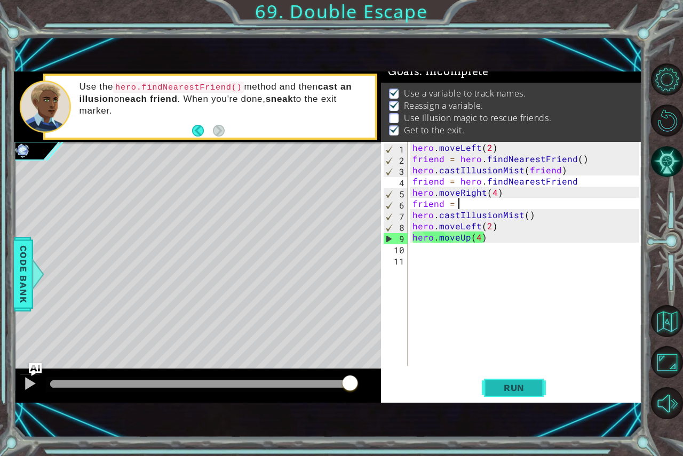
click at [486, 387] on button "Run" at bounding box center [514, 388] width 64 height 26
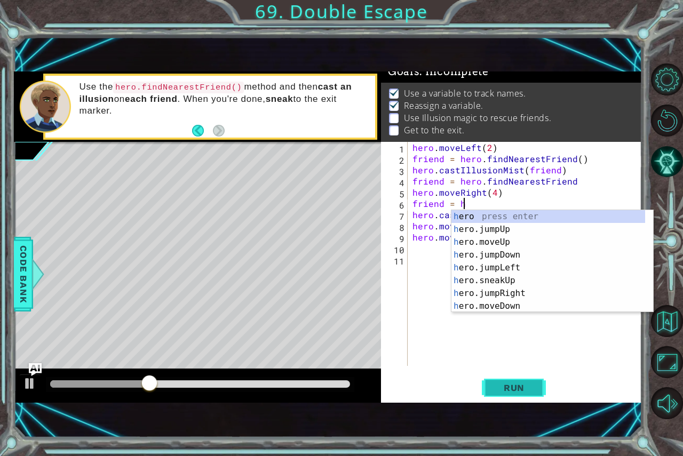
scroll to position [0, 3]
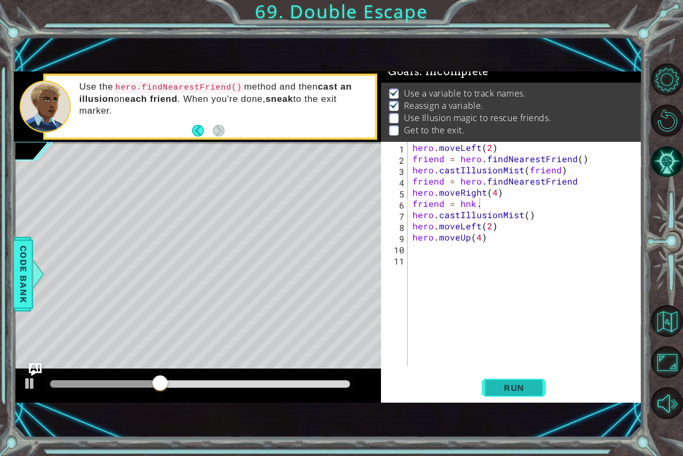
click at [527, 383] on span "Run" at bounding box center [514, 388] width 42 height 11
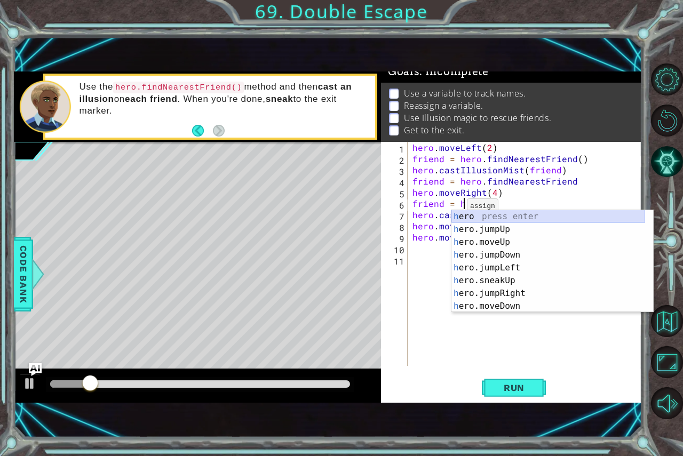
click at [458, 219] on div "h ero press enter h ero.jumpUp press enter h ero.moveUp press enter h ero.jumpD…" at bounding box center [549, 274] width 194 height 128
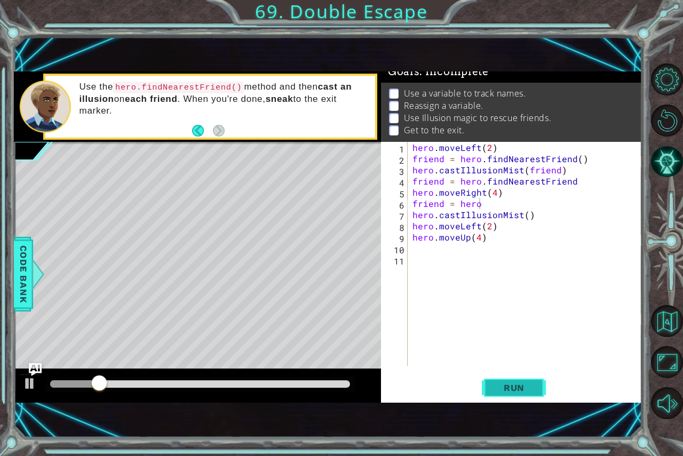
click at [505, 398] on button "Run" at bounding box center [514, 388] width 64 height 26
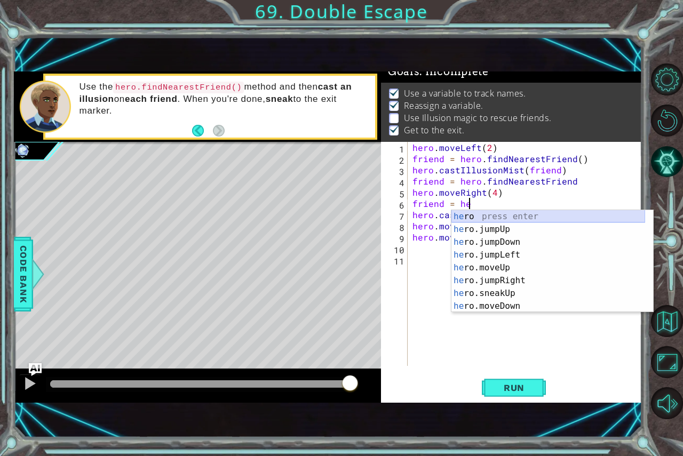
click at [463, 216] on div "he ro press enter he ro.jumpUp press enter he ro.jumpDown press enter he ro.jum…" at bounding box center [549, 274] width 194 height 128
type textarea "friend = hero.f"
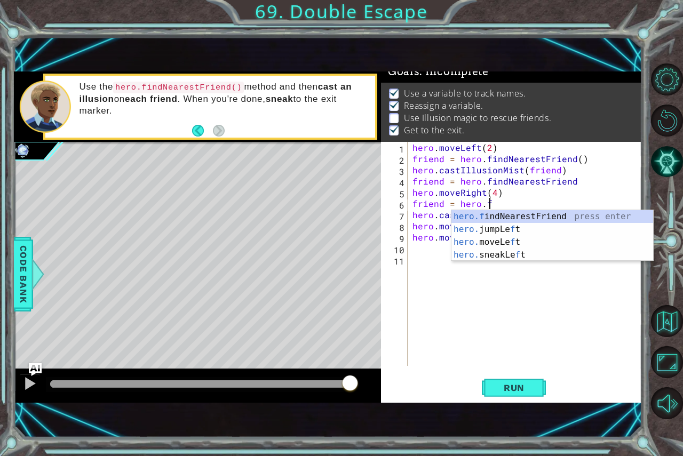
click at [463, 216] on div "hero.f indNearestFriend press enter hero. jumpLe f t press enter hero. moveLe f…" at bounding box center [553, 248] width 202 height 77
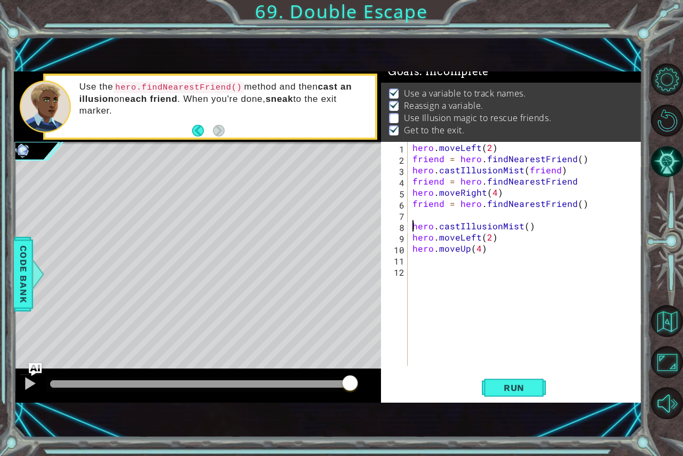
click at [414, 225] on div "hero . moveLeft ( 2 ) friend = hero . findNearestFriend ( ) hero . castIllusion…" at bounding box center [527, 265] width 234 height 247
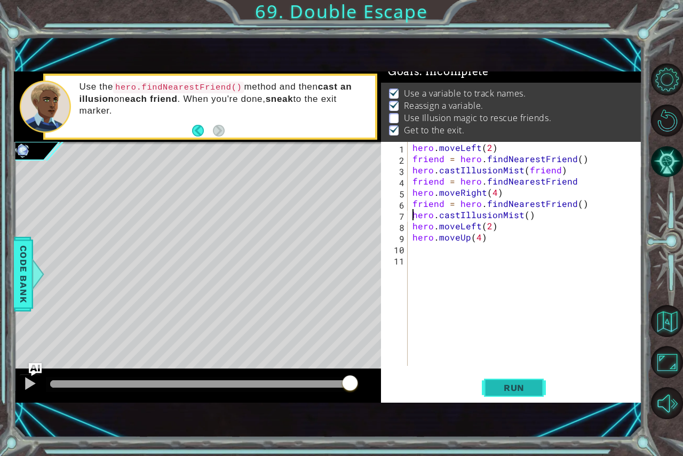
click at [512, 377] on button "Run" at bounding box center [514, 388] width 64 height 26
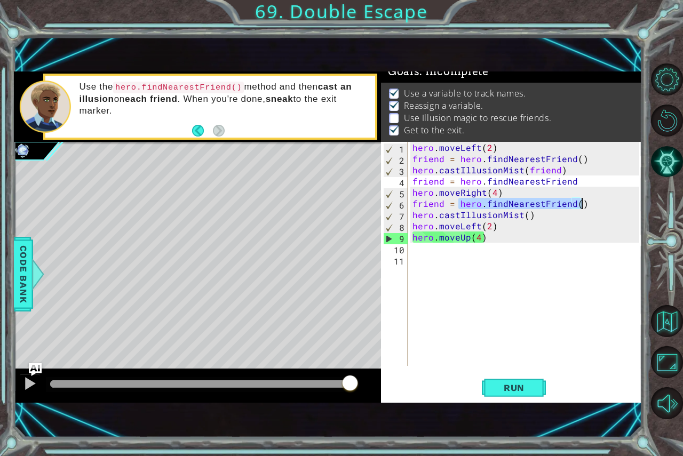
drag, startPoint x: 457, startPoint y: 204, endPoint x: 591, endPoint y: 205, distance: 134.5
click at [591, 205] on div "hero . moveLeft ( 2 ) friend = hero . findNearestFriend ( ) hero . castIllusion…" at bounding box center [527, 265] width 234 height 247
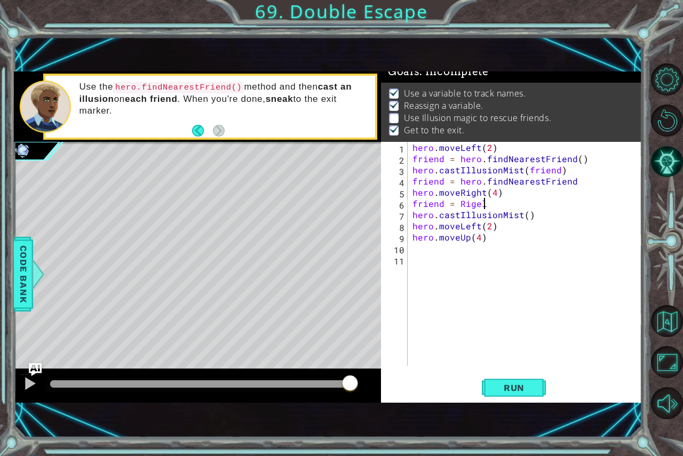
scroll to position [0, 4]
click at [523, 215] on div "hero . moveLeft ( 2 ) friend = hero . findNearestFriend ( ) hero . castIllusion…" at bounding box center [527, 265] width 234 height 247
click at [529, 217] on div "hero . moveLeft ( 2 ) friend = hero . findNearestFriend ( ) hero . castIllusion…" at bounding box center [527, 265] width 234 height 247
click at [523, 216] on div "hero . moveLeft ( 2 ) friend = hero . findNearestFriend ( ) hero . castIllusion…" at bounding box center [527, 265] width 234 height 247
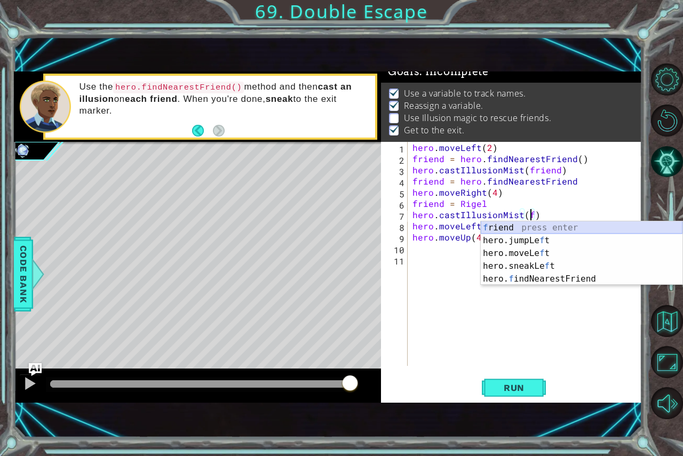
click at [499, 225] on div "f riend press enter hero.jumpLe f t press enter hero.moveLe f t press enter her…" at bounding box center [582, 267] width 202 height 90
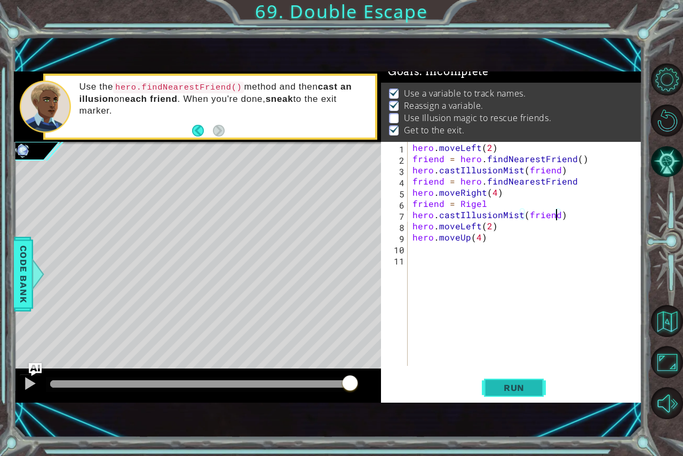
click at [505, 383] on span "Run" at bounding box center [514, 388] width 42 height 11
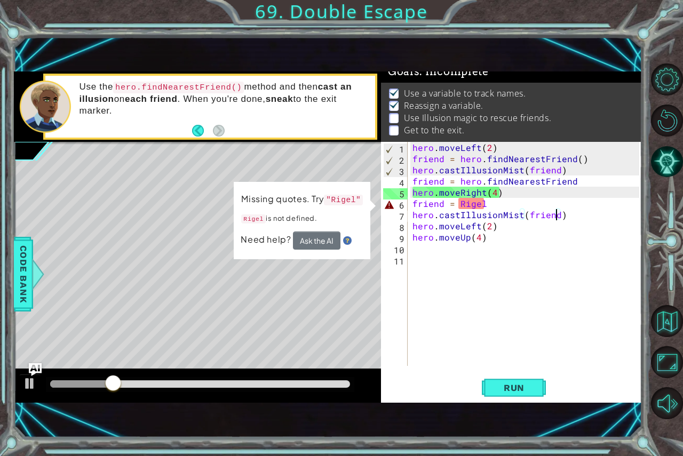
click at [494, 204] on div "hero . moveLeft ( 2 ) friend = hero . findNearestFriend ( ) hero . castIllusion…" at bounding box center [527, 265] width 234 height 247
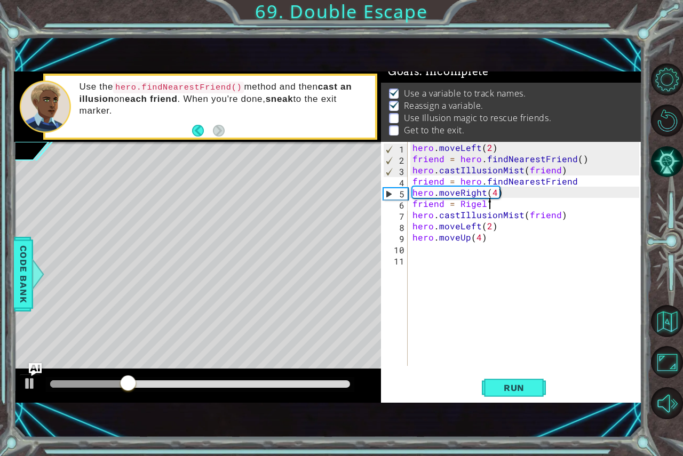
scroll to position [0, 4]
click at [459, 204] on div "hero . moveLeft ( 2 ) friend = hero . findNearestFriend ( ) hero . castIllusion…" at bounding box center [527, 265] width 234 height 247
type textarea "friend = "Rigel""
click at [488, 391] on button "Run" at bounding box center [514, 388] width 64 height 26
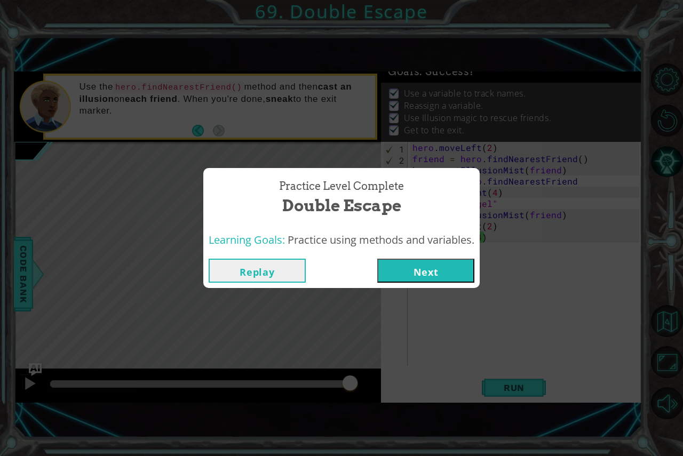
click at [421, 270] on button "Next" at bounding box center [425, 271] width 97 height 24
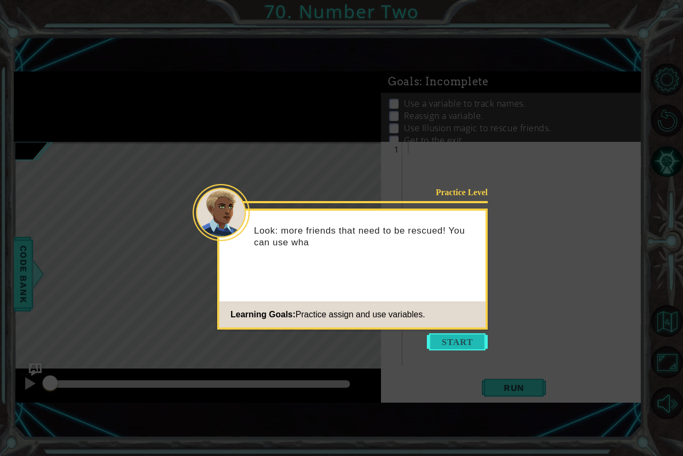
click at [460, 341] on button "Start" at bounding box center [457, 342] width 61 height 17
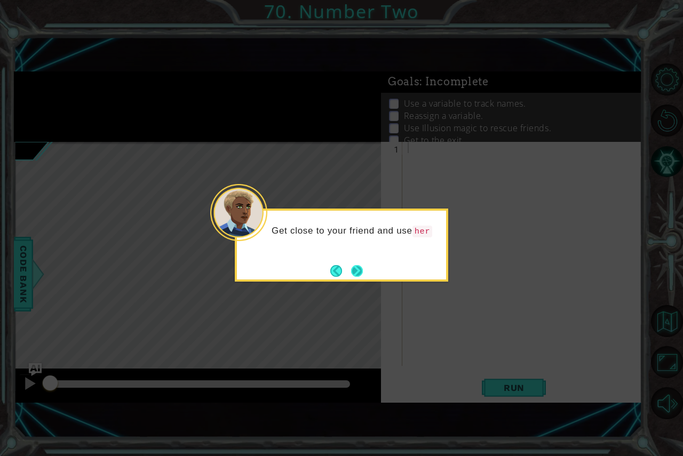
click at [361, 271] on button "Next" at bounding box center [357, 271] width 12 height 12
click at [356, 268] on button "Next" at bounding box center [357, 271] width 12 height 12
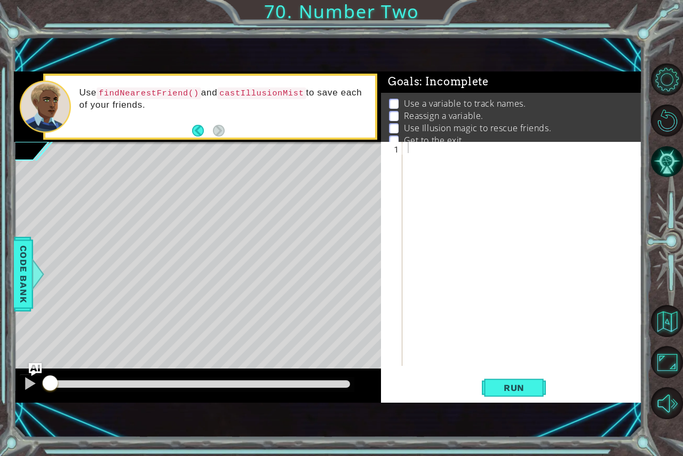
click at [0, 155] on div "1 ההההההההההההההההההההההההההההההההההההההההההההההההההההההההההההההההההההההההההההה…" at bounding box center [341, 228] width 683 height 456
click at [0, 163] on div "1 ההההההההההההההההההההההההההההההההההההההההההההההההההההההההההההההההההההההההההההה…" at bounding box center [341, 228] width 683 height 456
click at [0, 165] on div "1 ההההההההההההההההההההההההההההההההההההההההההההההההההההההההההההההההההההההההההההה…" at bounding box center [341, 228] width 683 height 456
click at [0, 151] on div "1 ההההההההההההההההההההההההההההההההההההההההההההההההההההההההההההההההההההההההההההה…" at bounding box center [341, 228] width 683 height 456
click at [0, 146] on div "1 ההההההההההההההההההההההההההההההההההההההההההההההההההההההההההההההההההההההההההההה…" at bounding box center [341, 228] width 683 height 456
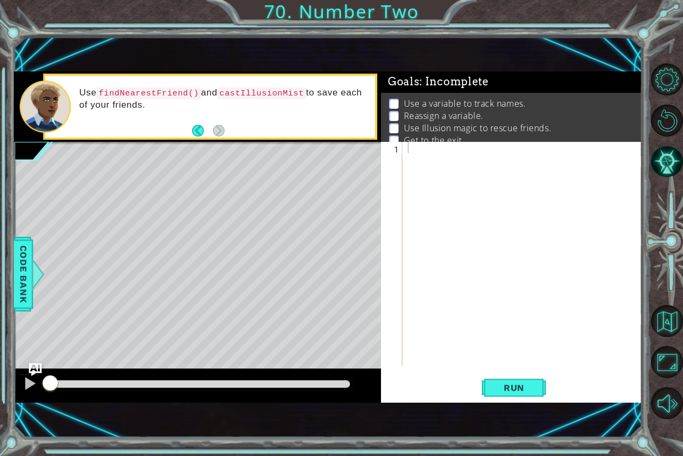
click at [0, 146] on div "1 ההההההההההההההההההההההההההההההההההההההההההההההההההההההההההההההההההההההההההההה…" at bounding box center [341, 228] width 683 height 456
